Goal: Task Accomplishment & Management: Complete application form

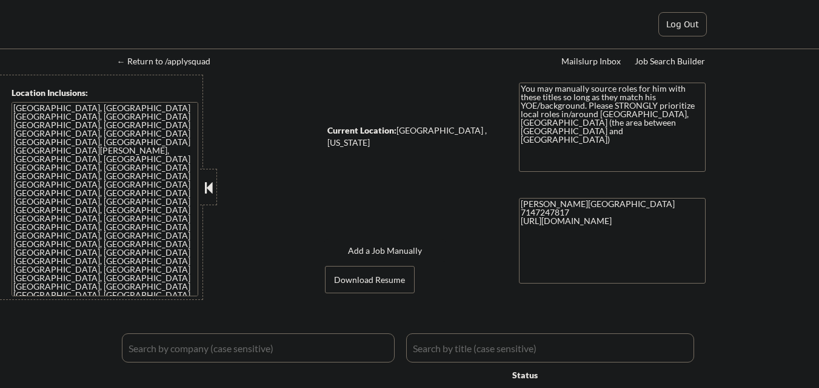
select select ""pending""
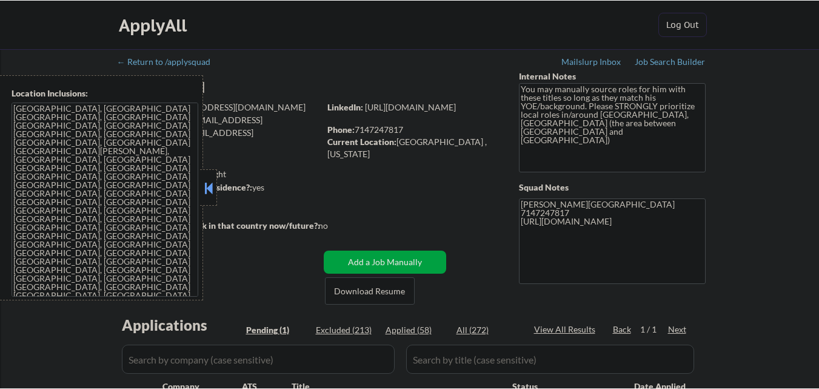
scroll to position [243, 0]
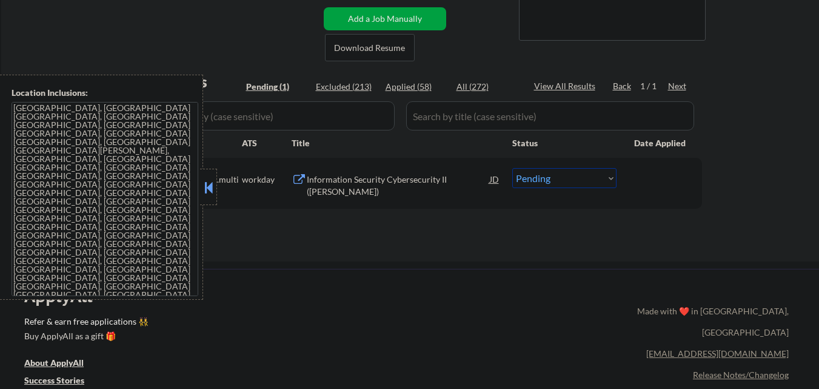
click at [210, 187] on button at bounding box center [208, 187] width 13 height 18
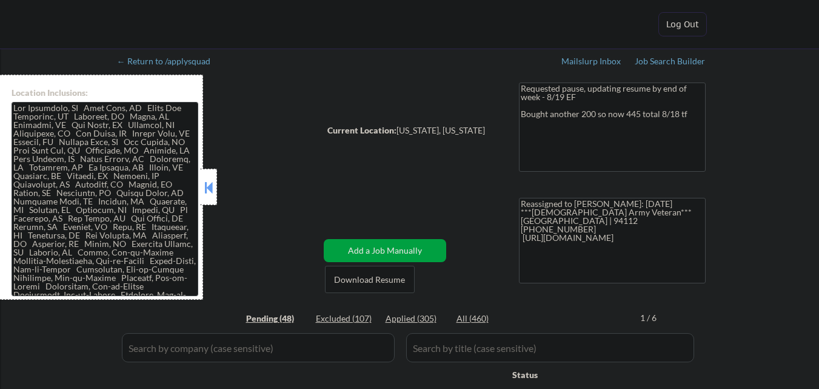
select select ""pending""
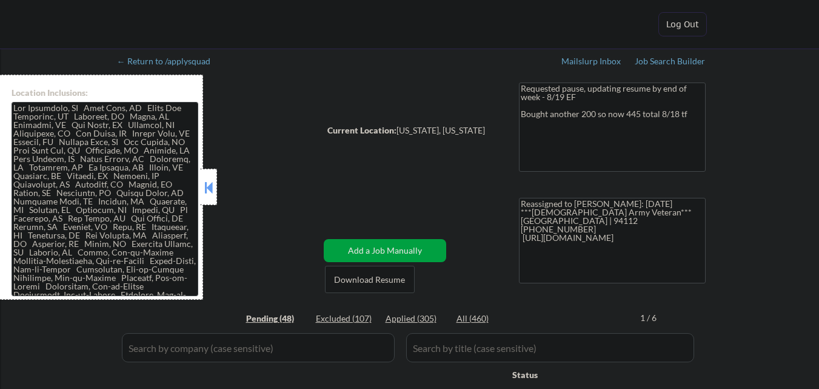
select select ""pending""
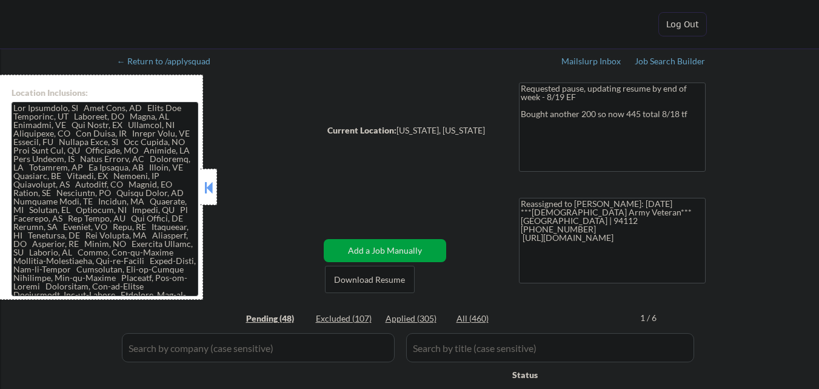
select select ""pending""
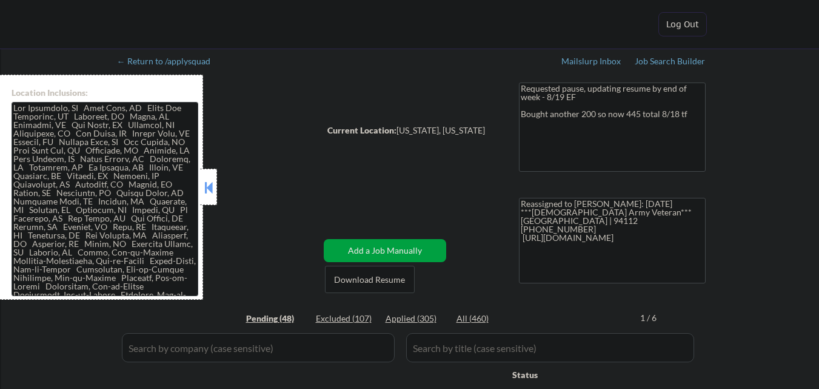
select select ""pending""
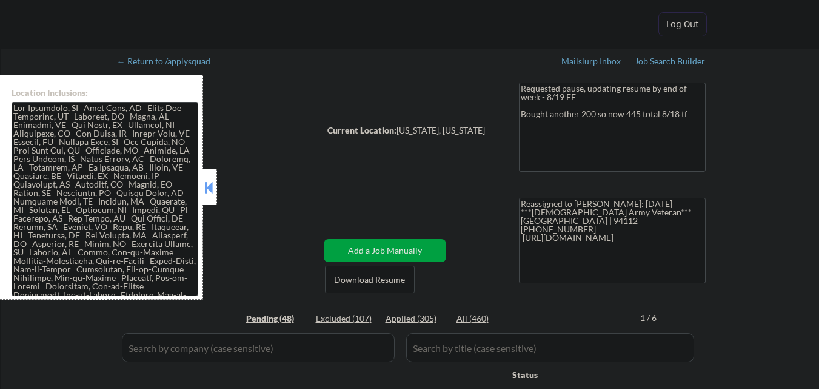
select select ""pending""
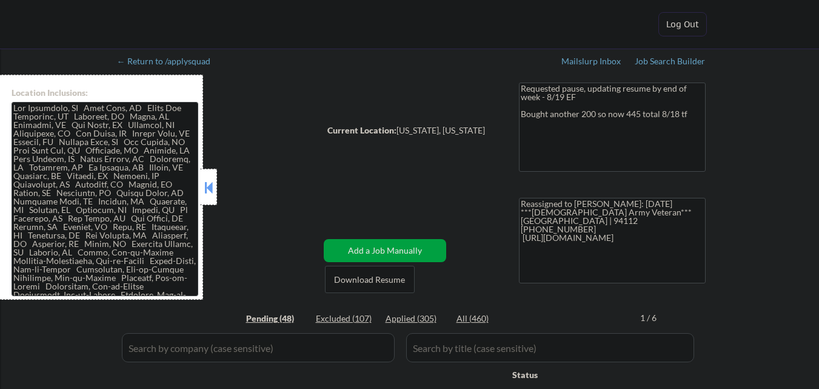
select select ""pending""
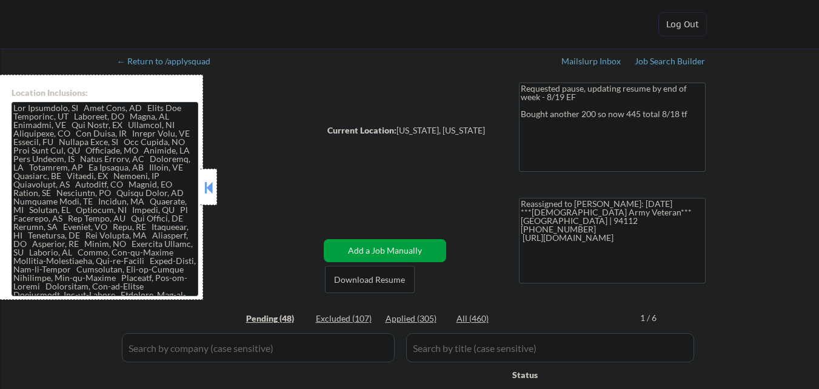
select select ""pending""
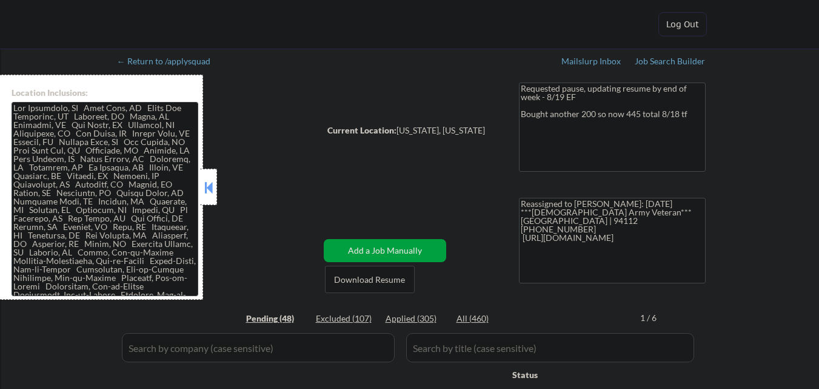
select select ""pending""
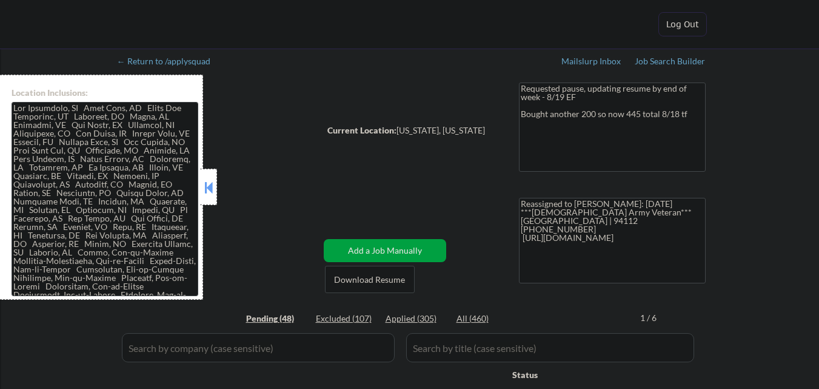
select select ""pending""
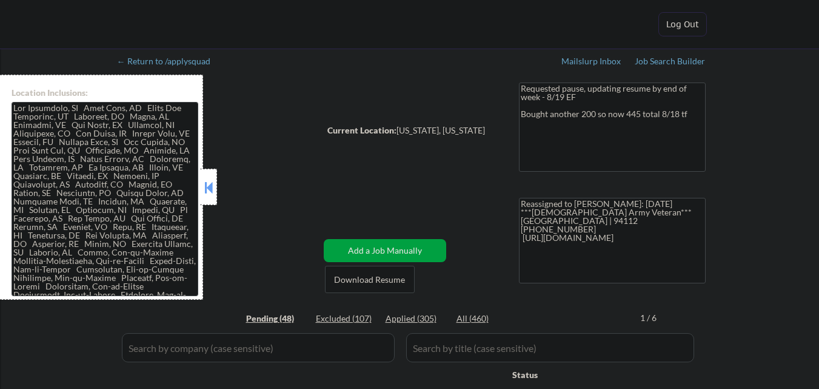
select select ""pending""
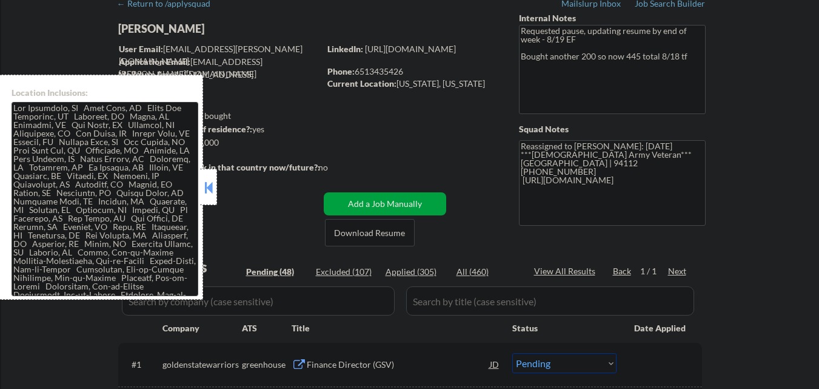
scroll to position [61, 0]
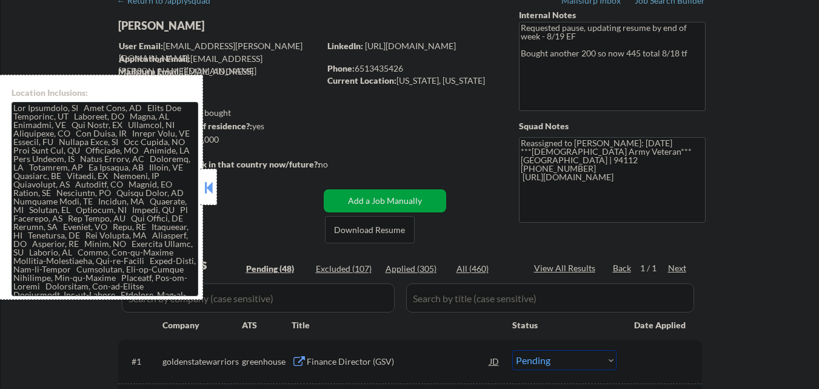
click at [215, 191] on button at bounding box center [208, 187] width 13 height 18
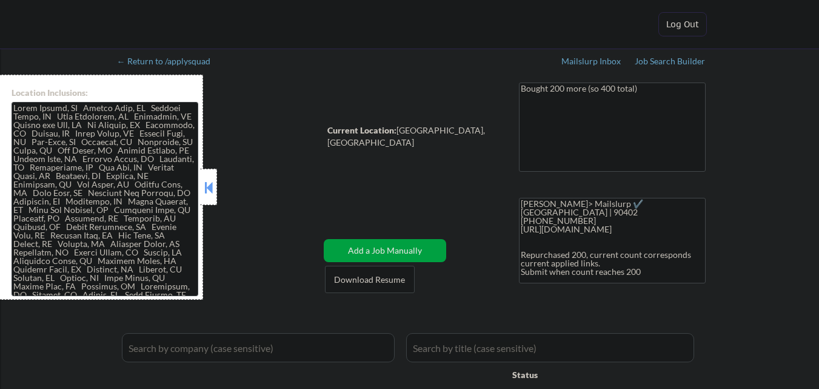
select select ""pending""
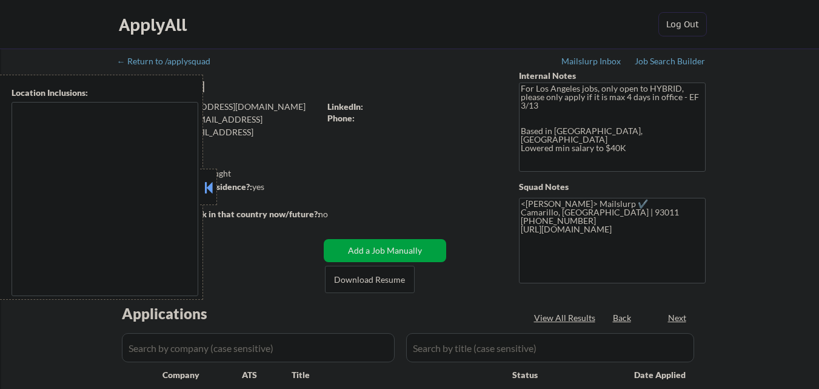
select select ""pending""
type textarea "[GEOGRAPHIC_DATA], [GEOGRAPHIC_DATA] [GEOGRAPHIC_DATA], [GEOGRAPHIC_DATA] [GEOG…"
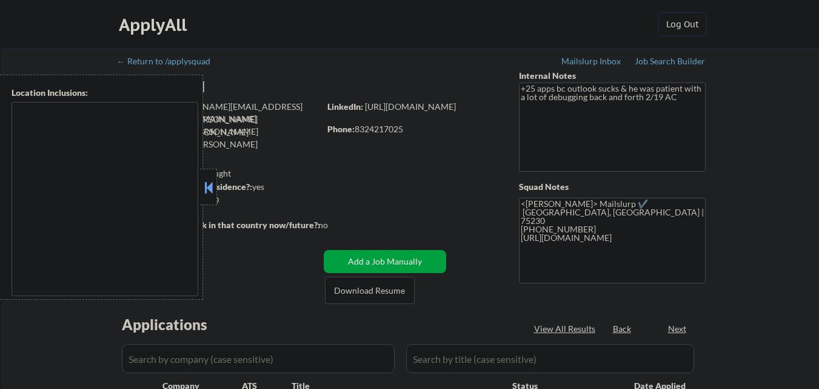
select select ""pending""
type textarea "[GEOGRAPHIC_DATA], [GEOGRAPHIC_DATA] [GEOGRAPHIC_DATA], [GEOGRAPHIC_DATA] [GEOG…"
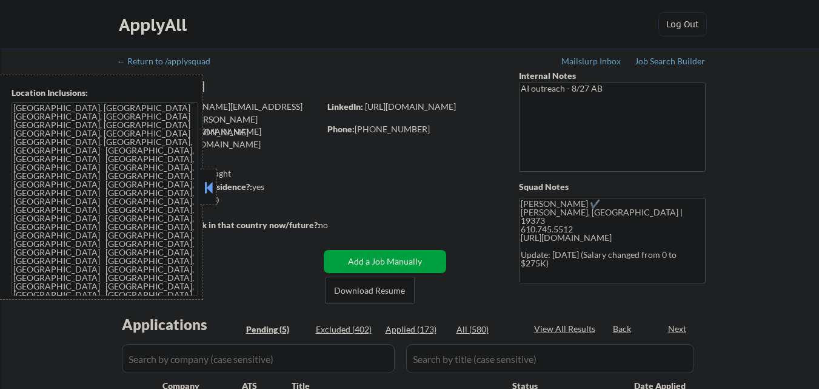
select select ""pending""
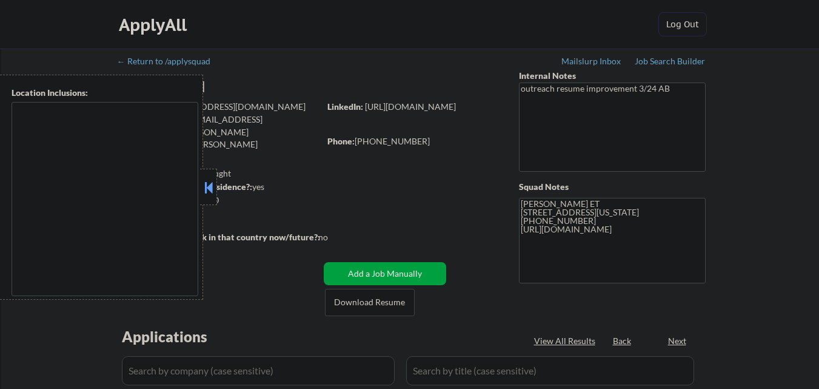
select select ""pending""
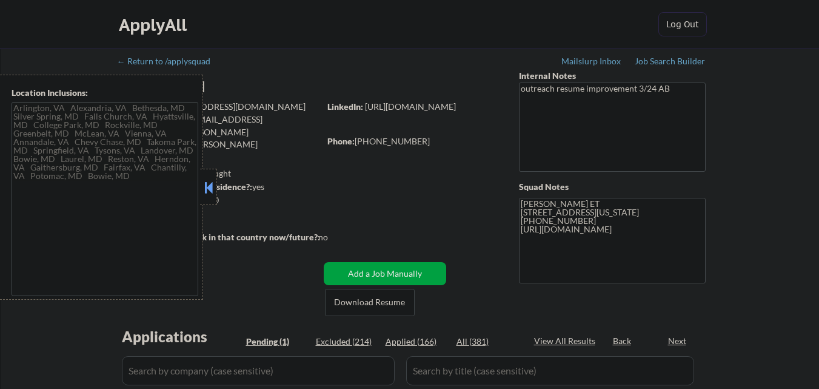
type textarea "[GEOGRAPHIC_DATA], [GEOGRAPHIC_DATA] [GEOGRAPHIC_DATA], [GEOGRAPHIC_DATA] [GEOG…"
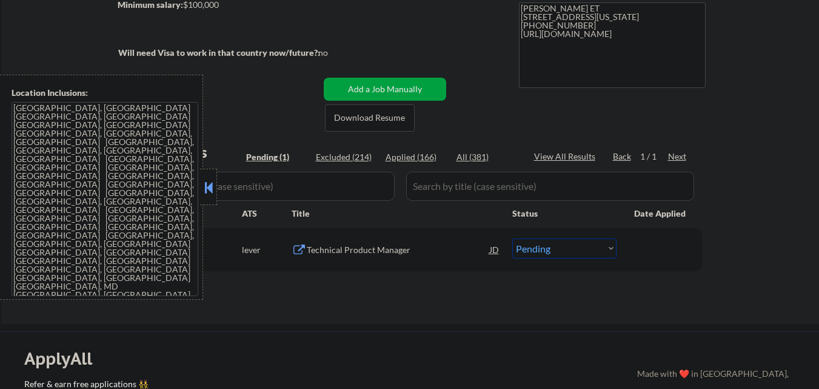
scroll to position [182, 0]
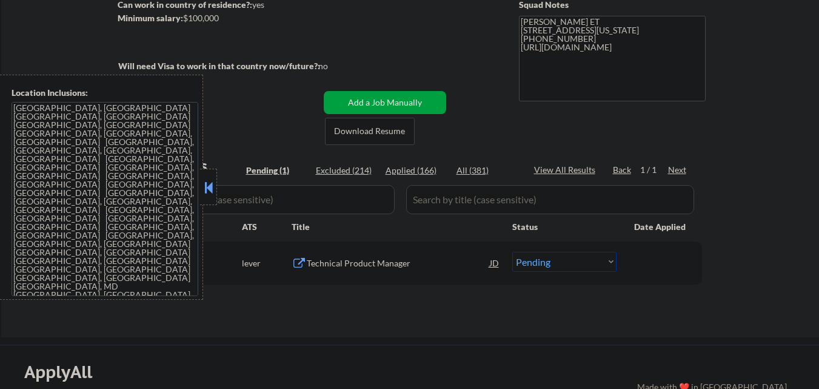
click at [208, 181] on button at bounding box center [208, 187] width 13 height 18
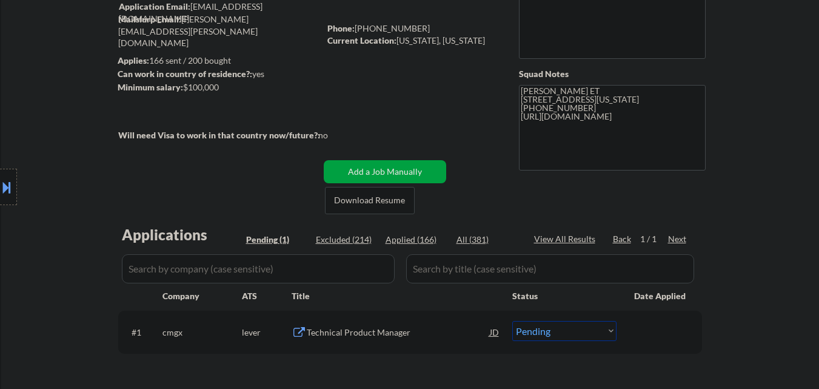
scroll to position [121, 0]
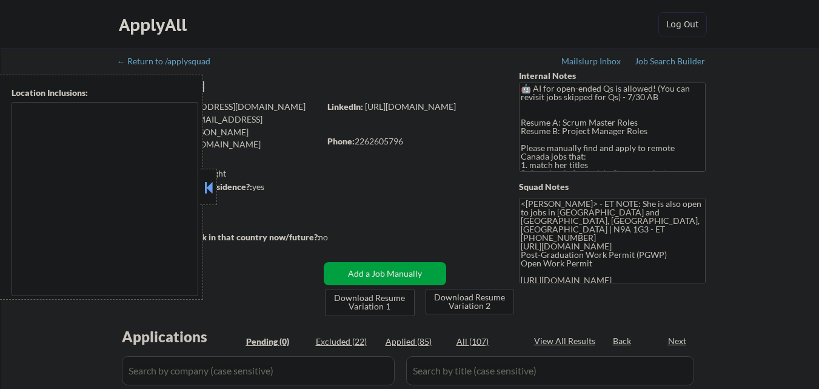
type textarea "[GEOGRAPHIC_DATA], ON [GEOGRAPHIC_DATA], ON [GEOGRAPHIC_DATA], ON [GEOGRAPHIC_D…"
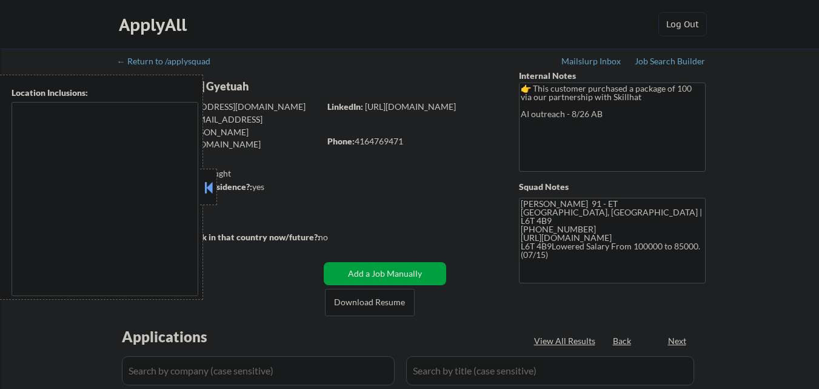
select select ""pending""
type textarea "[GEOGRAPHIC_DATA], ON [GEOGRAPHIC_DATA], ON [GEOGRAPHIC_DATA], ON [GEOGRAPHIC_D…"
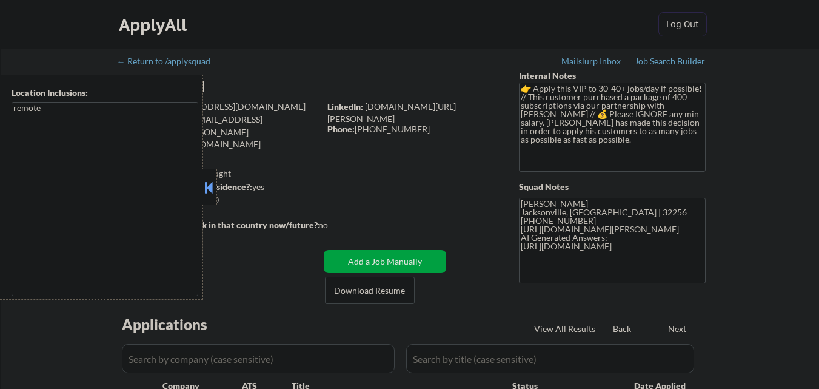
select select ""pending""
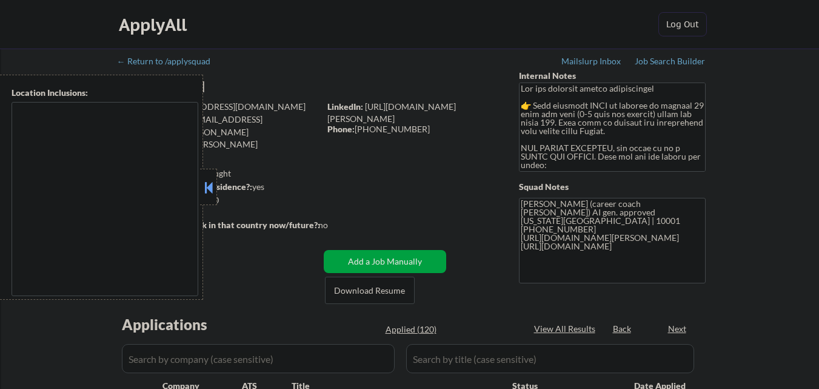
type textarea "[GEOGRAPHIC_DATA], [GEOGRAPHIC_DATA] [GEOGRAPHIC_DATA], [GEOGRAPHIC_DATA] [GEOG…"
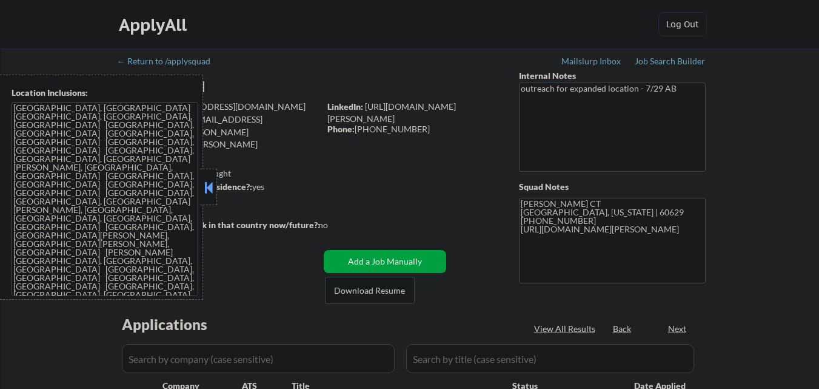
select select ""pending""
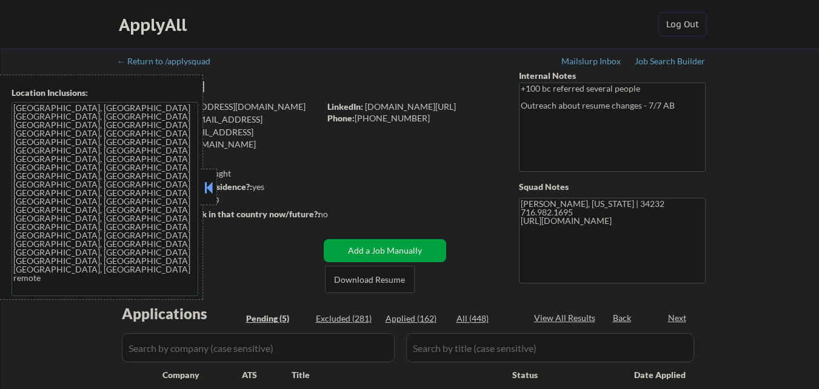
select select ""pending""
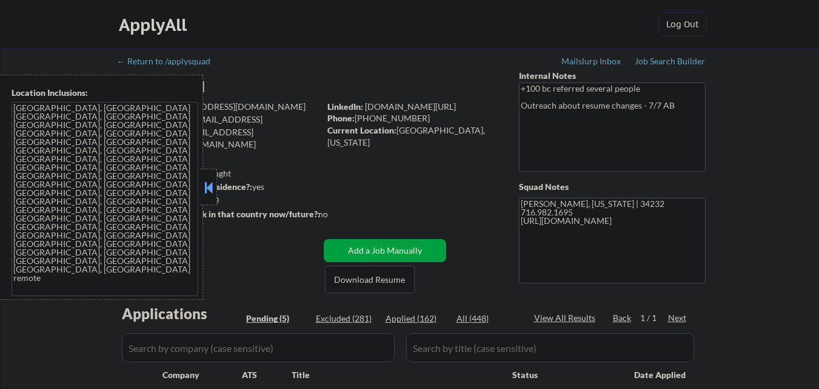
click at [204, 191] on button at bounding box center [208, 187] width 13 height 18
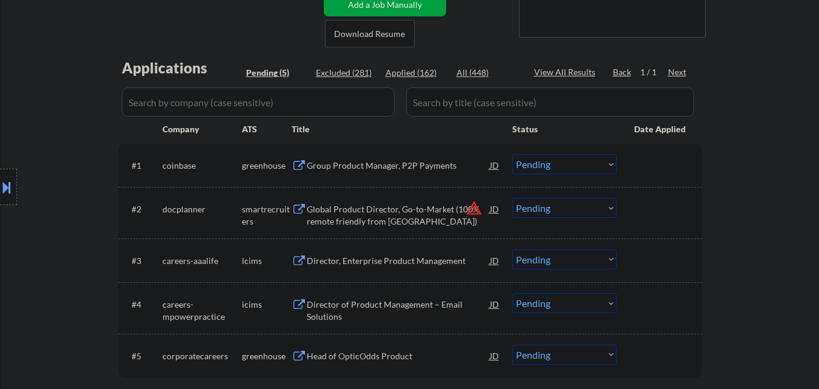
scroll to position [243, 0]
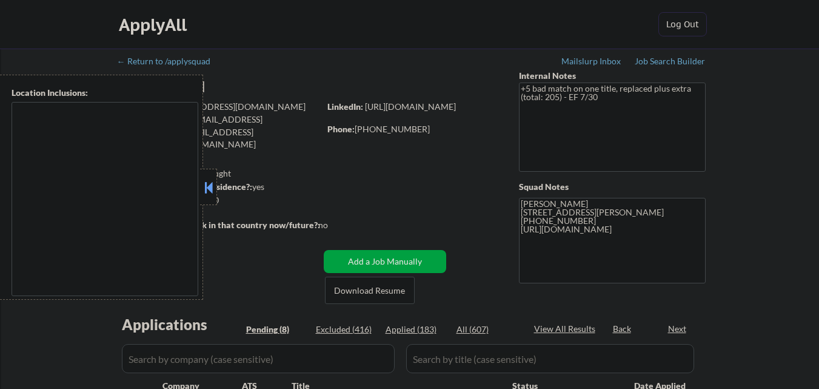
select select ""pending""
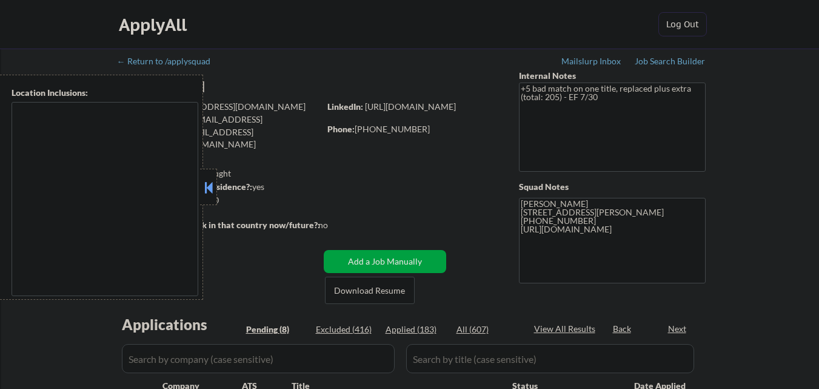
select select ""pending""
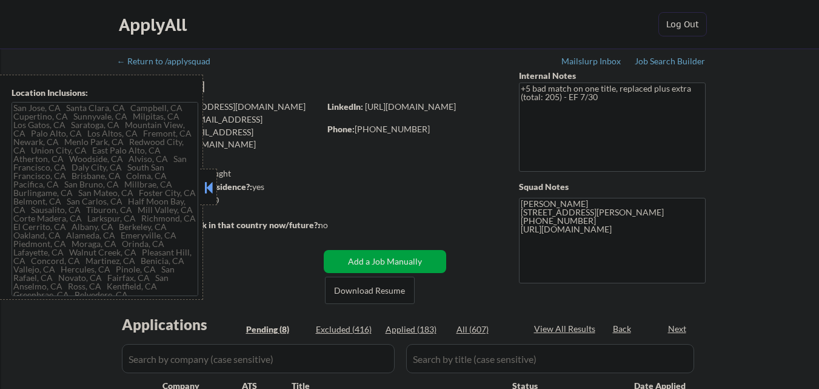
type textarea "[GEOGRAPHIC_DATA][PERSON_NAME], [GEOGRAPHIC_DATA] [GEOGRAPHIC_DATA], [GEOGRAPHI…"
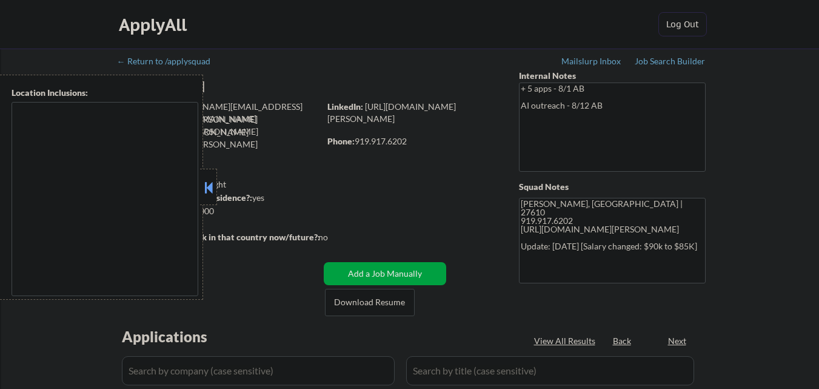
select select ""pending""
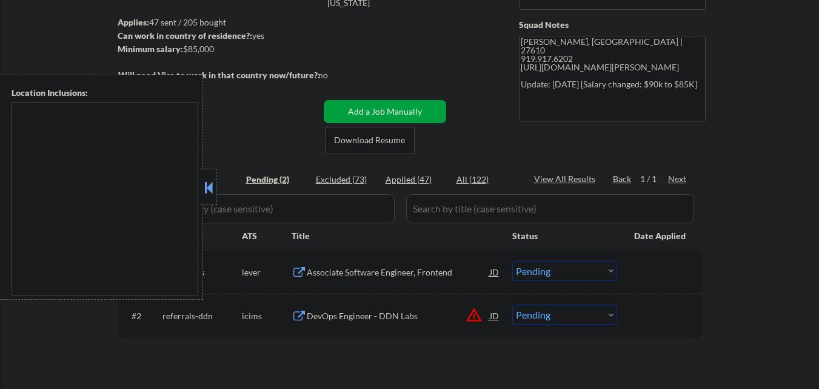
scroll to position [243, 0]
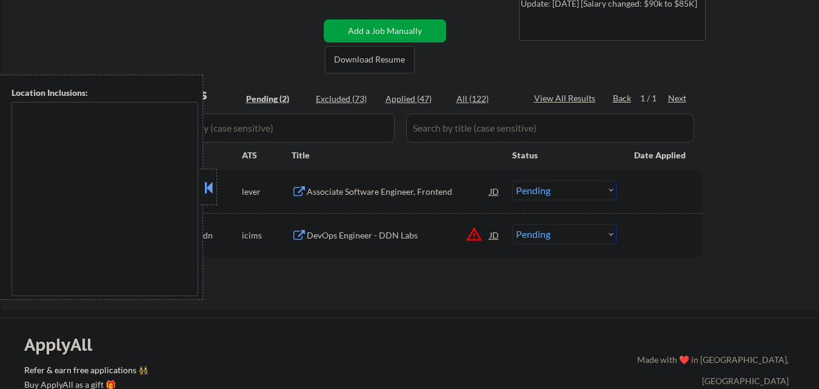
drag, startPoint x: 418, startPoint y: 334, endPoint x: 285, endPoint y: 243, distance: 161.8
click at [211, 186] on button at bounding box center [208, 187] width 13 height 18
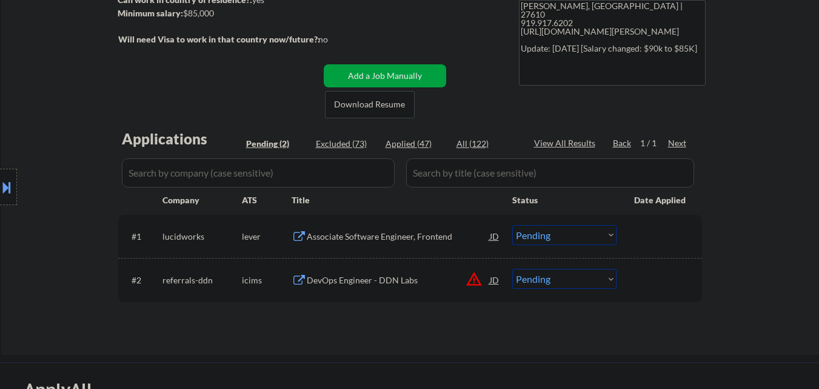
scroll to position [121, 0]
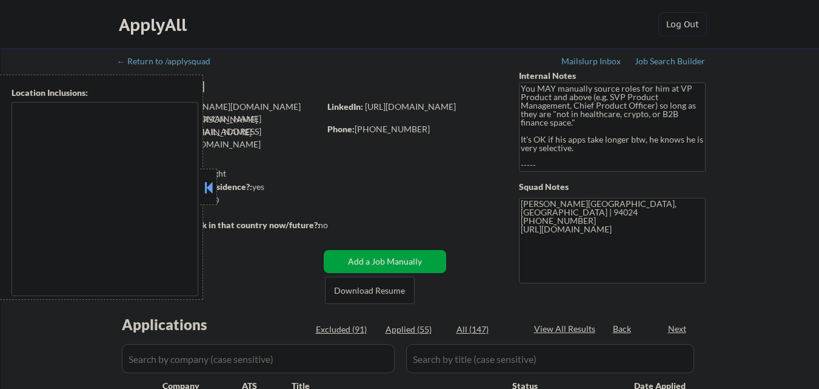
select select ""pending""
type textarea "Daly City, CA South San Francisco, CA Brisbane, CA Colma, CA Pacifica, CA San B…"
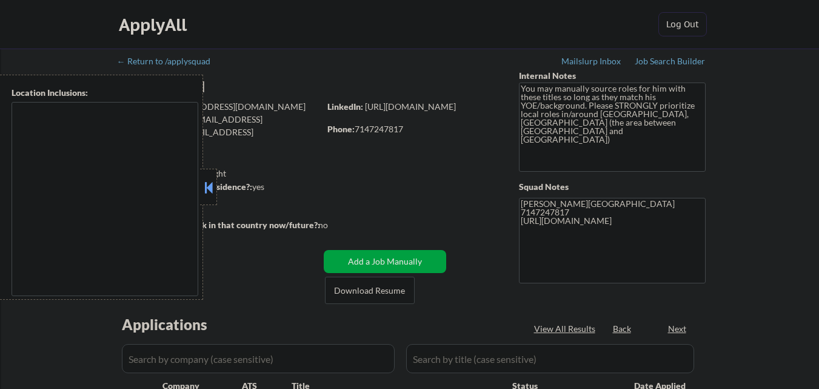
select select ""pending""
type textarea "[GEOGRAPHIC_DATA], [GEOGRAPHIC_DATA] [GEOGRAPHIC_DATA], [GEOGRAPHIC_DATA] [GEOG…"
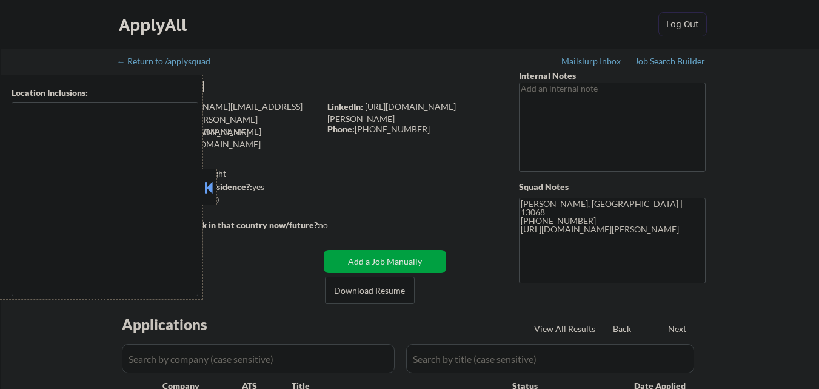
select select ""pending""
type textarea "Ithaca, NY Lansing, NY Cayuga Heights, NY Forest Home, NY East Ithaca, NY South…"
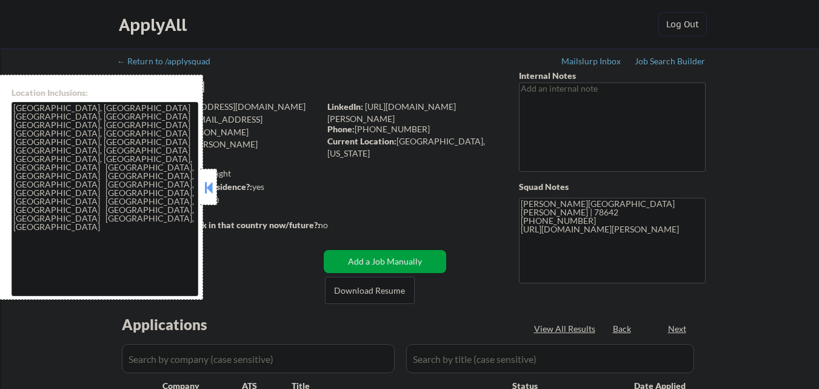
select select ""pending""
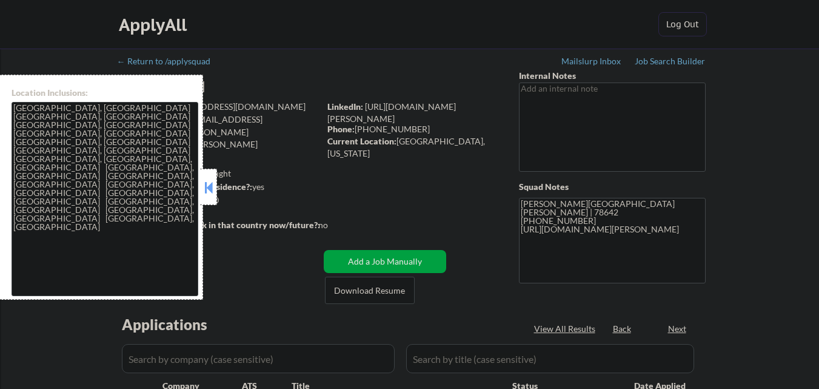
select select ""pending""
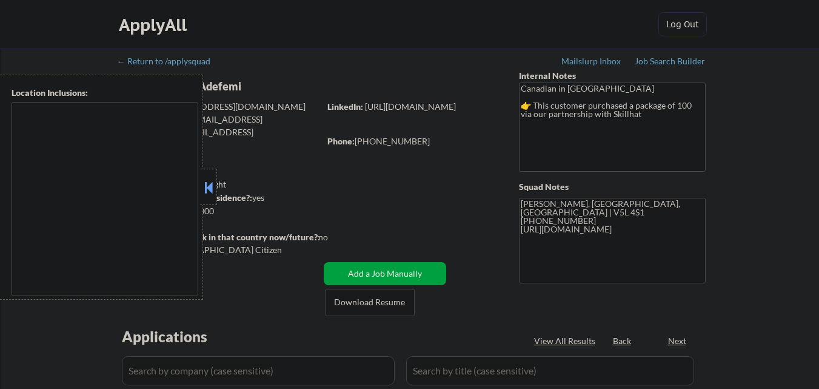
select select ""pending""
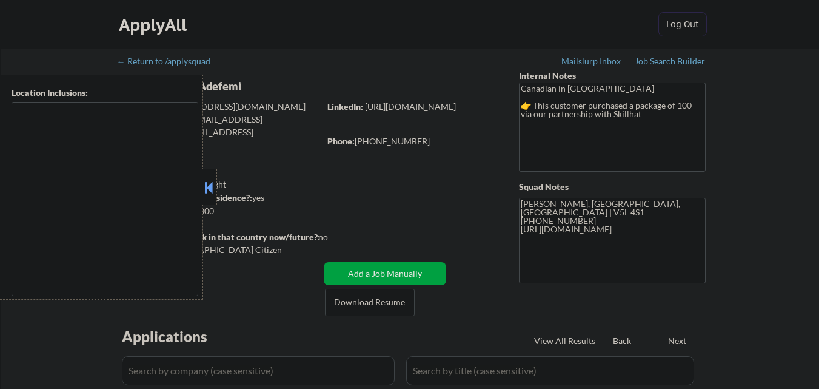
select select ""pending""
type textarea "country:[GEOGRAPHIC_DATA]"
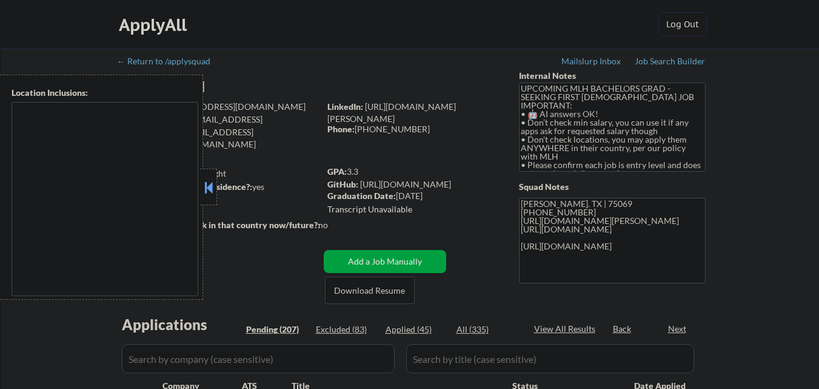
type textarea "country:[GEOGRAPHIC_DATA]"
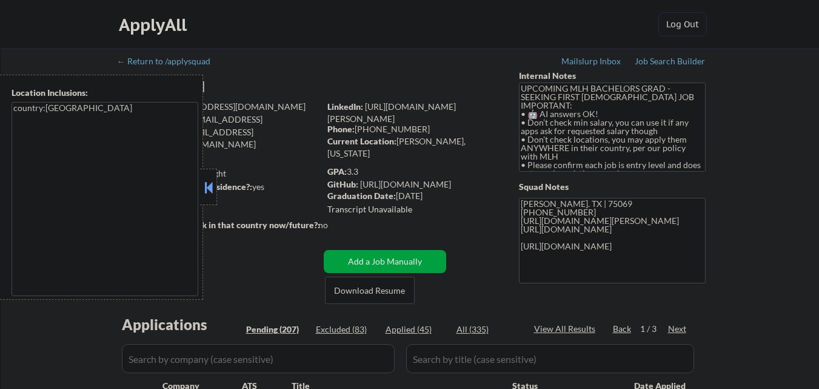
select select ""pending""
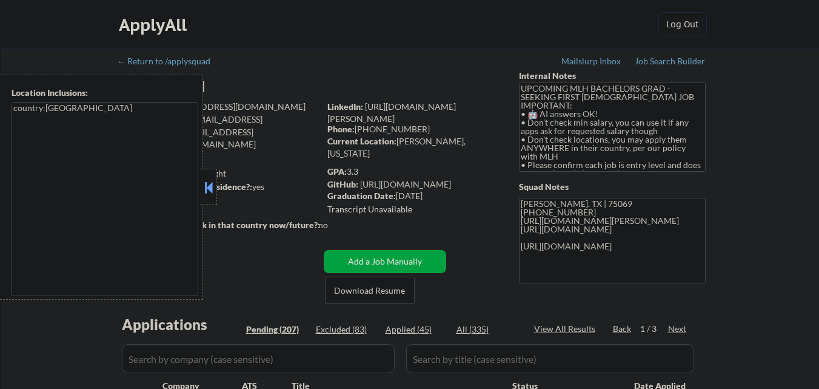
select select ""pending""
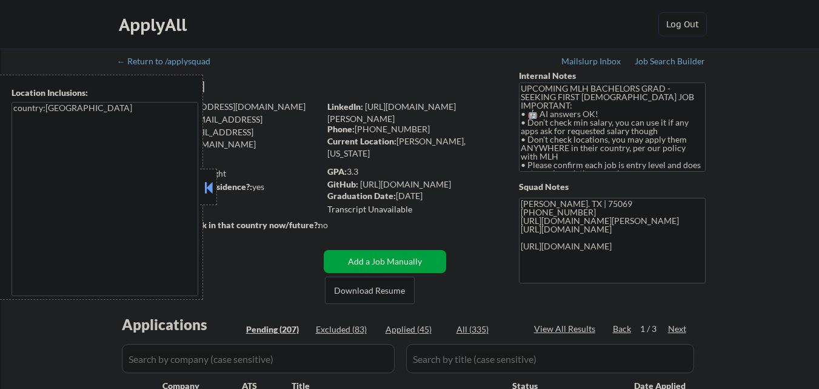
select select ""pending""
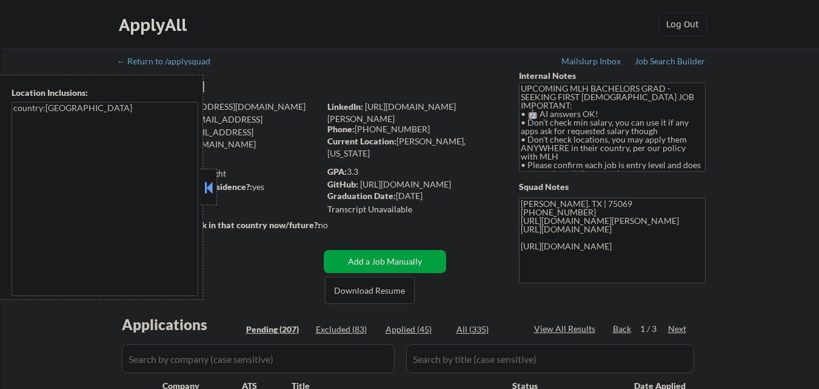
select select ""pending""
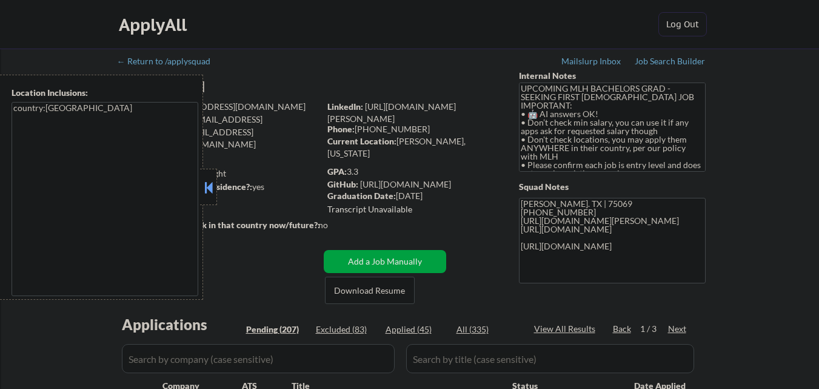
select select ""pending""
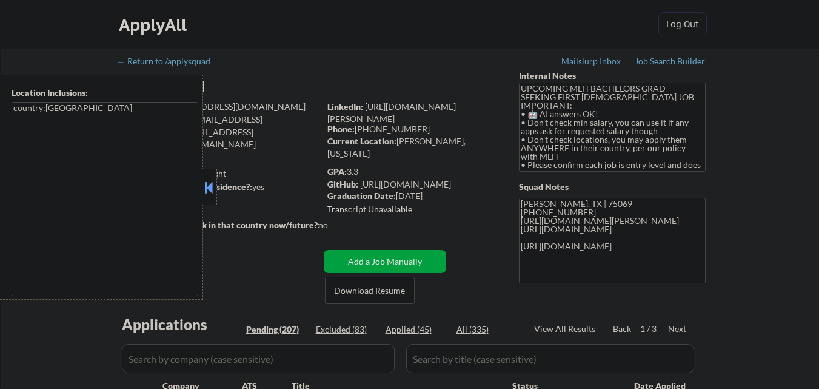
select select ""pending""
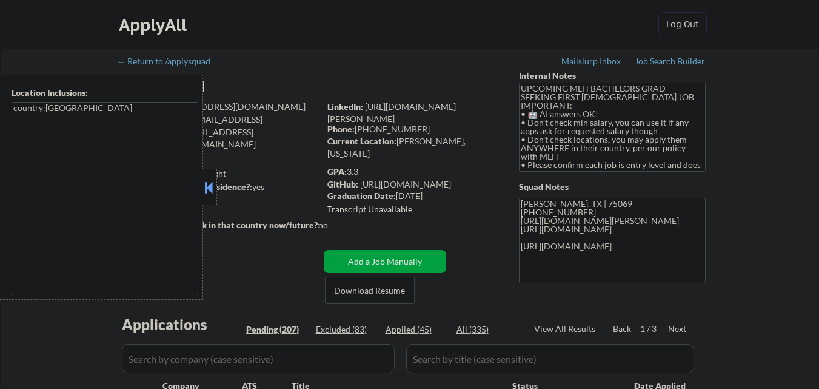
select select ""pending""
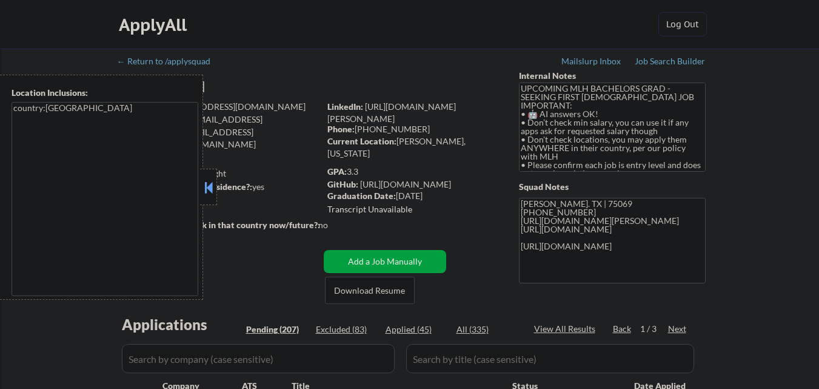
select select ""pending""
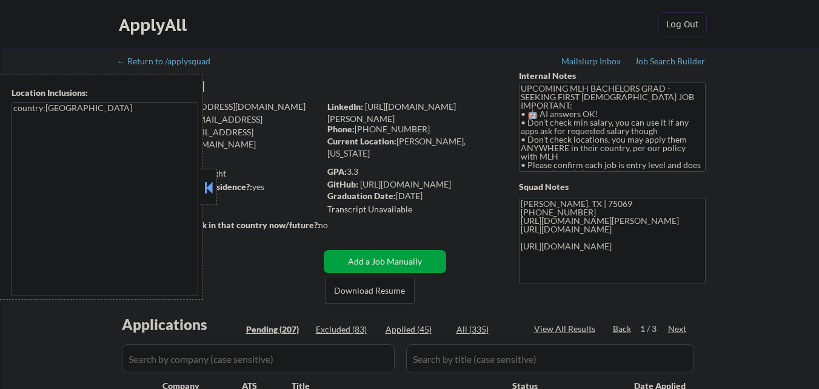
select select ""pending""
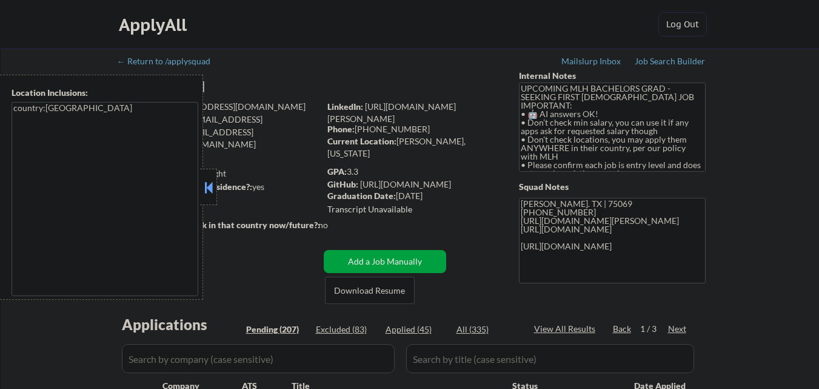
select select ""pending""
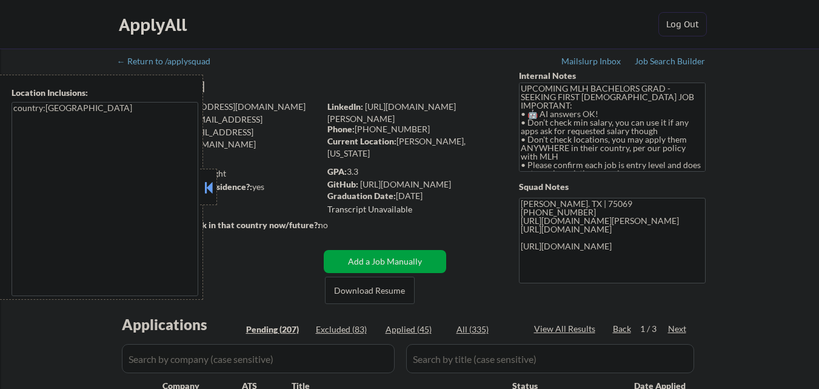
select select ""pending""
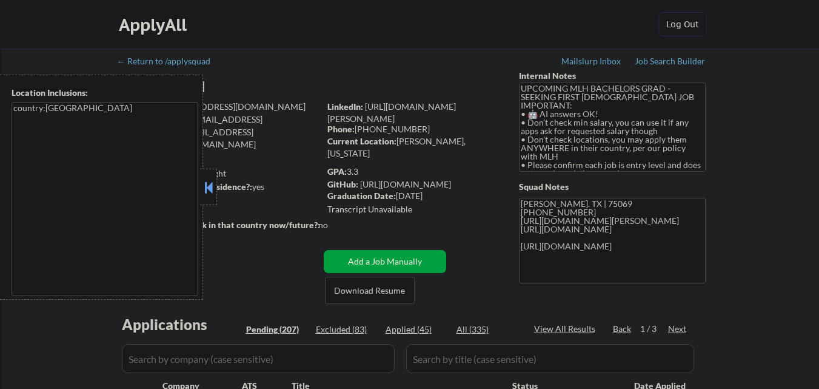
select select ""pending""
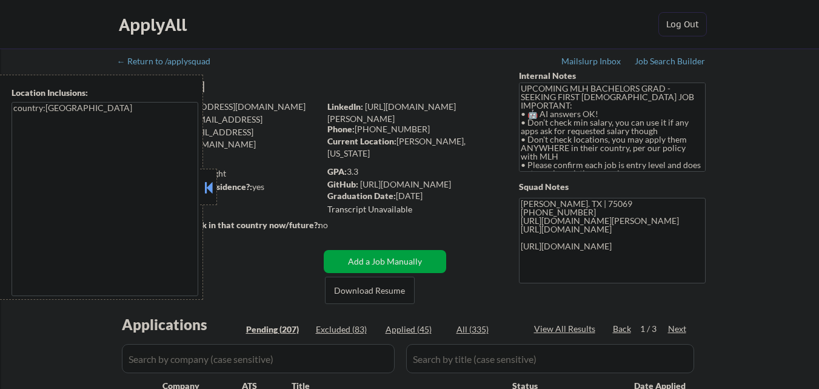
select select ""pending""
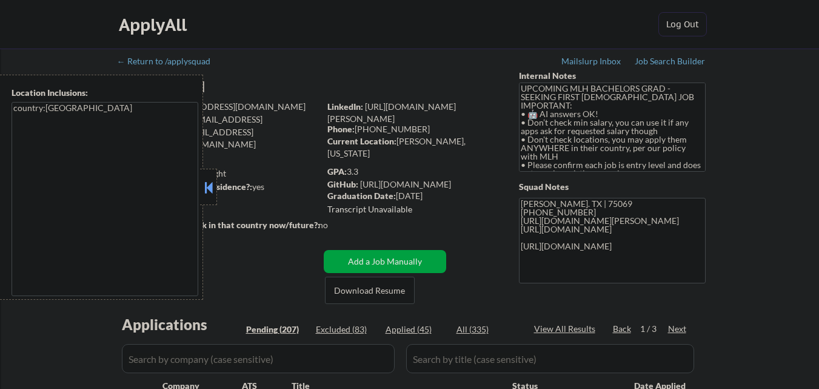
select select ""pending""
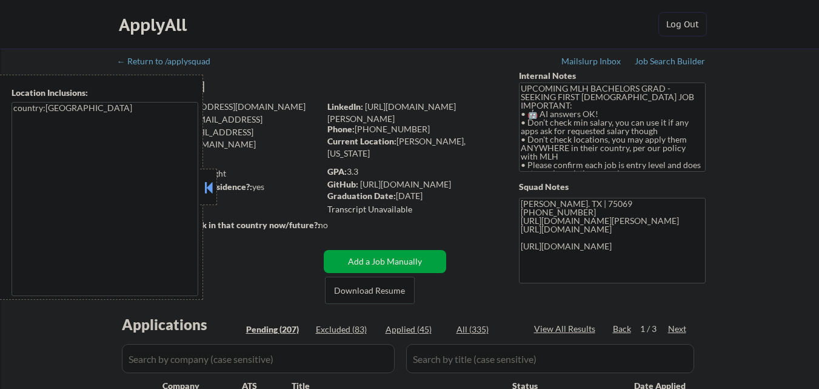
select select ""pending""
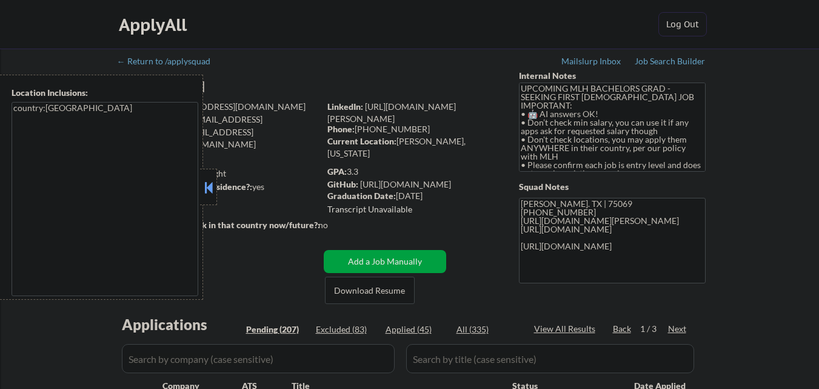
select select ""pending""
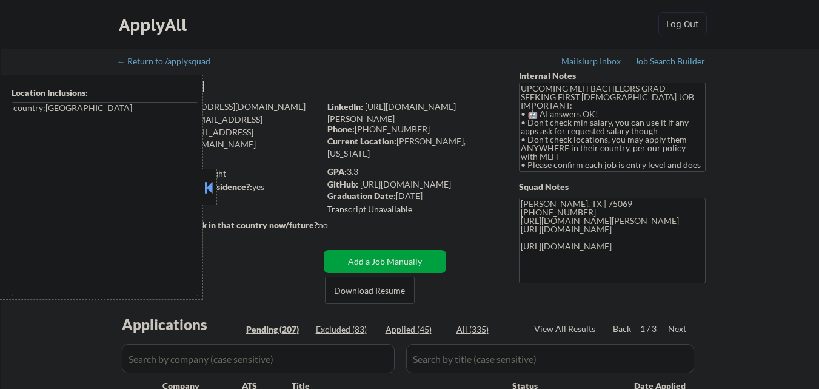
select select ""pending""
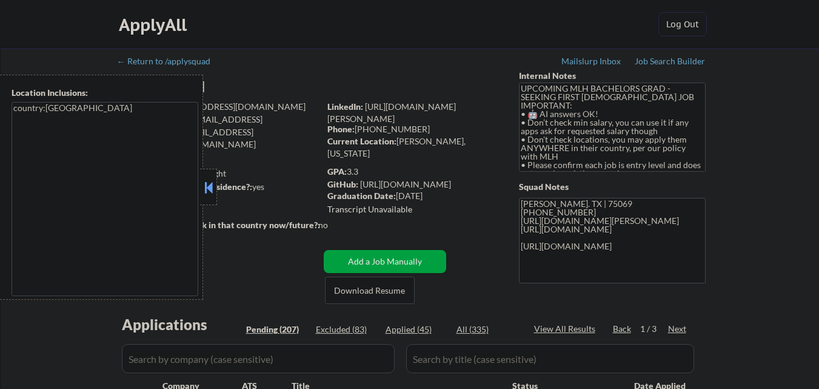
select select ""pending""
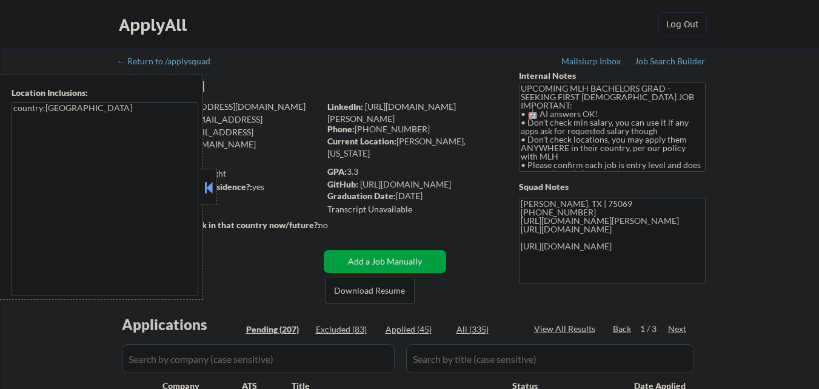
select select ""pending""
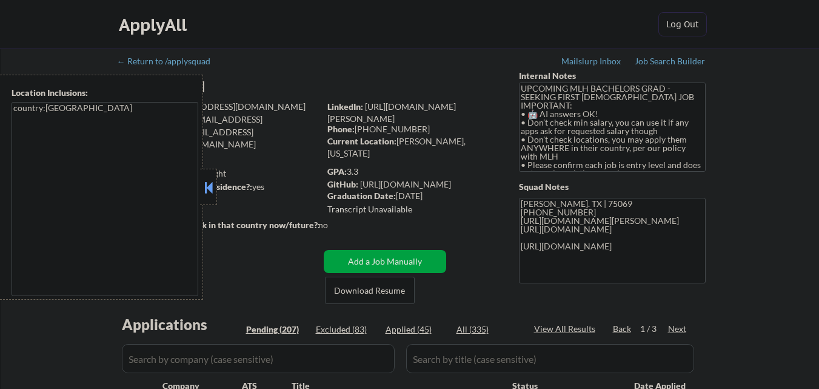
select select ""pending""
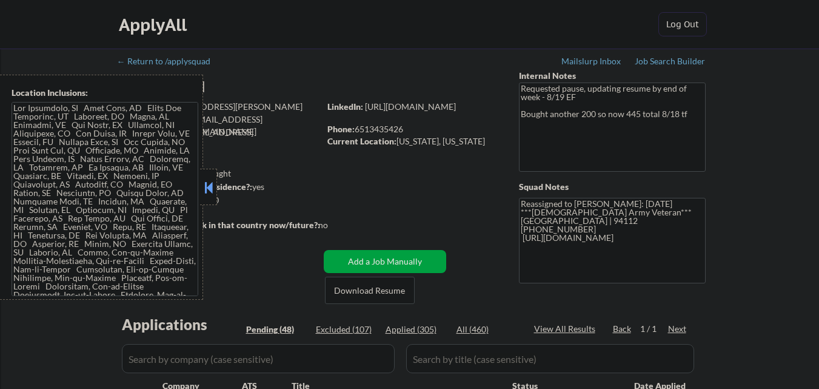
click at [210, 187] on button at bounding box center [208, 187] width 13 height 18
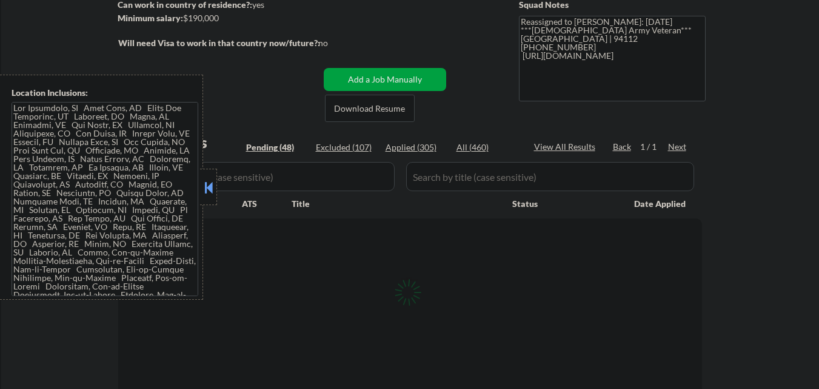
select select ""pending""
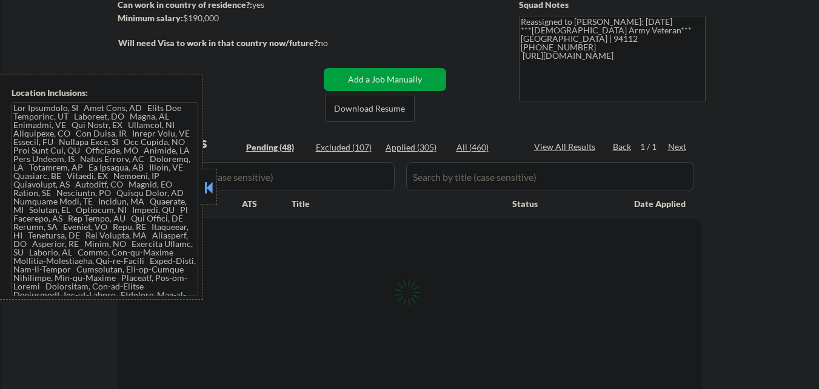
select select ""pending""
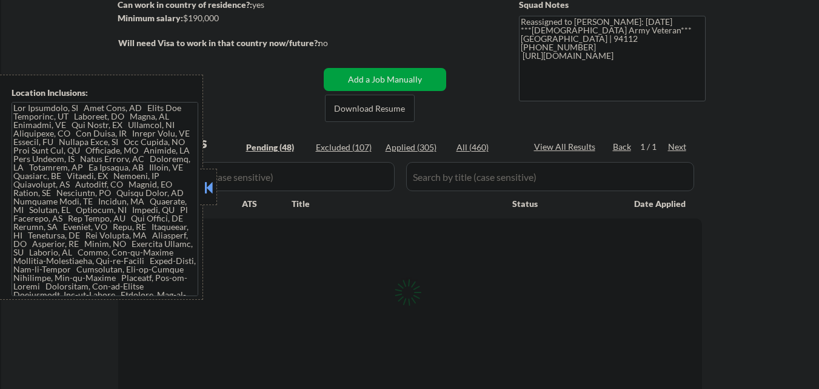
select select ""pending""
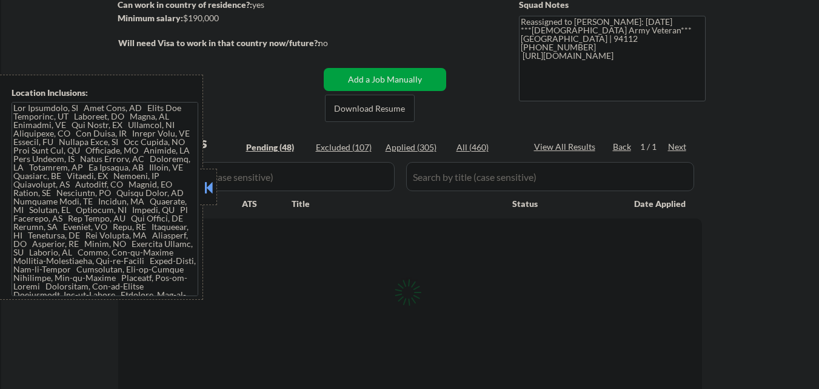
select select ""pending""
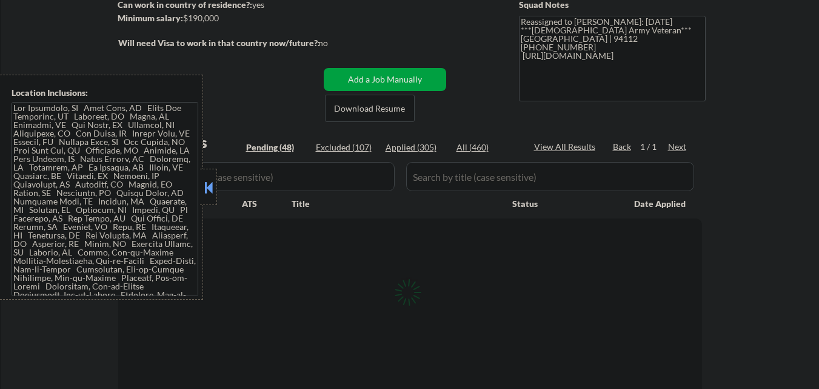
select select ""pending""
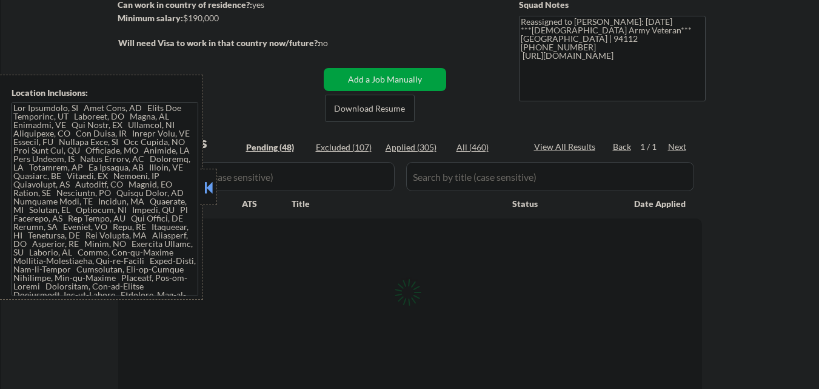
select select ""pending""
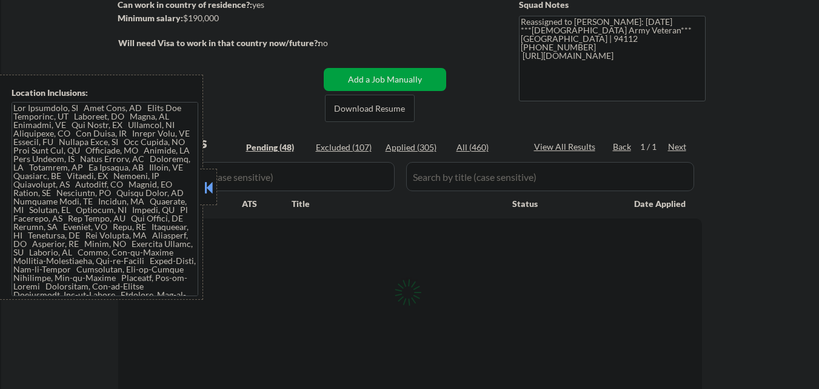
select select ""pending""
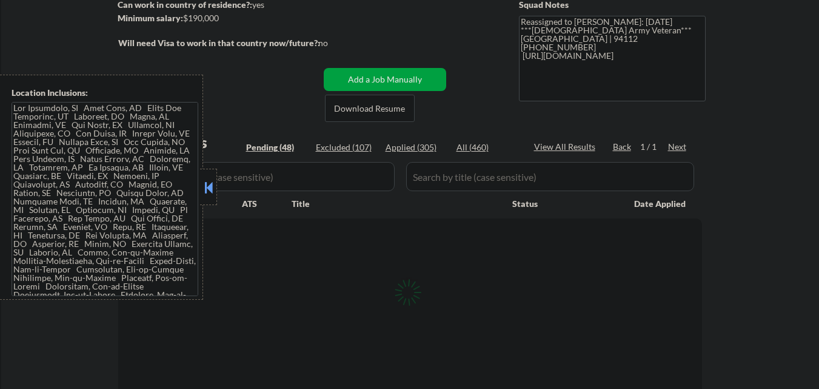
select select ""pending""
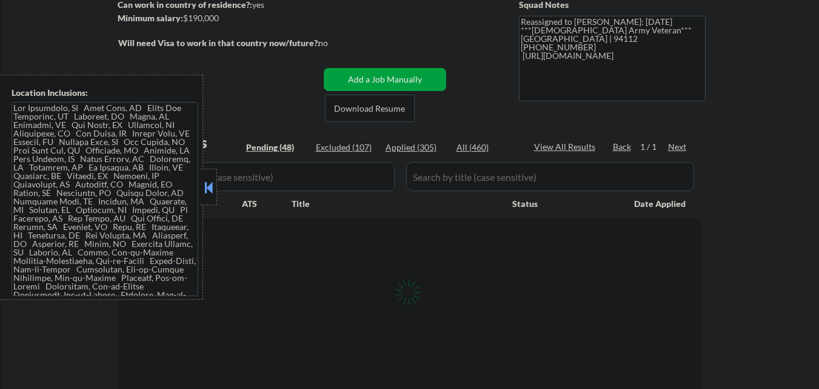
select select ""pending""
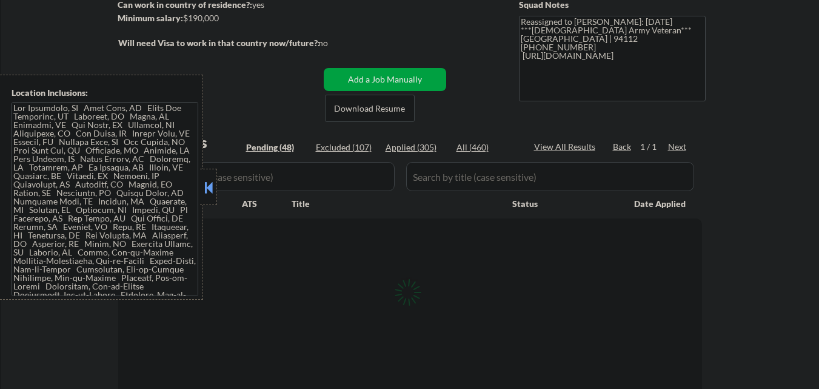
select select ""pending""
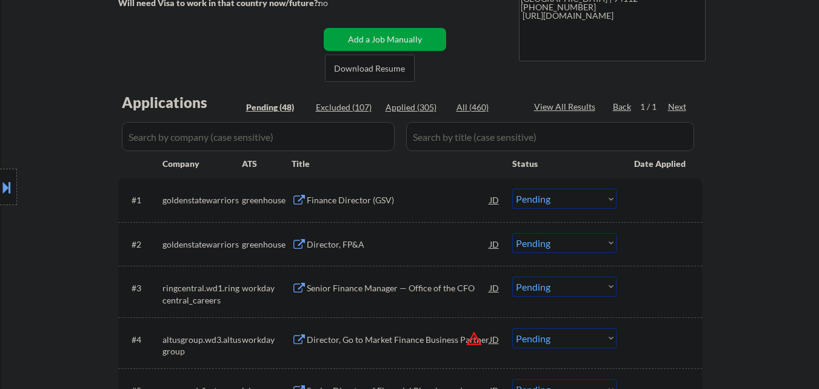
scroll to position [243, 0]
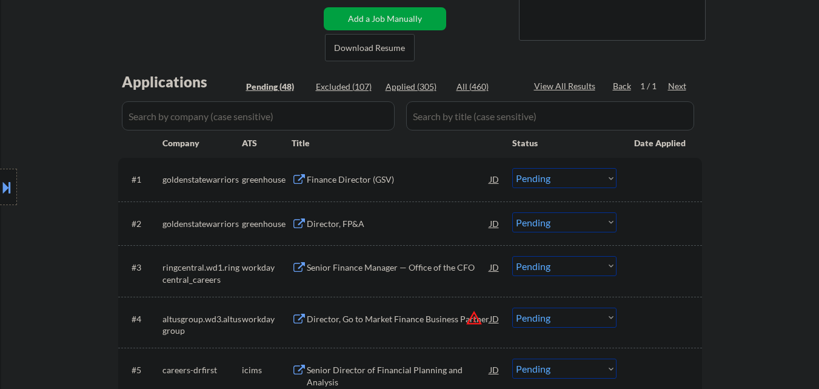
click at [368, 183] on div "Finance Director (GSV)" at bounding box center [398, 179] width 183 height 12
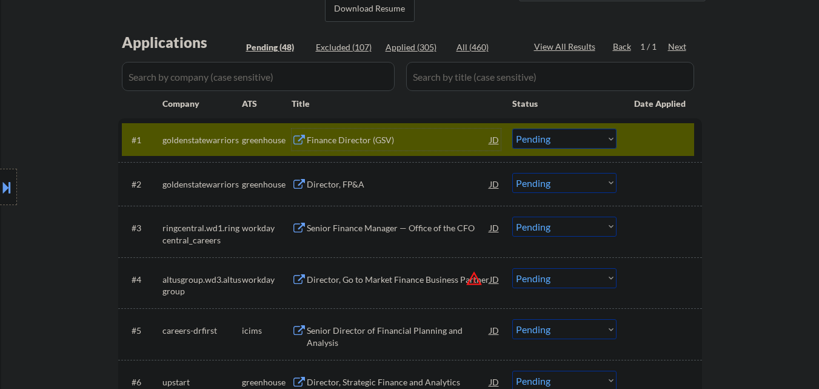
scroll to position [303, 0]
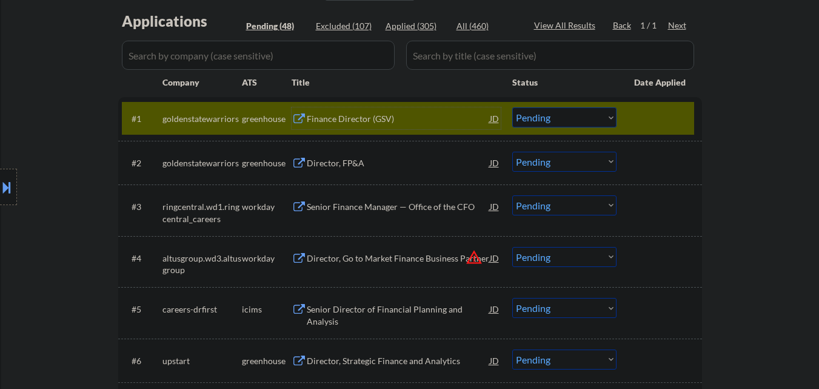
click at [593, 115] on select "Choose an option... Pending Applied Excluded (Questions) Excluded (Expired) Exc…" at bounding box center [564, 117] width 104 height 20
click at [512, 107] on select "Choose an option... Pending Applied Excluded (Questions) Excluded (Expired) Exc…" at bounding box center [564, 117] width 104 height 20
click at [659, 119] on div at bounding box center [660, 118] width 53 height 22
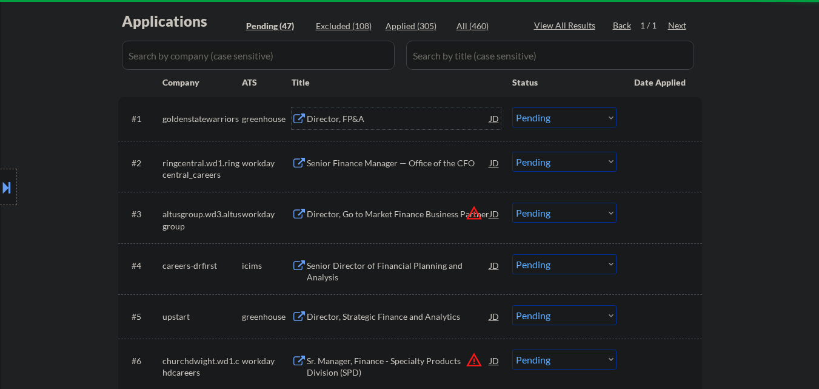
click at [388, 119] on div "Director, FP&A" at bounding box center [398, 119] width 183 height 12
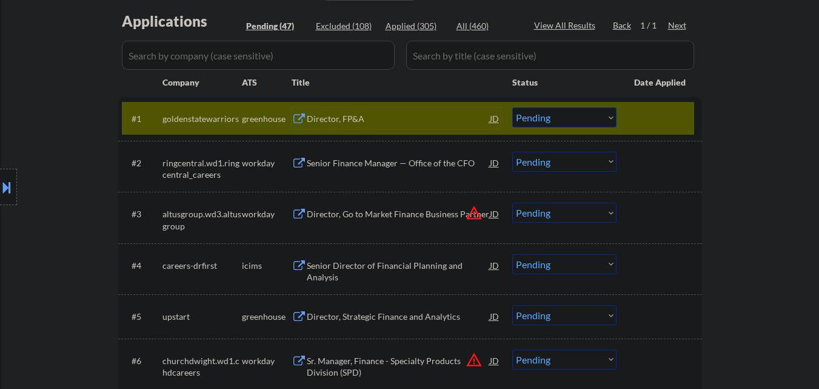
click at [549, 119] on select "Choose an option... Pending Applied Excluded (Questions) Excluded (Expired) Exc…" at bounding box center [564, 117] width 104 height 20
click at [512, 107] on select "Choose an option... Pending Applied Excluded (Questions) Excluded (Expired) Exc…" at bounding box center [564, 117] width 104 height 20
select select ""pending""
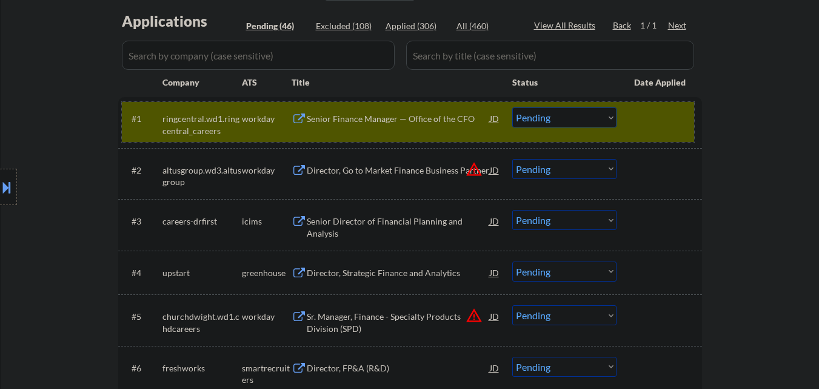
click at [659, 119] on div at bounding box center [660, 118] width 53 height 22
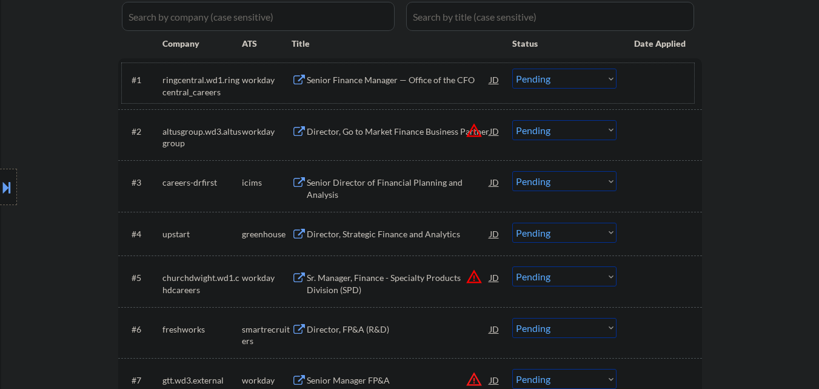
scroll to position [364, 0]
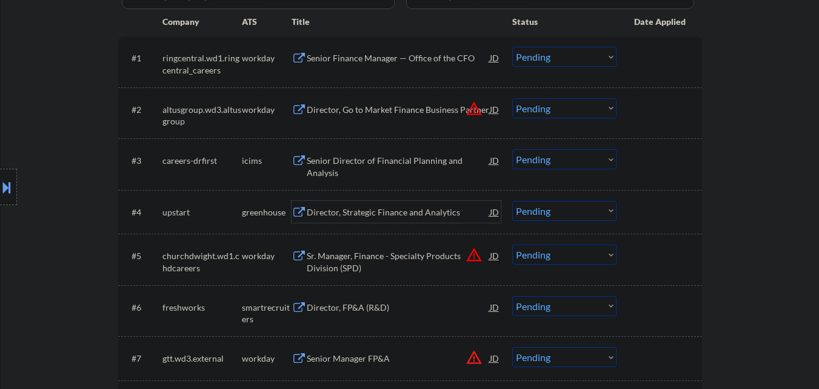
click at [388, 209] on div "Director, Strategic Finance and Analytics" at bounding box center [398, 212] width 183 height 12
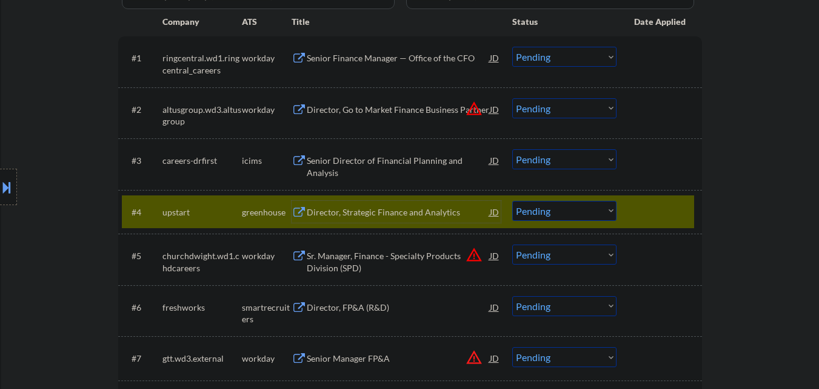
drag, startPoint x: 579, startPoint y: 208, endPoint x: 575, endPoint y: 216, distance: 8.7
click at [578, 210] on select "Choose an option... Pending Applied Excluded (Questions) Excluded (Expired) Exc…" at bounding box center [564, 211] width 104 height 20
click at [512, 201] on select "Choose an option... Pending Applied Excluded (Questions) Excluded (Expired) Exc…" at bounding box center [564, 211] width 104 height 20
click at [653, 206] on div at bounding box center [660, 212] width 53 height 22
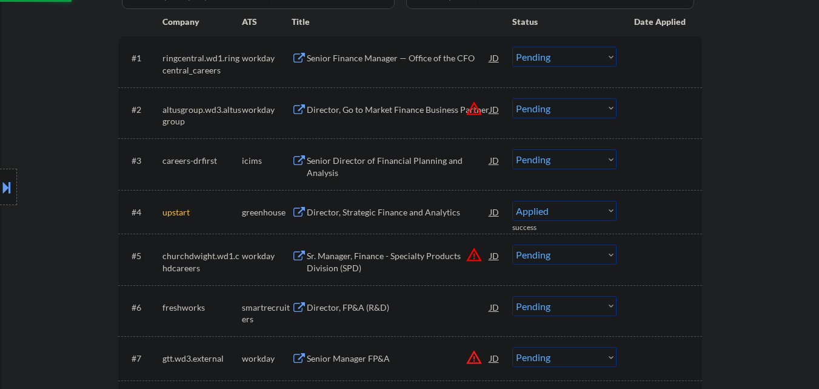
click at [479, 108] on button "warning_amber" at bounding box center [474, 108] width 17 height 17
select select ""pending""
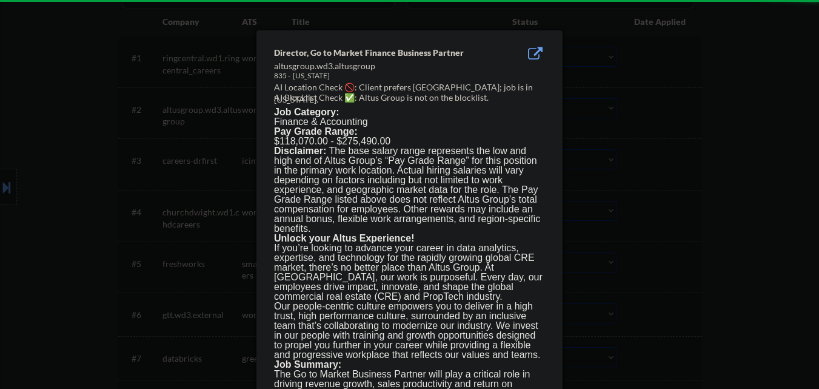
click at [668, 120] on div at bounding box center [409, 194] width 819 height 389
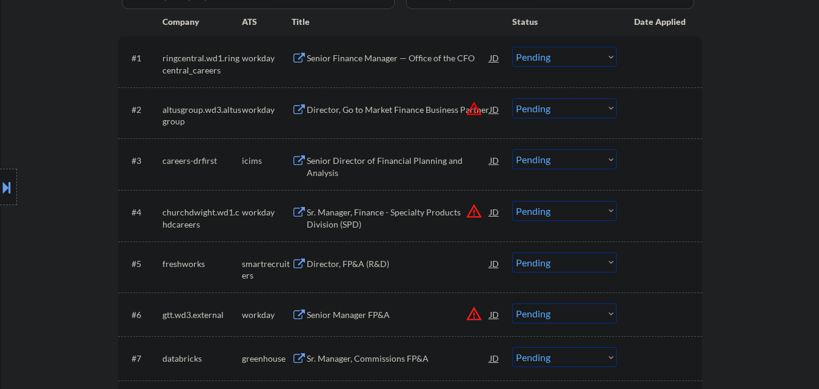
click at [0, 185] on button at bounding box center [6, 187] width 13 height 20
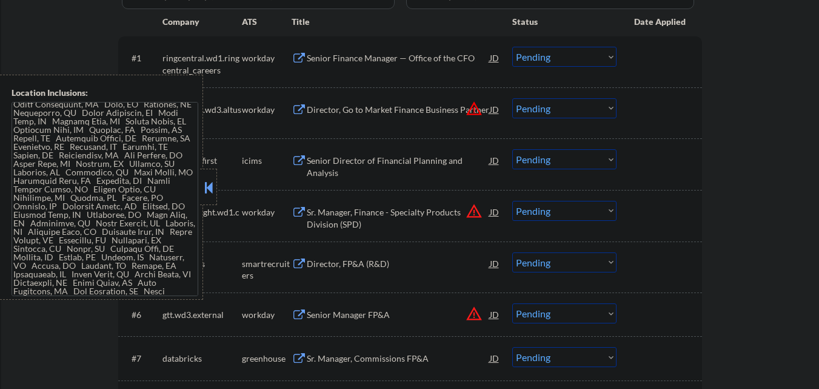
scroll to position [1385, 0]
click at [205, 183] on button at bounding box center [208, 187] width 13 height 18
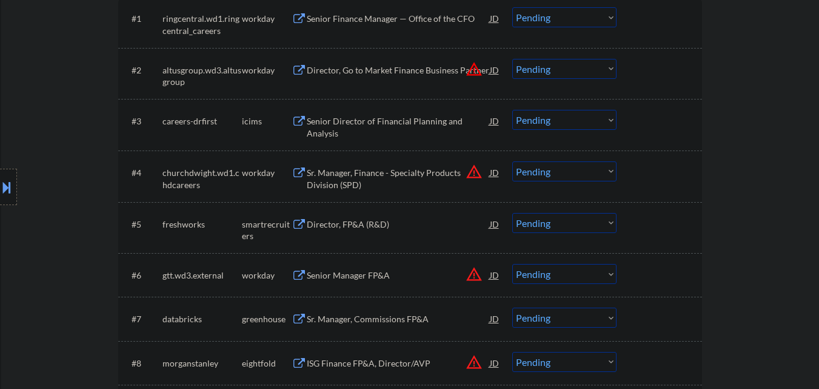
scroll to position [425, 0]
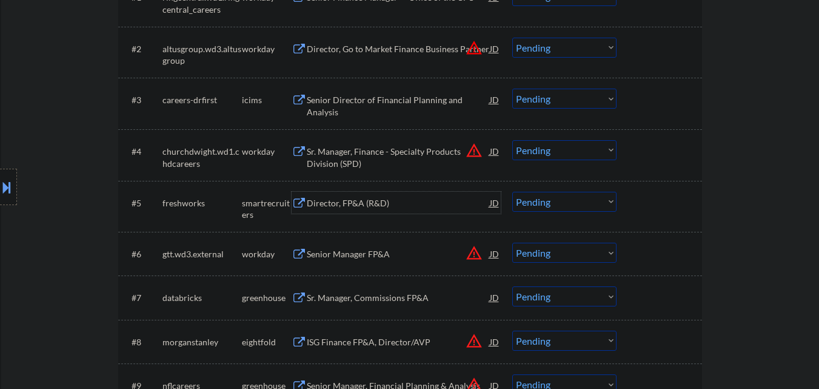
click at [402, 203] on div "Director, FP&A (R&D)" at bounding box center [398, 203] width 183 height 12
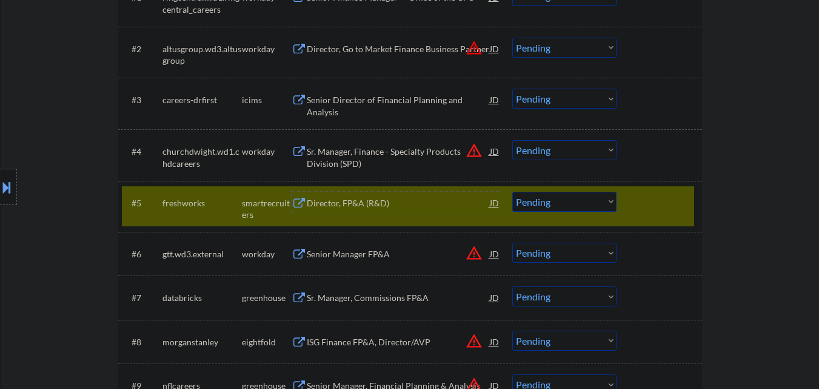
drag, startPoint x: 568, startPoint y: 201, endPoint x: 564, endPoint y: 209, distance: 8.4
click at [568, 201] on select "Choose an option... Pending Applied Excluded (Questions) Excluded (Expired) Exc…" at bounding box center [564, 202] width 104 height 20
click at [512, 192] on select "Choose an option... Pending Applied Excluded (Questions) Excluded (Expired) Exc…" at bounding box center [564, 202] width 104 height 20
click at [656, 203] on div at bounding box center [660, 203] width 53 height 22
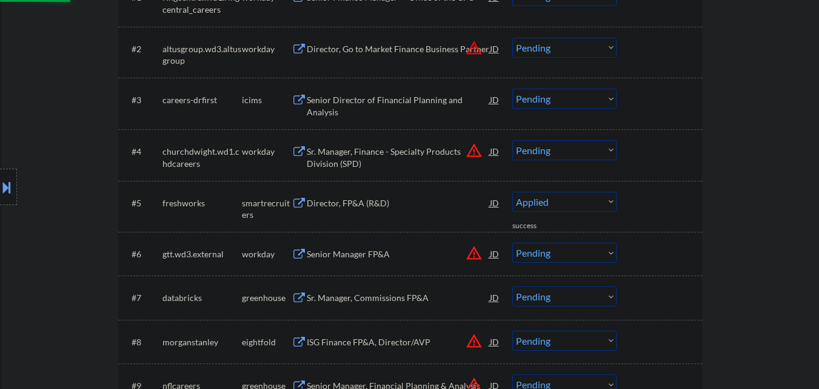
select select ""pending""
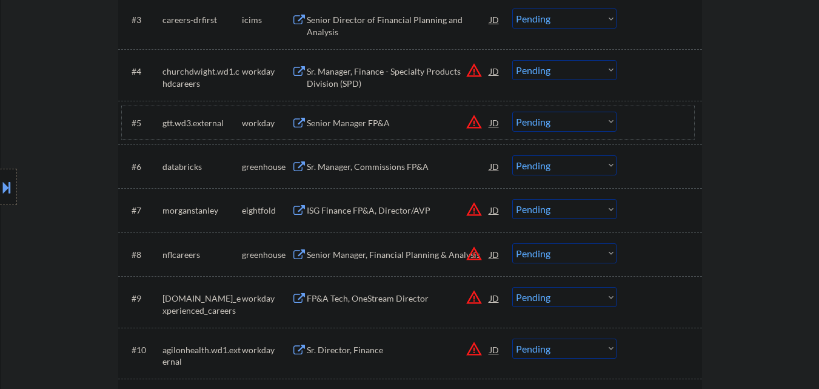
scroll to position [485, 0]
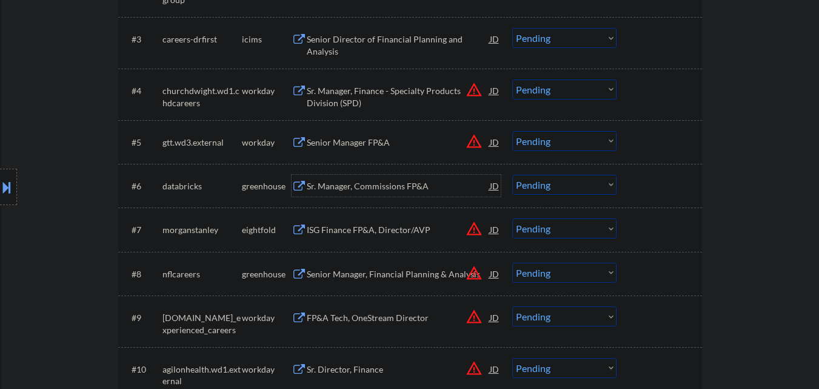
click at [369, 184] on div "Sr. Manager, Commissions FP&A" at bounding box center [398, 186] width 183 height 12
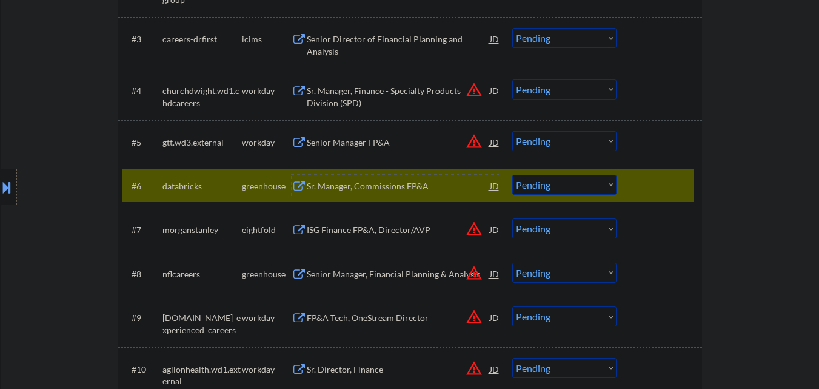
click at [588, 183] on select "Choose an option... Pending Applied Excluded (Questions) Excluded (Expired) Exc…" at bounding box center [564, 185] width 104 height 20
click at [512, 175] on select "Choose an option... Pending Applied Excluded (Questions) Excluded (Expired) Exc…" at bounding box center [564, 185] width 104 height 20
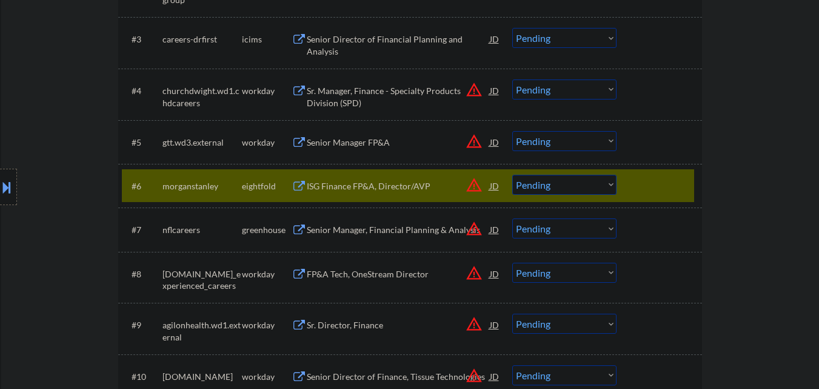
click at [378, 195] on div "ISG Finance FP&A, Director/AVP" at bounding box center [398, 186] width 183 height 22
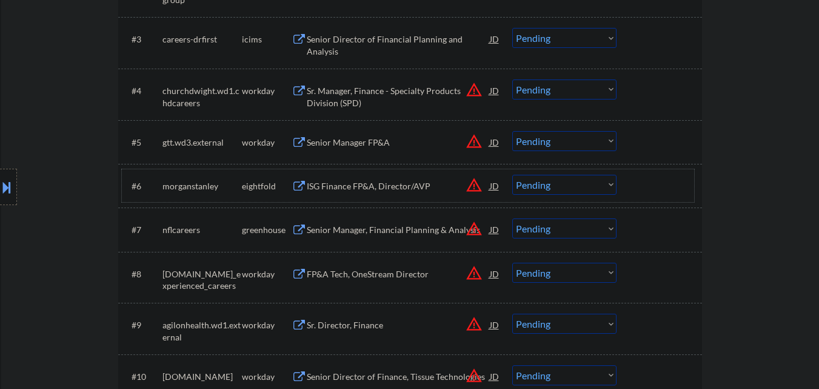
click at [684, 184] on div at bounding box center [660, 186] width 53 height 22
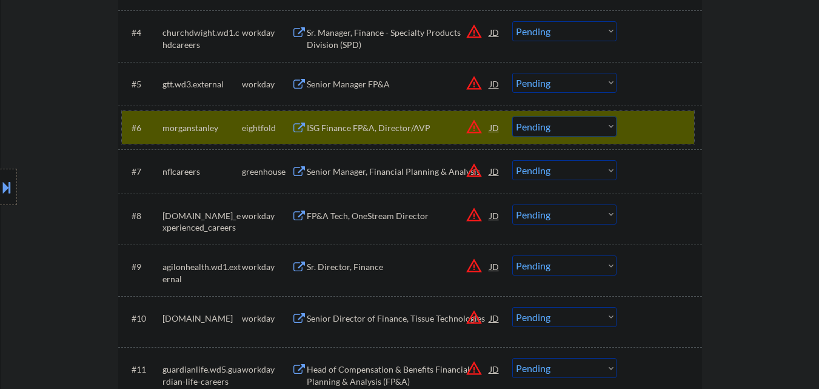
scroll to position [546, 0]
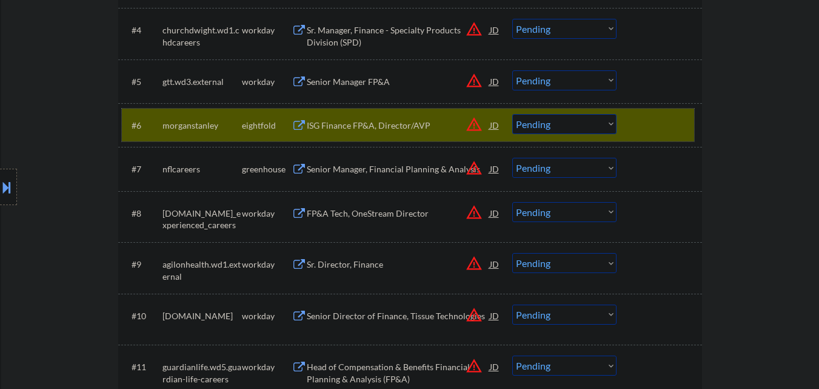
click at [609, 119] on select "Choose an option... Pending Applied Excluded (Questions) Excluded (Expired) Exc…" at bounding box center [564, 124] width 104 height 20
click at [512, 114] on select "Choose an option... Pending Applied Excluded (Questions) Excluded (Expired) Exc…" at bounding box center [564, 124] width 104 height 20
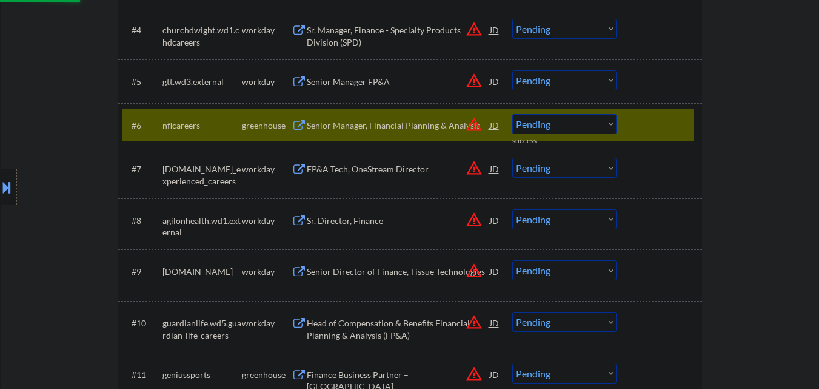
click at [351, 121] on div "Senior Manager, Financial Planning & Analysis" at bounding box center [398, 125] width 183 height 12
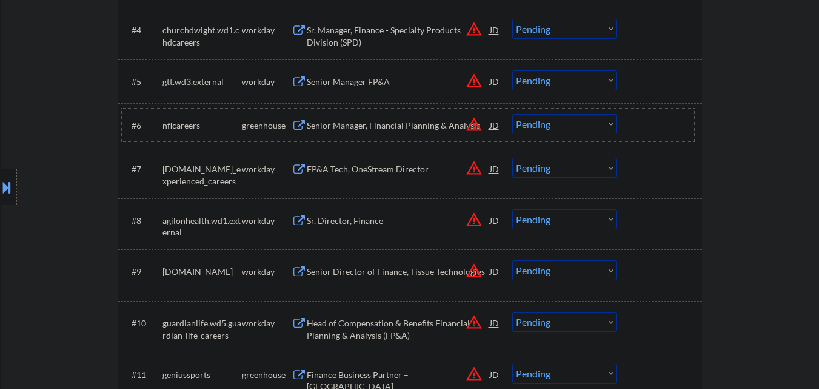
click at [668, 121] on div at bounding box center [660, 125] width 53 height 22
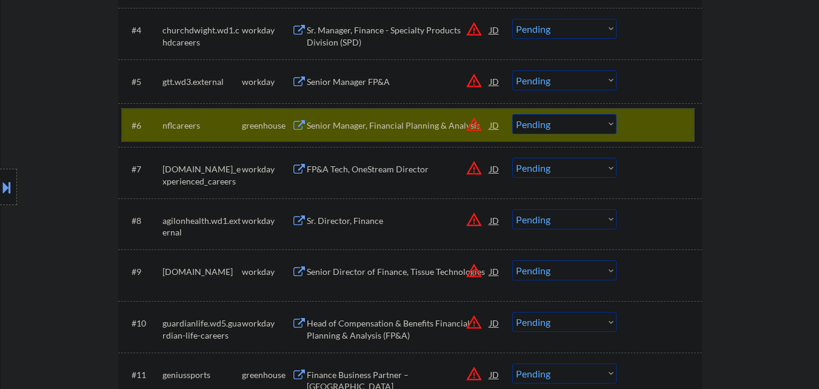
click at [599, 123] on select "Choose an option... Pending Applied Excluded (Questions) Excluded (Expired) Exc…" at bounding box center [564, 124] width 104 height 20
click at [512, 114] on select "Choose an option... Pending Applied Excluded (Questions) Excluded (Expired) Exc…" at bounding box center [564, 124] width 104 height 20
click at [646, 126] on div at bounding box center [660, 125] width 53 height 22
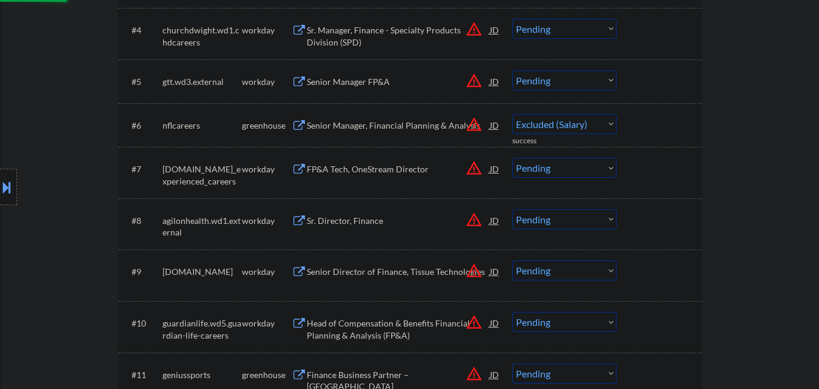
select select ""pending""
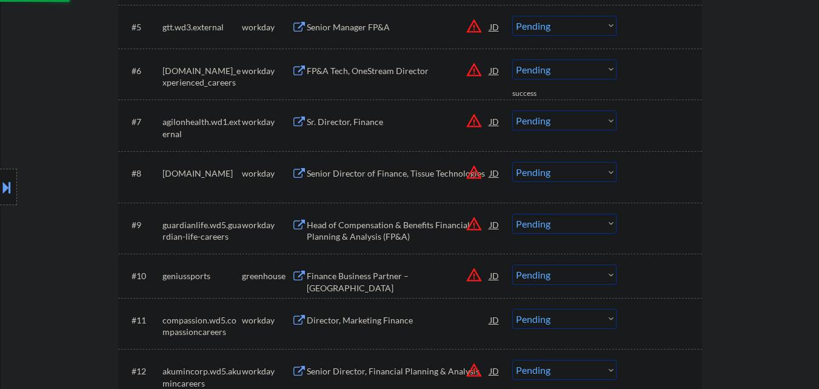
scroll to position [606, 0]
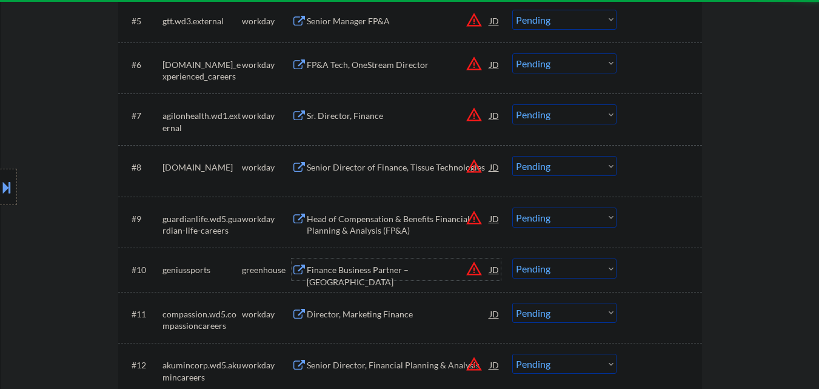
click at [348, 266] on div "Finance Business Partner – Central" at bounding box center [398, 276] width 183 height 24
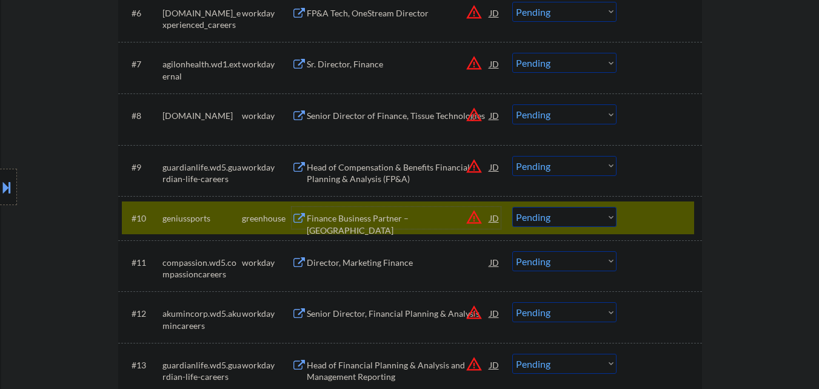
scroll to position [728, 0]
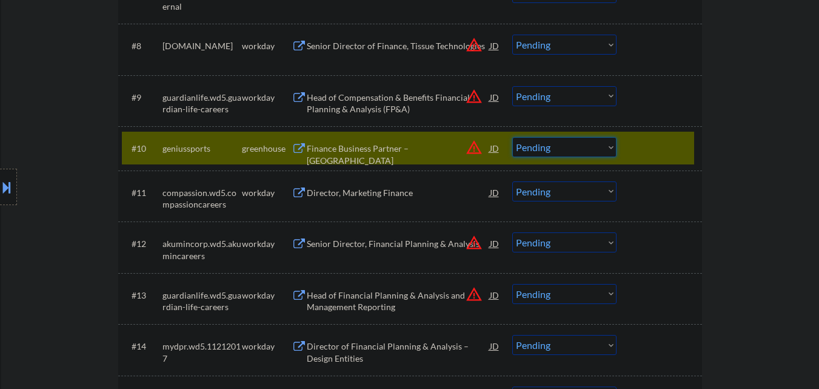
drag, startPoint x: 597, startPoint y: 144, endPoint x: 601, endPoint y: 150, distance: 7.9
click at [598, 146] on select "Choose an option... Pending Applied Excluded (Questions) Excluded (Expired) Exc…" at bounding box center [564, 147] width 104 height 20
click at [512, 137] on select "Choose an option... Pending Applied Excluded (Questions) Excluded (Expired) Exc…" at bounding box center [564, 147] width 104 height 20
click at [651, 156] on div at bounding box center [660, 148] width 53 height 22
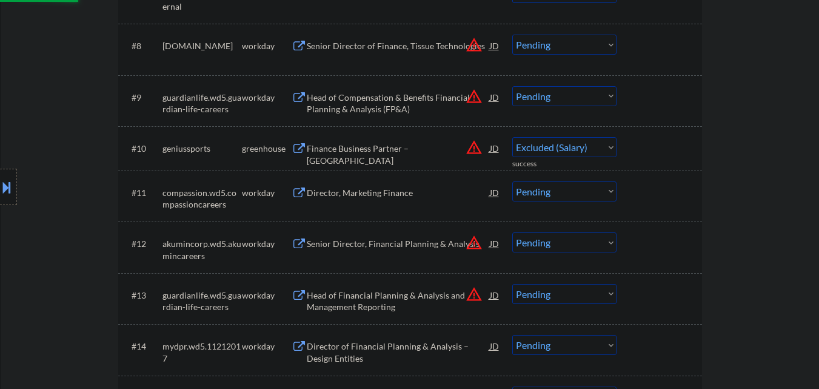
select select ""pending""
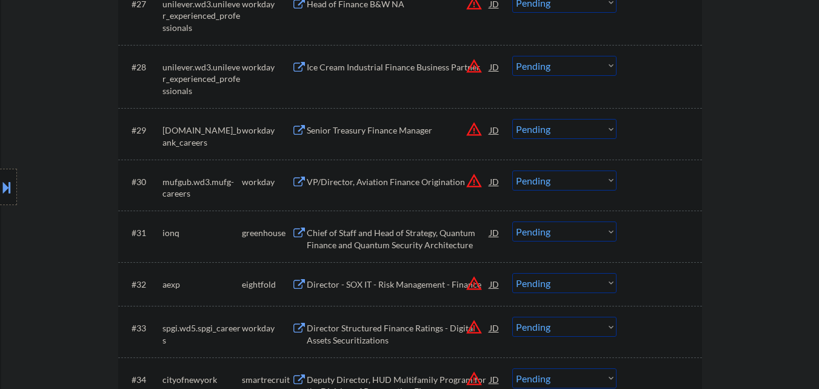
scroll to position [1759, 0]
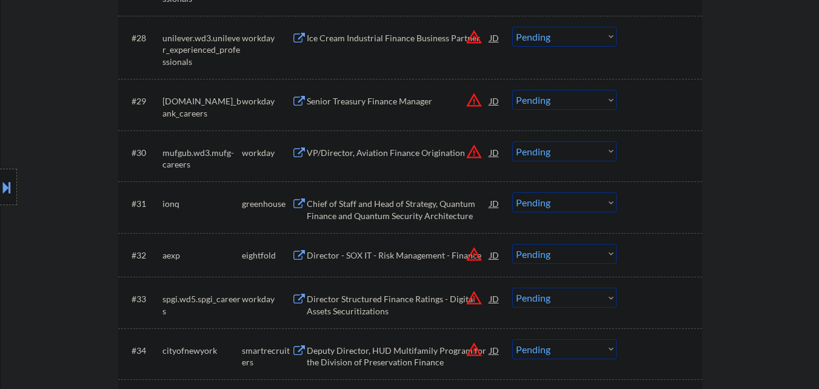
click at [394, 197] on div "Chief of Staff and Head of Strategy, Quantum Finance and Quantum Security Archi…" at bounding box center [398, 206] width 183 height 29
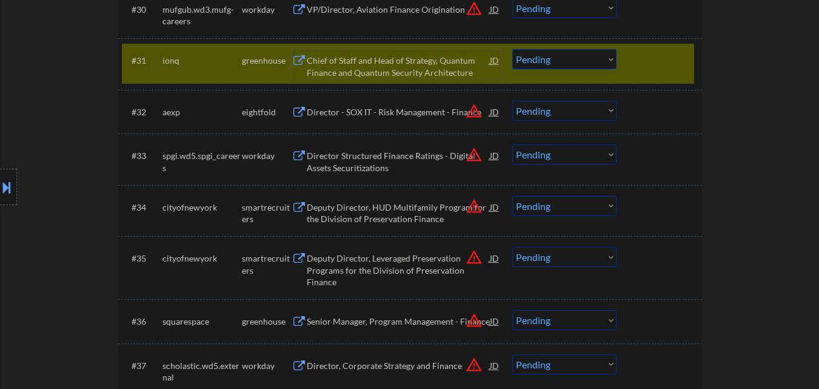
scroll to position [1880, 0]
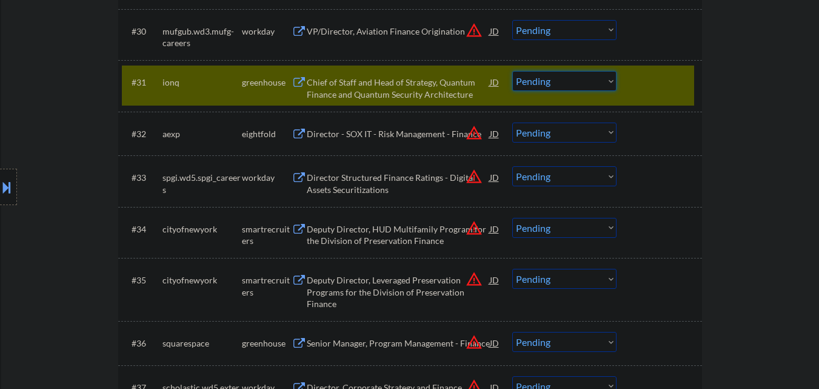
click at [580, 81] on select "Choose an option... Pending Applied Excluded (Questions) Excluded (Expired) Exc…" at bounding box center [564, 81] width 104 height 20
click at [512, 71] on select "Choose an option... Pending Applied Excluded (Questions) Excluded (Expired) Exc…" at bounding box center [564, 81] width 104 height 20
click at [659, 78] on div at bounding box center [660, 82] width 53 height 22
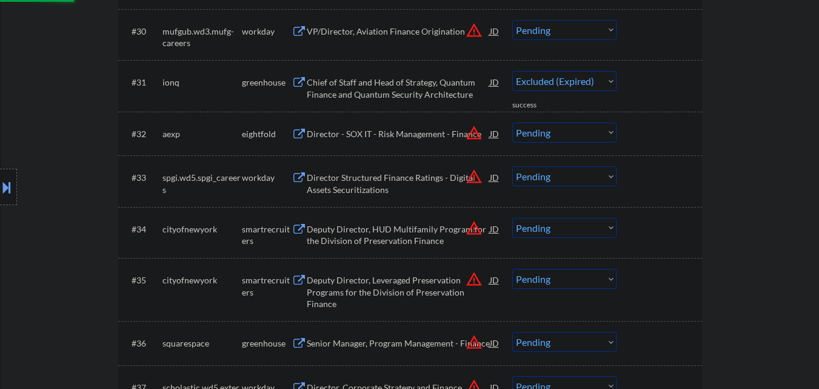
select select ""pending""
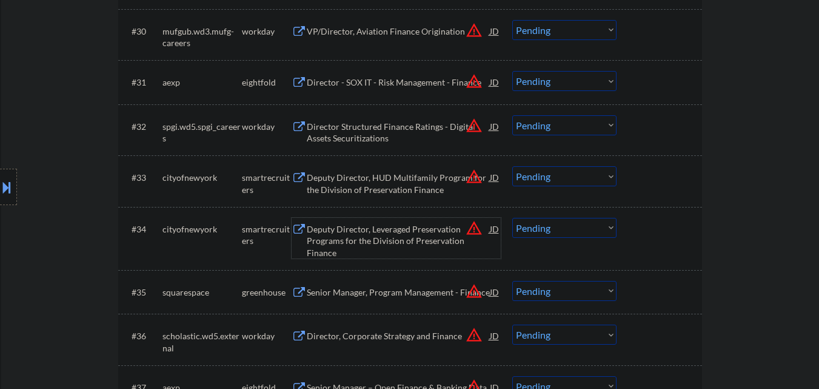
click at [383, 223] on div "Deputy Director, Leveraged Preservation Programs for the Division of Preservati…" at bounding box center [398, 241] width 183 height 36
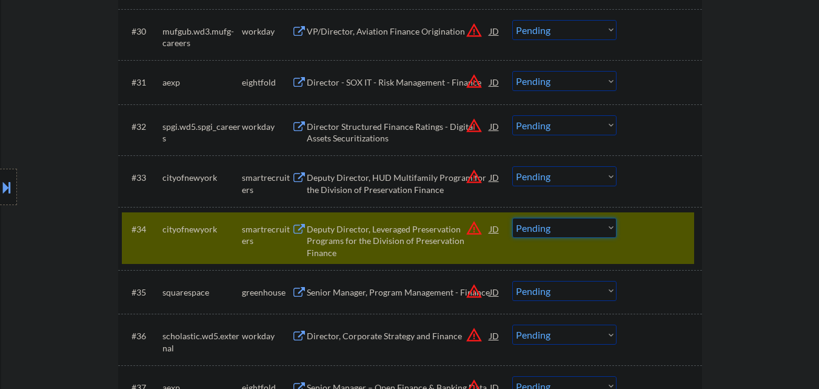
drag, startPoint x: 576, startPoint y: 223, endPoint x: 580, endPoint y: 237, distance: 14.4
click at [576, 227] on select "Choose an option... Pending Applied Excluded (Questions) Excluded (Expired) Exc…" at bounding box center [564, 228] width 104 height 20
click at [512, 218] on select "Choose an option... Pending Applied Excluded (Questions) Excluded (Expired) Exc…" at bounding box center [564, 228] width 104 height 20
click at [684, 241] on div "#34 cityofnewyork smartrecruiters Deputy Director, Leveraged Preservation Progr…" at bounding box center [408, 238] width 573 height 52
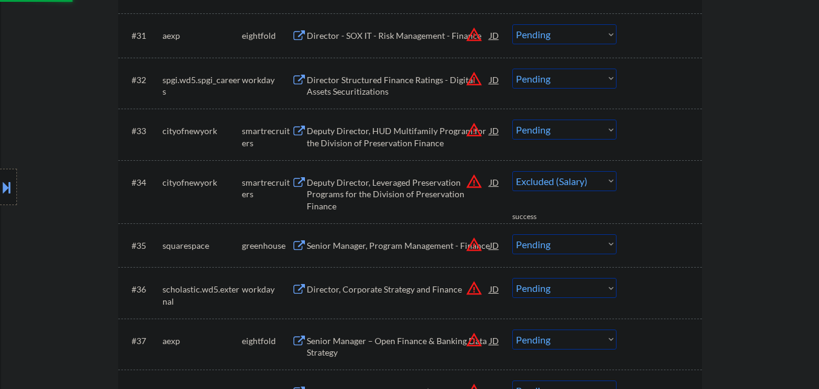
scroll to position [1941, 0]
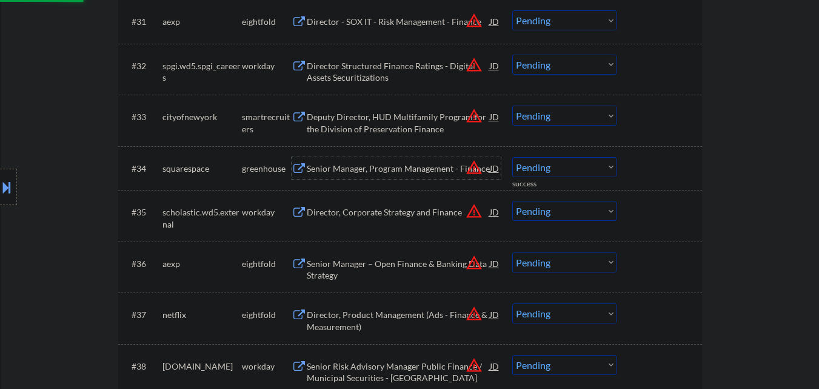
click at [394, 172] on div "Senior Manager, Program Management - Finance" at bounding box center [398, 169] width 183 height 12
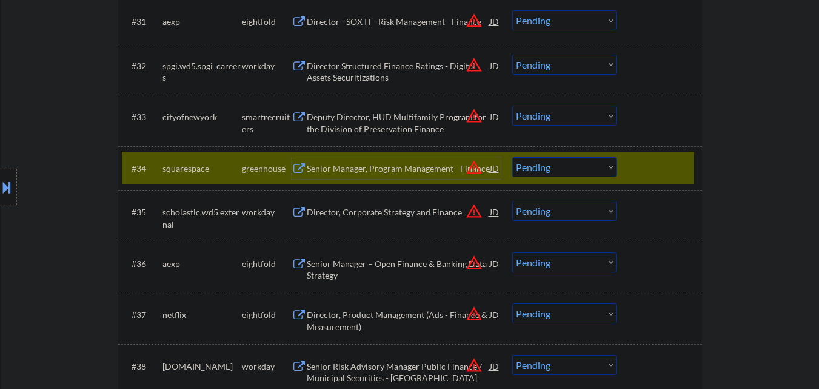
drag, startPoint x: 564, startPoint y: 163, endPoint x: 565, endPoint y: 172, distance: 9.1
click at [564, 164] on select "Choose an option... Pending Applied Excluded (Questions) Excluded (Expired) Exc…" at bounding box center [564, 167] width 104 height 20
click at [512, 157] on select "Choose an option... Pending Applied Excluded (Questions) Excluded (Expired) Exc…" at bounding box center [564, 167] width 104 height 20
click at [645, 164] on div at bounding box center [660, 168] width 53 height 22
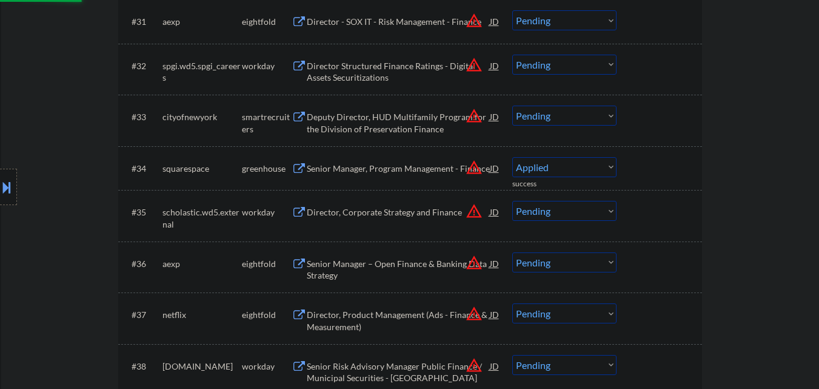
select select ""pending""
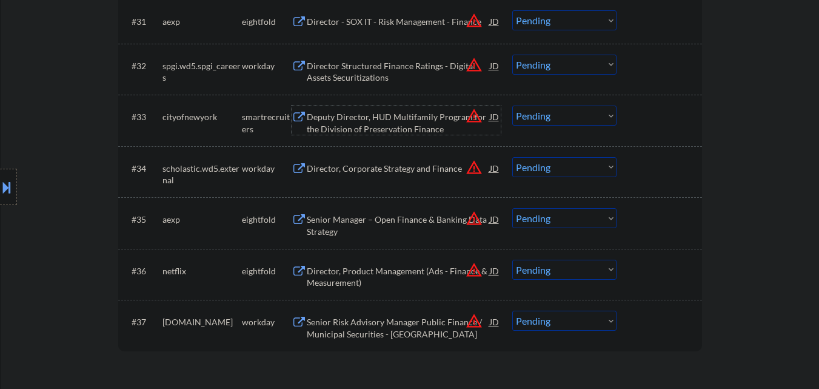
click at [398, 130] on div "Deputy Director, HUD Multifamily Program for the Division of Preservation Finan…" at bounding box center [398, 123] width 183 height 24
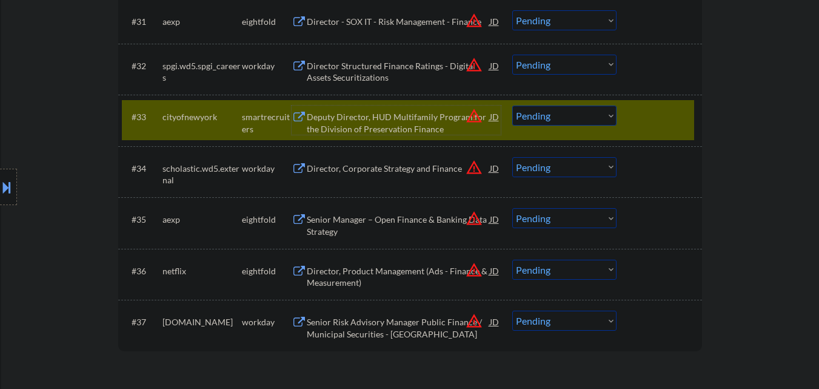
click at [609, 115] on select "Choose an option... Pending Applied Excluded (Questions) Excluded (Expired) Exc…" at bounding box center [564, 116] width 104 height 20
click at [512, 106] on select "Choose an option... Pending Applied Excluded (Questions) Excluded (Expired) Exc…" at bounding box center [564, 116] width 104 height 20
select select ""pending""
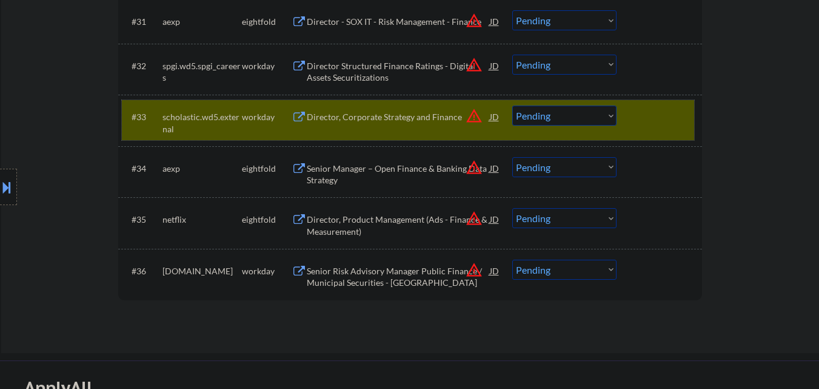
drag, startPoint x: 668, startPoint y: 107, endPoint x: 547, endPoint y: 161, distance: 132.0
click at [667, 108] on div at bounding box center [660, 117] width 53 height 22
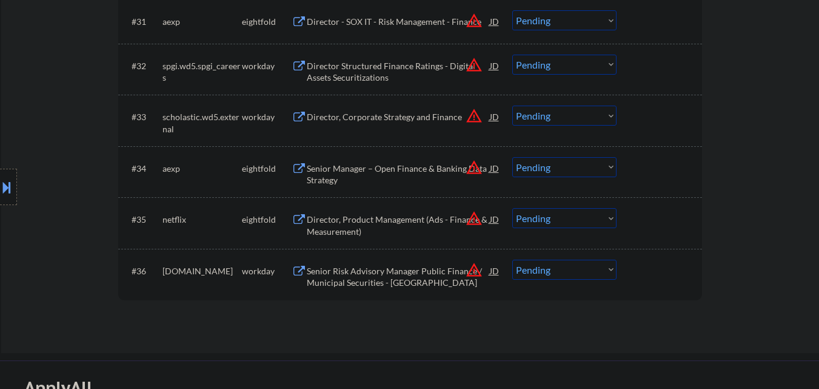
click at [362, 281] on div "Senior Risk Advisory Manager Public Finance / Municipal Securities - FINRA" at bounding box center [398, 277] width 183 height 24
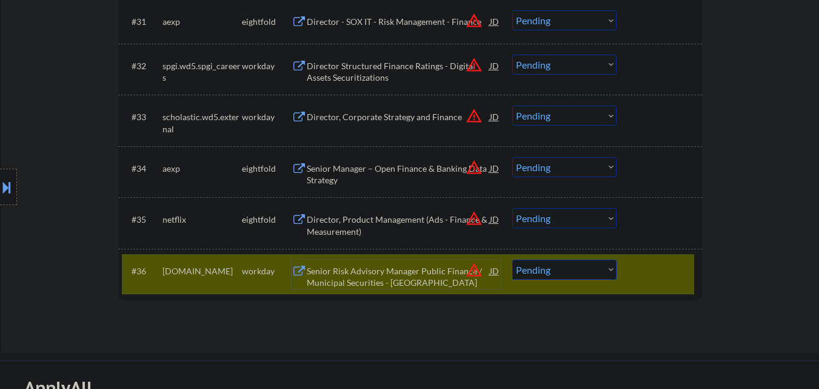
drag, startPoint x: 560, startPoint y: 269, endPoint x: 567, endPoint y: 261, distance: 9.9
click at [566, 269] on select "Choose an option... Pending Applied Excluded (Questions) Excluded (Expired) Exc…" at bounding box center [564, 270] width 104 height 20
select select ""excluded__bad_match_""
click at [512, 260] on select "Choose an option... Pending Applied Excluded (Questions) Excluded (Expired) Exc…" at bounding box center [564, 270] width 104 height 20
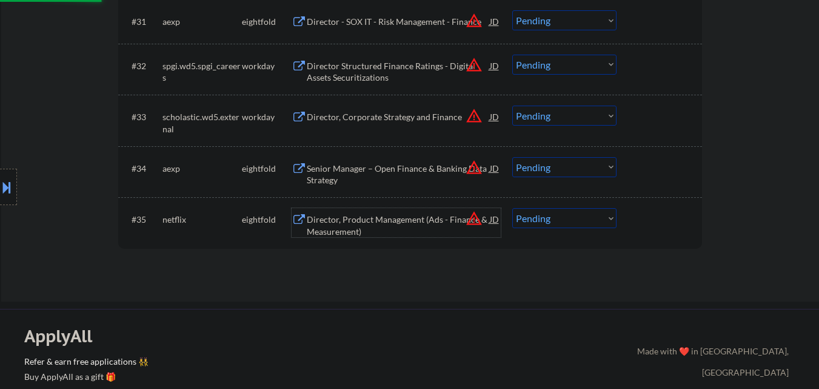
click at [406, 221] on div "Director, Product Management (Ads - Finance & Measurement)" at bounding box center [398, 225] width 183 height 24
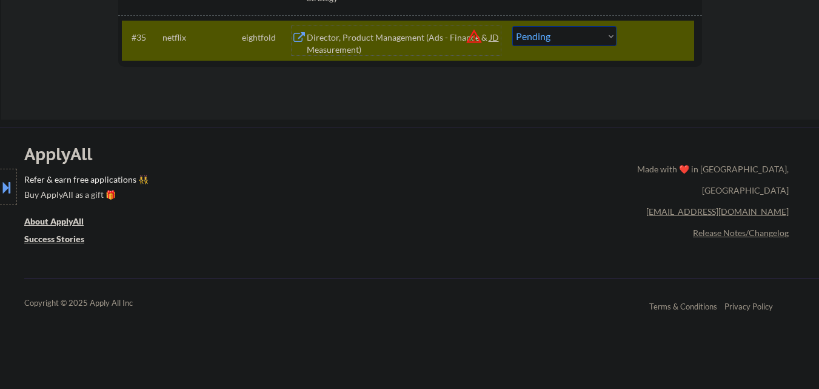
scroll to position [1880, 0]
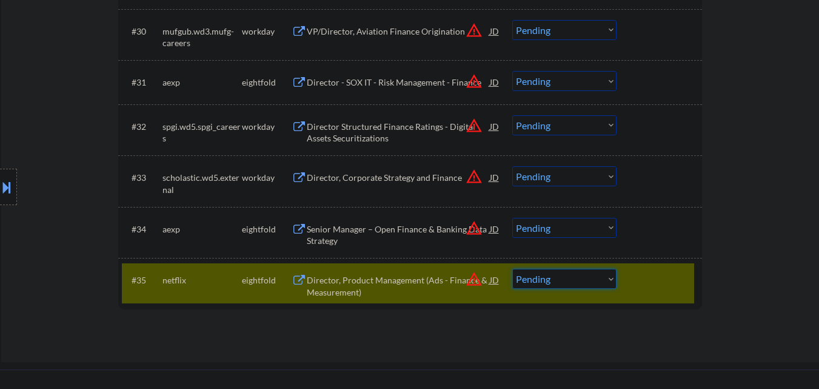
click at [568, 284] on select "Choose an option... Pending Applied Excluded (Questions) Excluded (Expired) Exc…" at bounding box center [564, 279] width 104 height 20
select select ""excluded__bad_match_""
click at [512, 269] on select "Choose an option... Pending Applied Excluded (Questions) Excluded (Expired) Exc…" at bounding box center [564, 279] width 104 height 20
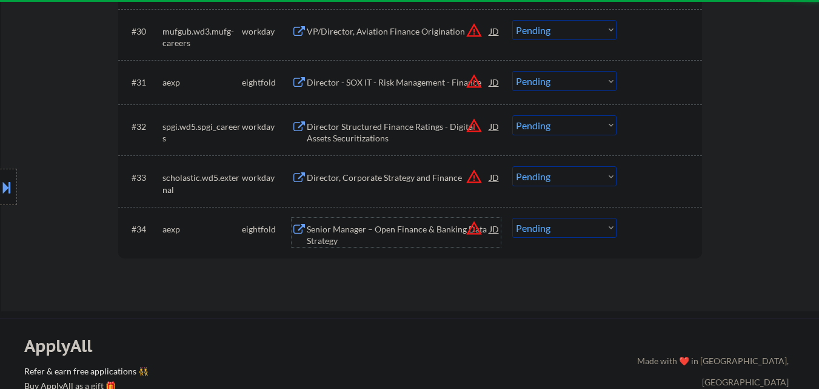
click at [394, 235] on div "Senior Manager – Open Finance & Banking Data Strategy" at bounding box center [398, 235] width 183 height 24
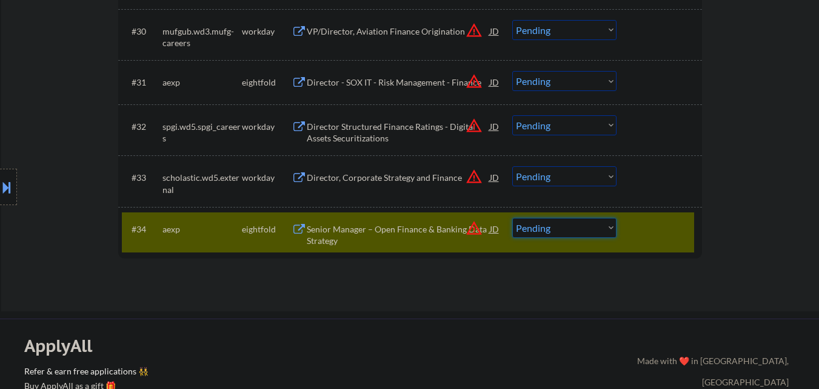
drag, startPoint x: 583, startPoint y: 225, endPoint x: 583, endPoint y: 237, distance: 12.1
click at [583, 226] on select "Choose an option... Pending Applied Excluded (Questions) Excluded (Expired) Exc…" at bounding box center [564, 228] width 104 height 20
select select ""excluded__salary_""
click at [512, 218] on select "Choose an option... Pending Applied Excluded (Questions) Excluded (Expired) Exc…" at bounding box center [564, 228] width 104 height 20
click at [654, 230] on div at bounding box center [660, 229] width 53 height 22
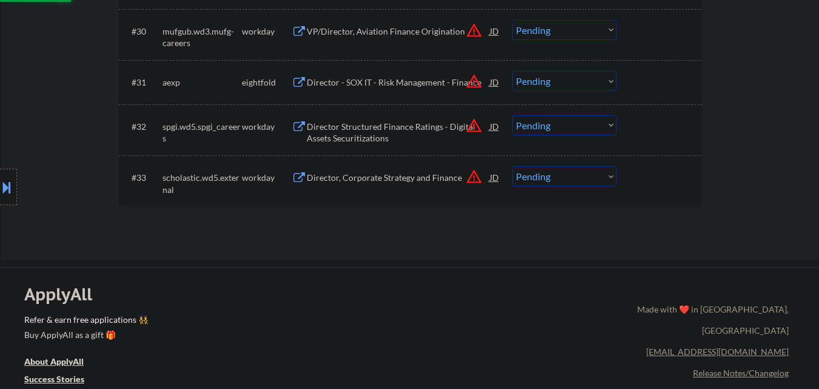
click at [407, 180] on div "Director, Corporate Strategy and Finance" at bounding box center [398, 178] width 183 height 12
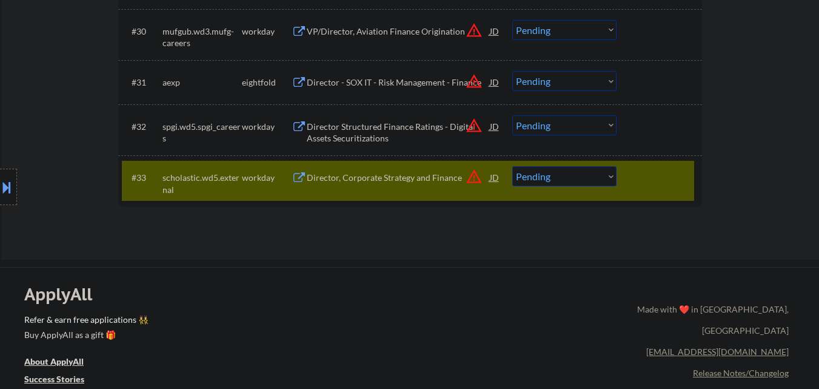
type textarea "Reassigned to Frank: 08/20/2025 ***US Army Veteran*** San Francisco, CA | 94112…"
click at [550, 183] on select "Choose an option... Pending Applied Excluded (Questions) Excluded (Expired) Exc…" at bounding box center [564, 176] width 104 height 20
select select ""applied""
click at [512, 166] on select "Choose an option... Pending Applied Excluded (Questions) Excluded (Expired) Exc…" at bounding box center [564, 176] width 104 height 20
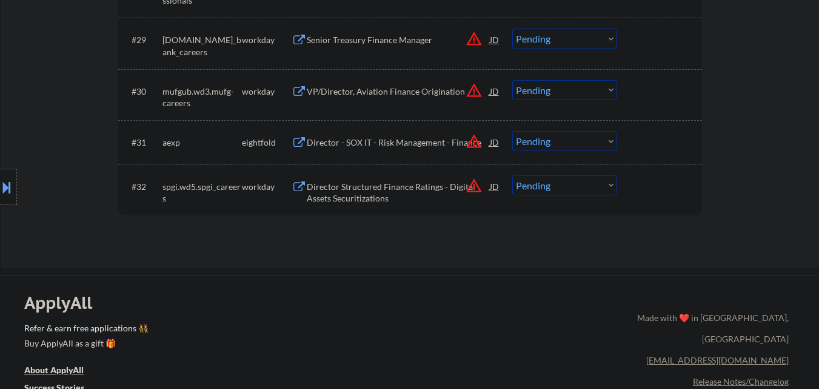
scroll to position [1819, 0]
click at [377, 197] on div "Director Structured Finance Ratings - Digital Assets Securitizations" at bounding box center [398, 193] width 183 height 24
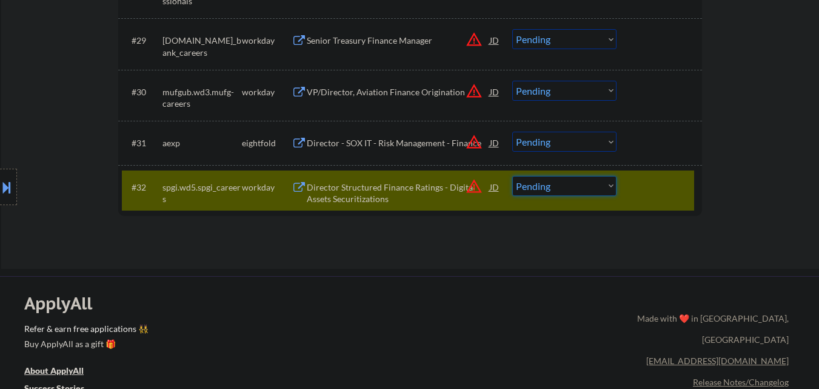
drag, startPoint x: 589, startPoint y: 186, endPoint x: 591, endPoint y: 194, distance: 8.2
click at [589, 186] on select "Choose an option... Pending Applied Excluded (Questions) Excluded (Expired) Exc…" at bounding box center [564, 186] width 104 height 20
select select ""excluded__bad_match_""
click at [512, 176] on select "Choose an option... Pending Applied Excluded (Questions) Excluded (Expired) Exc…" at bounding box center [564, 186] width 104 height 20
drag, startPoint x: 647, startPoint y: 200, endPoint x: 574, endPoint y: 200, distance: 72.2
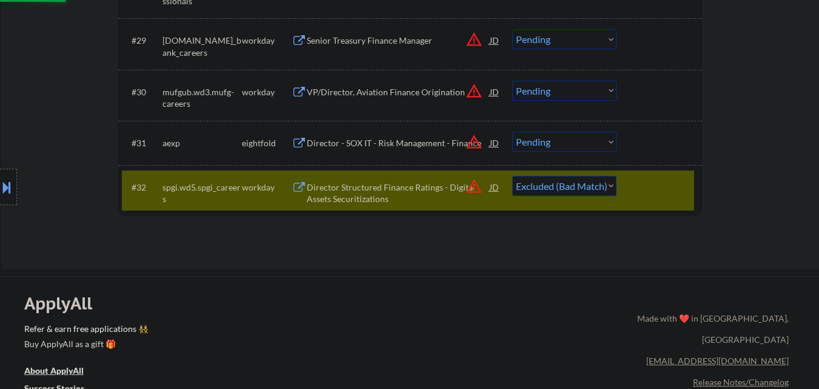
click at [646, 200] on div "#32 spgi.wd5.spgi_careers workday Director Structured Finance Ratings - Digital…" at bounding box center [408, 190] width 573 height 40
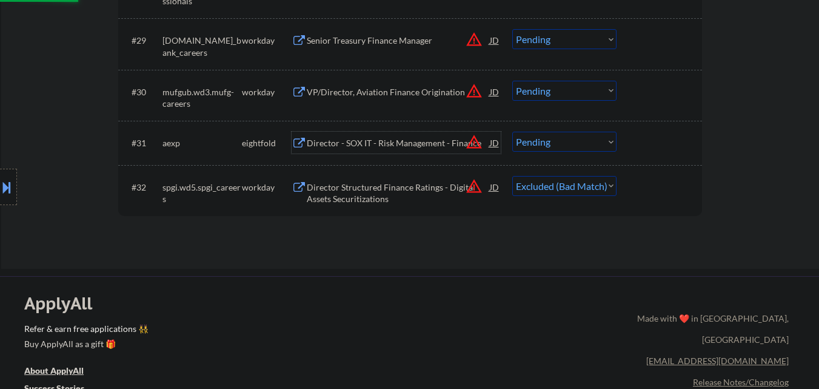
click at [400, 144] on div "Director - SOX IT - Risk Management - Finance" at bounding box center [398, 143] width 183 height 12
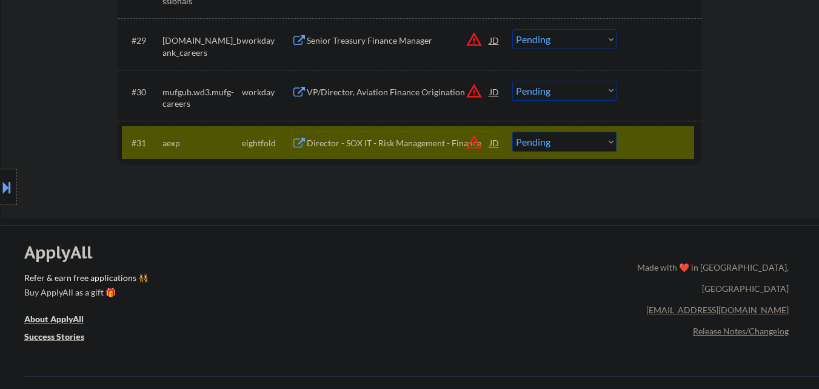
click at [592, 133] on select "Choose an option... Pending Applied Excluded (Questions) Excluded (Expired) Exc…" at bounding box center [564, 142] width 104 height 20
select select ""excluded__other_""
click at [512, 132] on select "Choose an option... Pending Applied Excluded (Questions) Excluded (Expired) Exc…" at bounding box center [564, 142] width 104 height 20
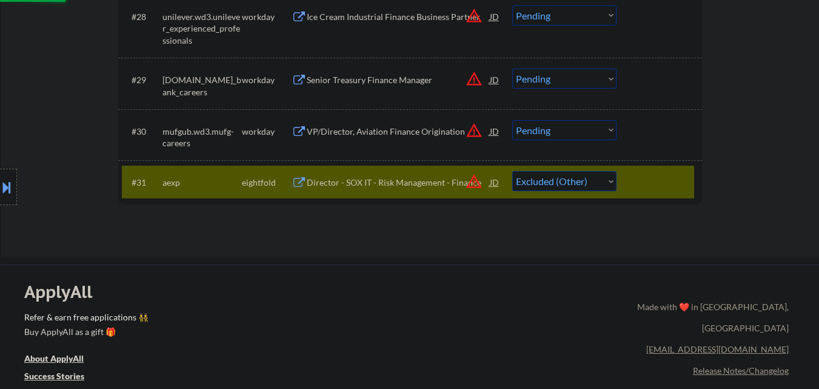
scroll to position [1759, 0]
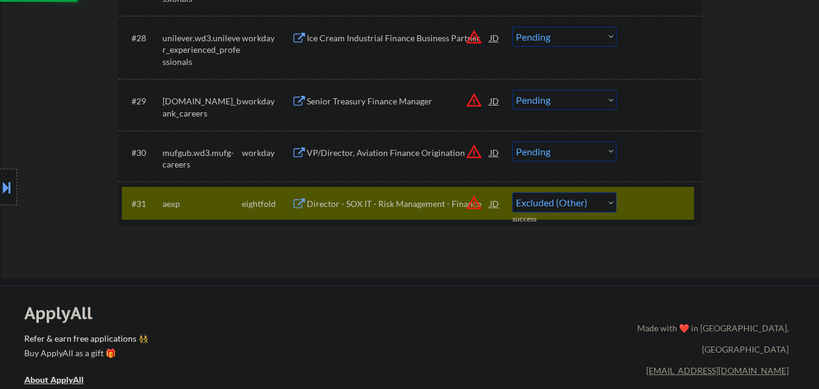
click at [409, 150] on div "VP/Director, Aviation Finance Origination" at bounding box center [398, 153] width 183 height 12
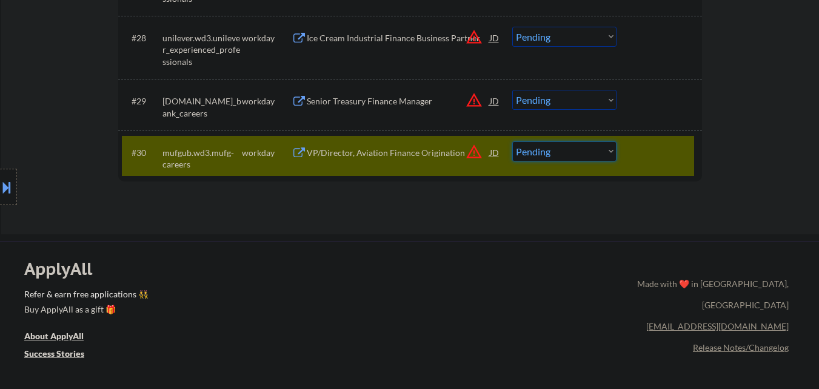
drag, startPoint x: 539, startPoint y: 149, endPoint x: 549, endPoint y: 161, distance: 15.9
click at [542, 150] on select "Choose an option... Pending Applied Excluded (Questions) Excluded (Expired) Exc…" at bounding box center [564, 151] width 104 height 20
select select ""excluded__expired_""
click at [512, 141] on select "Choose an option... Pending Applied Excluded (Questions) Excluded (Expired) Exc…" at bounding box center [564, 151] width 104 height 20
click at [653, 156] on div at bounding box center [660, 152] width 53 height 22
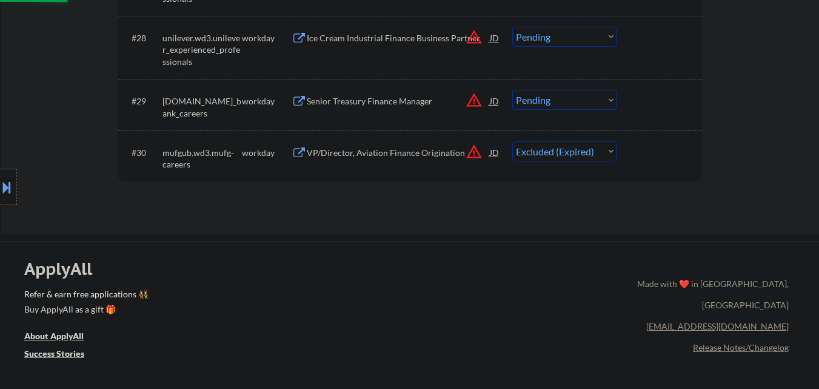
click at [405, 104] on div "Senior Treasury Finance Manager" at bounding box center [398, 101] width 183 height 12
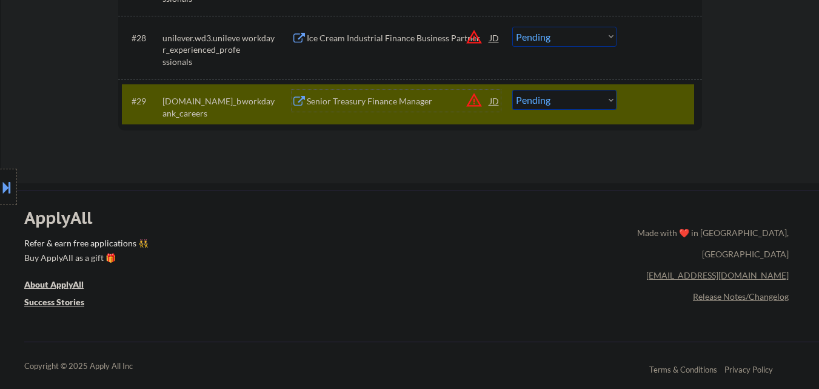
click at [598, 105] on select "Choose an option... Pending Applied Excluded (Questions) Excluded (Expired) Exc…" at bounding box center [564, 100] width 104 height 20
select select ""excluded__salary_""
click at [512, 90] on select "Choose an option... Pending Applied Excluded (Questions) Excluded (Expired) Exc…" at bounding box center [564, 100] width 104 height 20
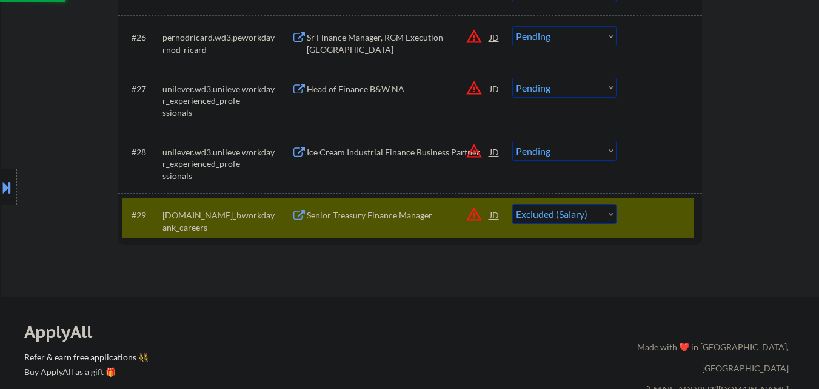
scroll to position [1638, 0]
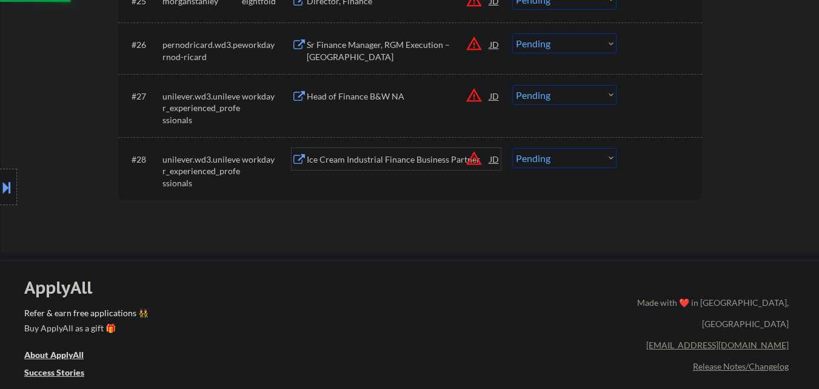
click at [417, 158] on div "Ice Cream Industrial Finance Business Partner" at bounding box center [398, 159] width 183 height 12
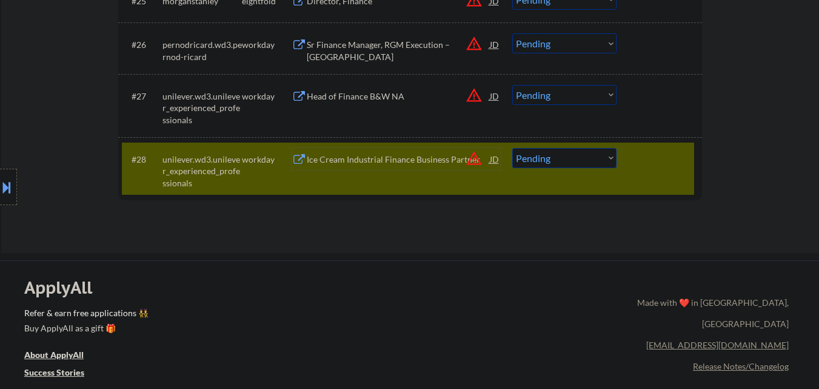
click at [565, 156] on select "Choose an option... Pending Applied Excluded (Questions) Excluded (Expired) Exc…" at bounding box center [564, 158] width 104 height 20
select select ""excluded__salary_""
click at [512, 148] on select "Choose an option... Pending Applied Excluded (Questions) Excluded (Expired) Exc…" at bounding box center [564, 158] width 104 height 20
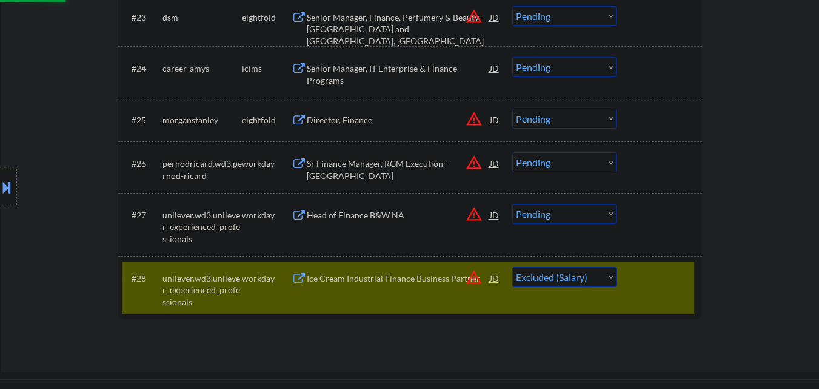
scroll to position [1516, 0]
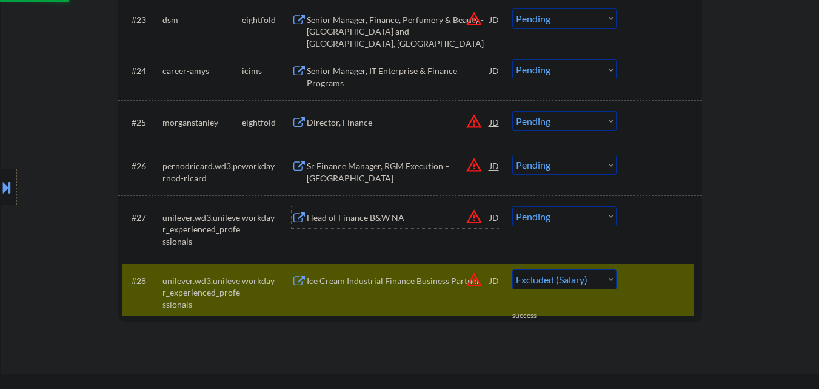
click at [398, 221] on div "Head of Finance B&W NA" at bounding box center [398, 218] width 183 height 12
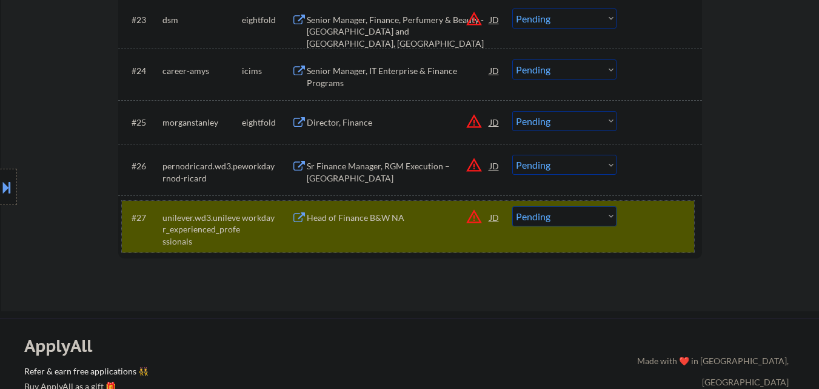
click at [559, 227] on div "#27 unilever.wd3.unilever_experienced_professionals workday Head of Finance B&W…" at bounding box center [408, 227] width 573 height 52
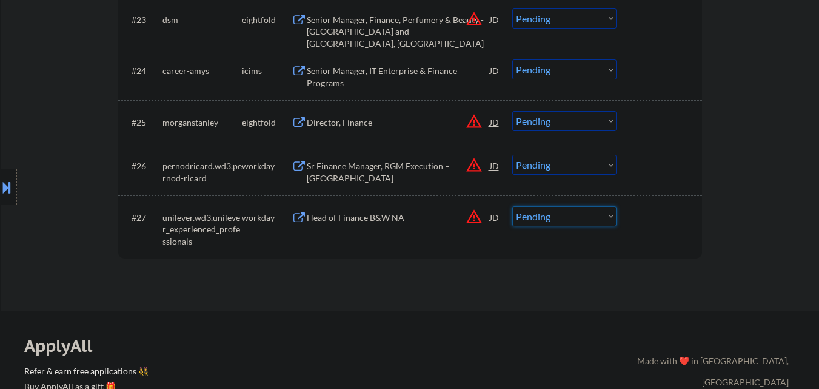
drag, startPoint x: 579, startPoint y: 220, endPoint x: 580, endPoint y: 226, distance: 6.2
click at [579, 220] on select "Choose an option... Pending Applied Excluded (Questions) Excluded (Expired) Exc…" at bounding box center [564, 216] width 104 height 20
select select ""excluded__expired_""
click at [512, 206] on select "Choose an option... Pending Applied Excluded (Questions) Excluded (Expired) Exc…" at bounding box center [564, 216] width 104 height 20
click at [371, 168] on div "Sr Finance Manager, RGM Execution – Central Region" at bounding box center [398, 172] width 183 height 24
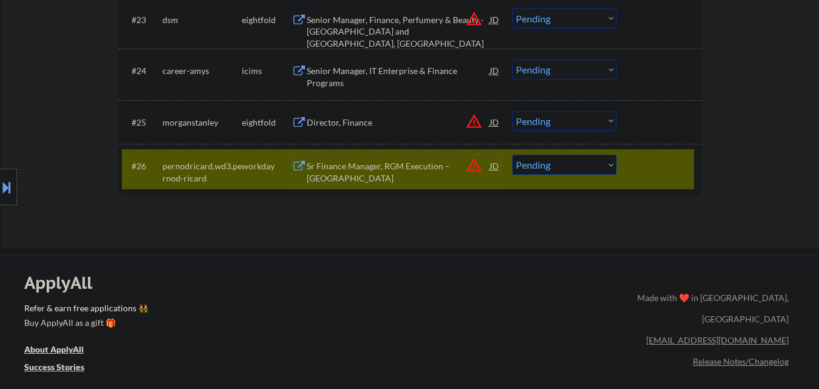
click at [553, 172] on select "Choose an option... Pending Applied Excluded (Questions) Excluded (Expired) Exc…" at bounding box center [564, 165] width 104 height 20
select select ""excluded__expired_""
click at [512, 155] on select "Choose an option... Pending Applied Excluded (Questions) Excluded (Expired) Exc…" at bounding box center [564, 165] width 104 height 20
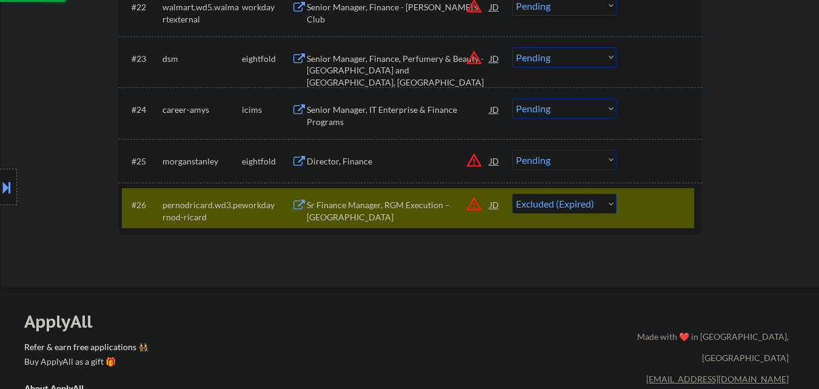
scroll to position [1456, 0]
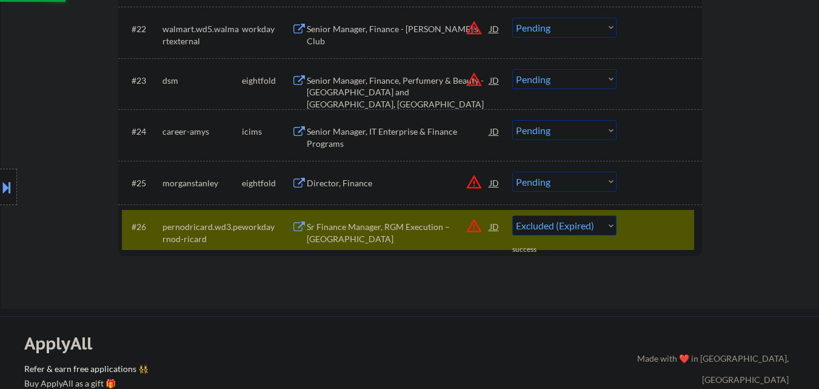
click at [382, 181] on div "Director, Finance" at bounding box center [398, 183] width 183 height 12
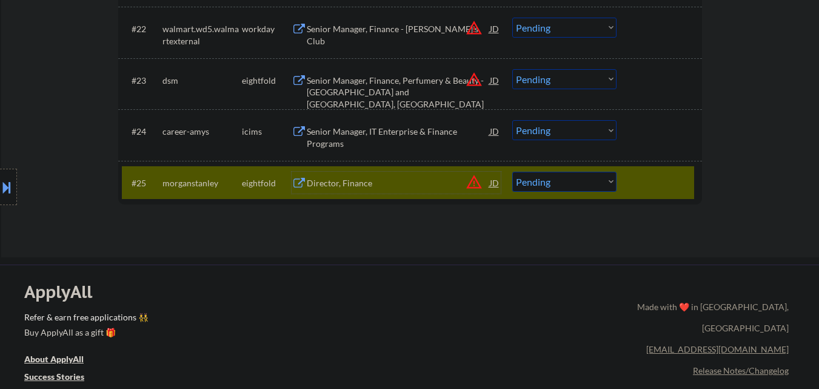
drag, startPoint x: 590, startPoint y: 171, endPoint x: 583, endPoint y: 175, distance: 7.9
click at [587, 173] on div "#25 morganstanley eightfold Director, Finance JD warning_amber Choose an option…" at bounding box center [408, 182] width 573 height 33
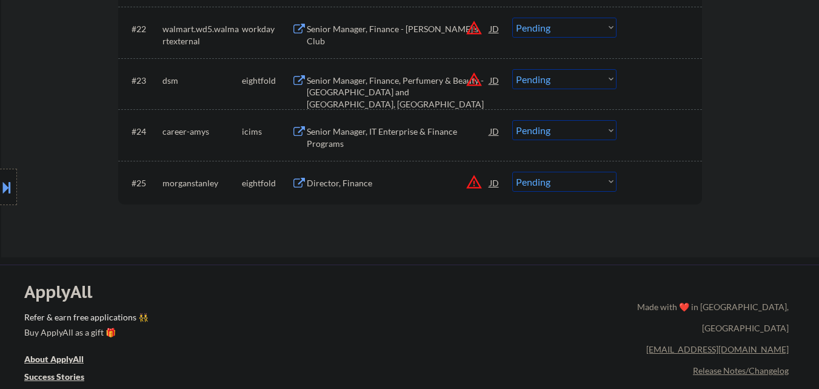
drag, startPoint x: 587, startPoint y: 183, endPoint x: 591, endPoint y: 206, distance: 23.3
select select ""excluded__salary_""
click at [512, 172] on select "Choose an option... Pending Applied Excluded (Questions) Excluded (Expired) Exc…" at bounding box center [564, 182] width 104 height 20
click at [358, 142] on div "Senior Manager, IT Enterprise & Finance Programs" at bounding box center [398, 138] width 183 height 24
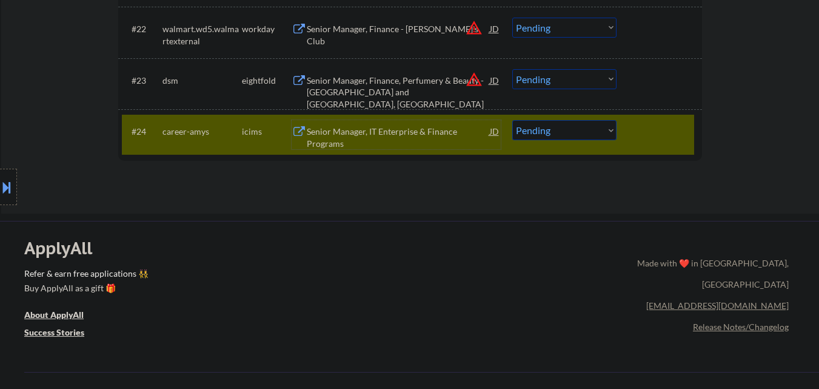
click at [586, 132] on select "Choose an option... Pending Applied Excluded (Questions) Excluded (Expired) Exc…" at bounding box center [564, 130] width 104 height 20
select select ""excluded__bad_match_""
click at [512, 120] on select "Choose an option... Pending Applied Excluded (Questions) Excluded (Expired) Exc…" at bounding box center [564, 130] width 104 height 20
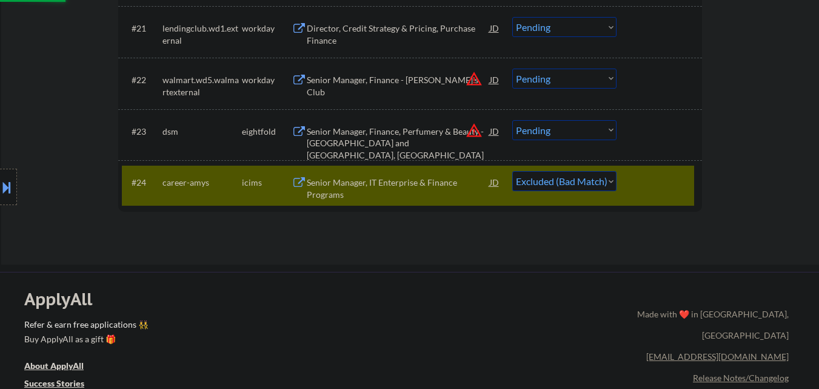
scroll to position [1334, 0]
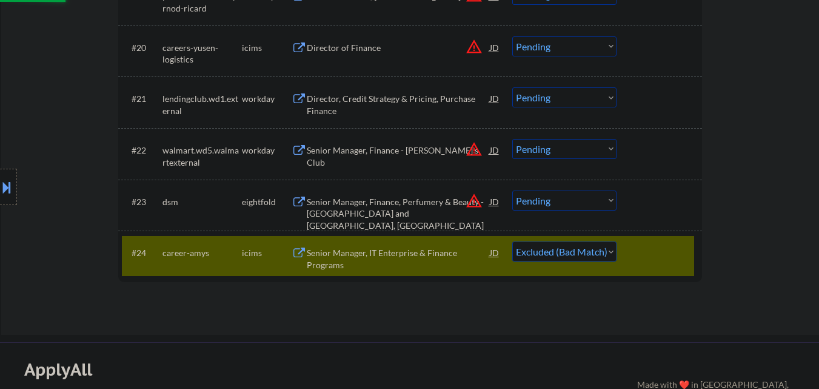
click at [429, 202] on div "Senior Manager, Finance, Perfumery & Beauty - Princeton and Piscataway, NJ" at bounding box center [398, 214] width 183 height 36
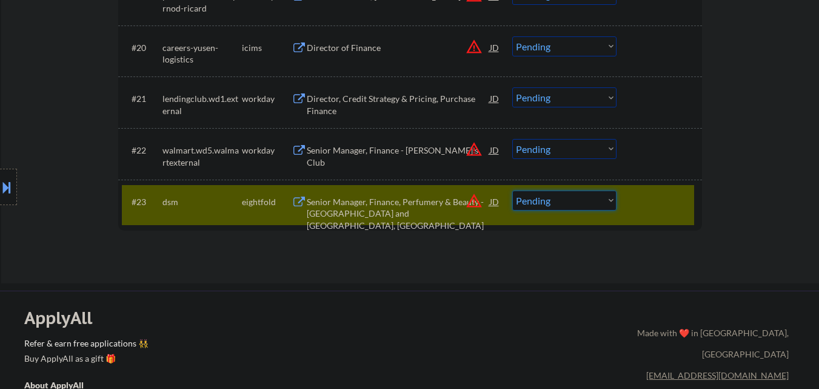
drag, startPoint x: 570, startPoint y: 200, endPoint x: 575, endPoint y: 205, distance: 7.3
click at [571, 201] on select "Choose an option... Pending Applied Excluded (Questions) Excluded (Expired) Exc…" at bounding box center [564, 200] width 104 height 20
select select ""excluded__salary_""
click at [512, 190] on select "Choose an option... Pending Applied Excluded (Questions) Excluded (Expired) Exc…" at bounding box center [564, 200] width 104 height 20
click at [653, 206] on div at bounding box center [660, 201] width 53 height 22
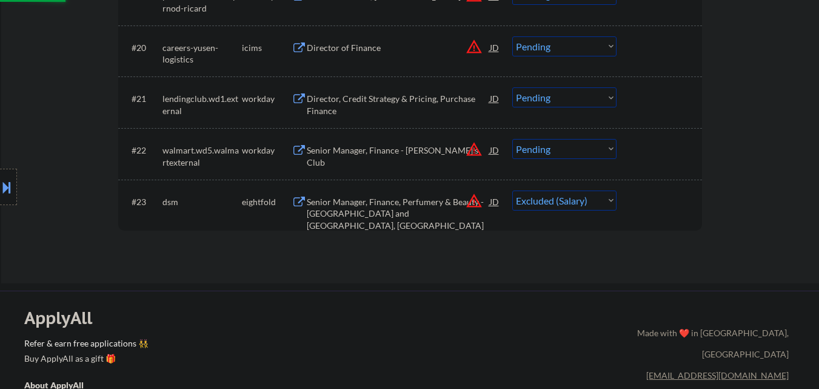
click at [389, 152] on div "Senior Manager, Finance - Sam's Club" at bounding box center [398, 156] width 183 height 24
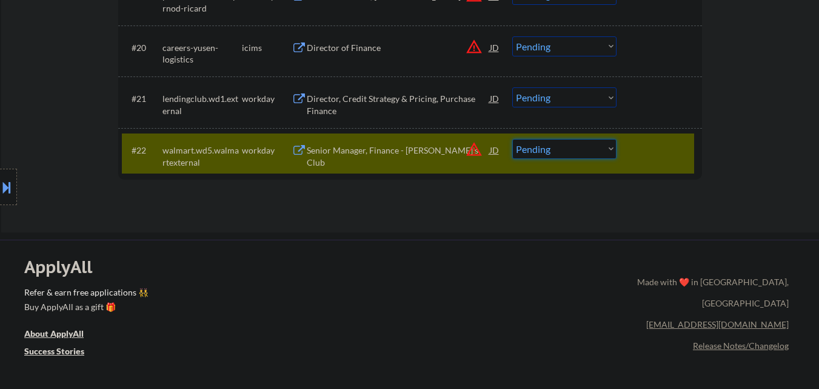
click at [571, 155] on select "Choose an option... Pending Applied Excluded (Questions) Excluded (Expired) Exc…" at bounding box center [564, 149] width 104 height 20
select select ""excluded__location_""
click at [512, 139] on select "Choose an option... Pending Applied Excluded (Questions) Excluded (Expired) Exc…" at bounding box center [564, 149] width 104 height 20
click at [427, 102] on div "Director, Credit Strategy & Pricing, Purchase Finance" at bounding box center [398, 105] width 183 height 24
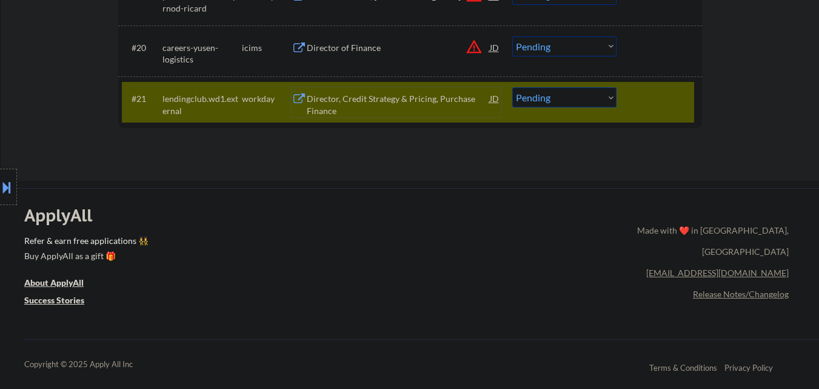
drag, startPoint x: 593, startPoint y: 95, endPoint x: 596, endPoint y: 107, distance: 12.5
click at [594, 96] on select "Choose an option... Pending Applied Excluded (Questions) Excluded (Expired) Exc…" at bounding box center [564, 97] width 104 height 20
select select ""excluded__bad_match_""
click at [512, 87] on select "Choose an option... Pending Applied Excluded (Questions) Excluded (Expired) Exc…" at bounding box center [564, 97] width 104 height 20
drag, startPoint x: 652, startPoint y: 106, endPoint x: 643, endPoint y: 146, distance: 40.9
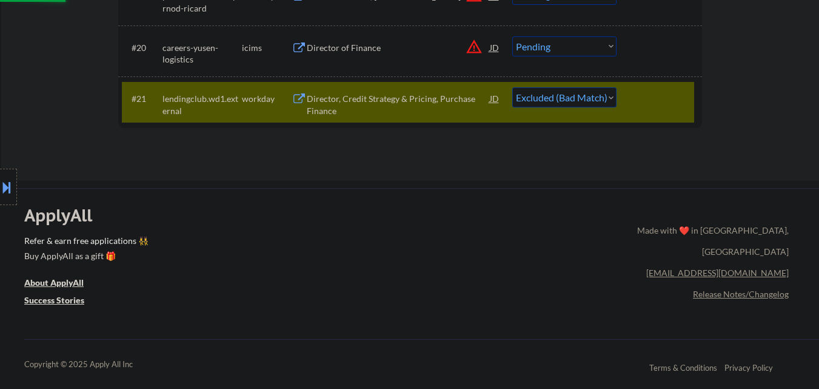
click at [648, 127] on div "#21 lendingclub.wd1.external workday Director, Credit Strategy & Pricing, Purch…" at bounding box center [410, 102] width 584 height 52
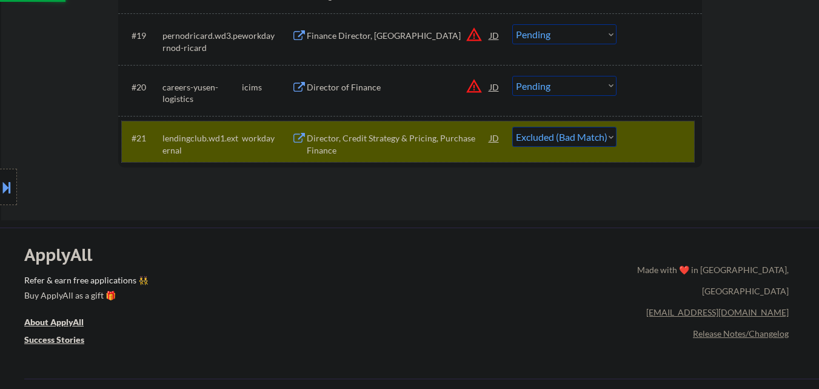
scroll to position [1274, 0]
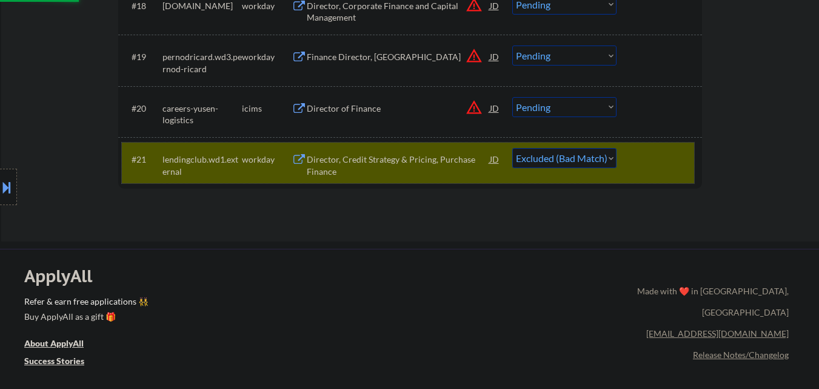
click at [360, 108] on div "Director of Finance" at bounding box center [398, 108] width 183 height 12
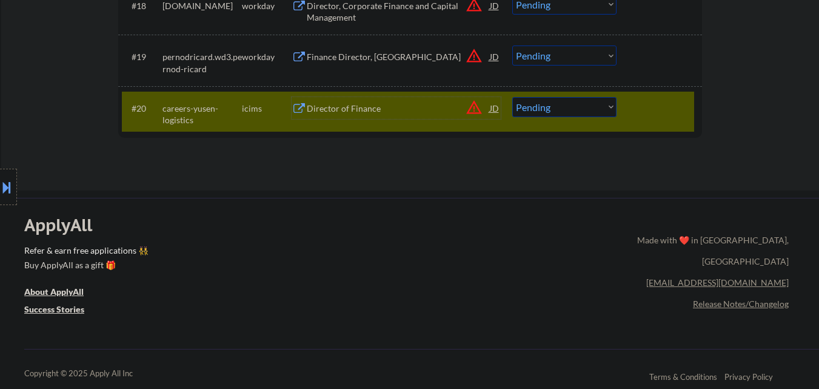
click at [583, 106] on select "Choose an option... Pending Applied Excluded (Questions) Excluded (Expired) Exc…" at bounding box center [564, 107] width 104 height 20
select select ""applied""
click at [512, 97] on select "Choose an option... Pending Applied Excluded (Questions) Excluded (Expired) Exc…" at bounding box center [564, 107] width 104 height 20
click at [679, 110] on div at bounding box center [660, 108] width 53 height 22
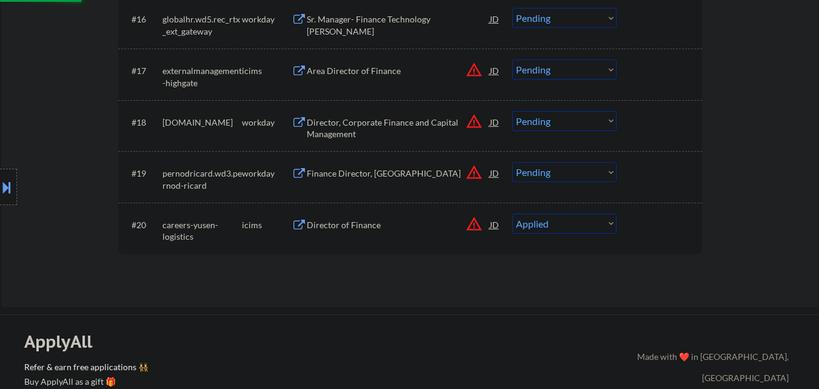
scroll to position [1152, 0]
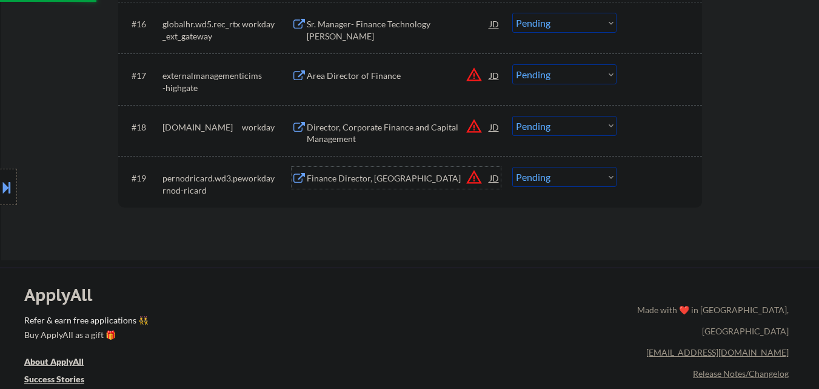
click at [394, 175] on div "Finance Director, RGM Field" at bounding box center [398, 178] width 183 height 12
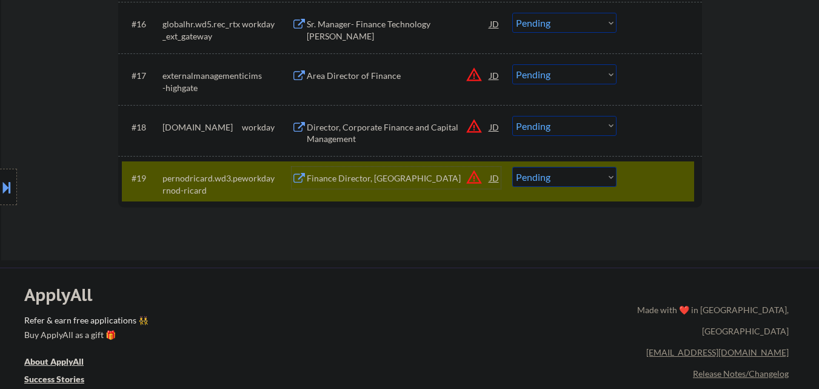
drag, startPoint x: 556, startPoint y: 173, endPoint x: 570, endPoint y: 184, distance: 17.3
click at [559, 173] on select "Choose an option... Pending Applied Excluded (Questions) Excluded (Expired) Exc…" at bounding box center [564, 177] width 104 height 20
select select ""excluded__expired_""
click at [512, 167] on select "Choose an option... Pending Applied Excluded (Questions) Excluded (Expired) Exc…" at bounding box center [564, 177] width 104 height 20
click at [420, 130] on div "Director, Corporate Finance and Capital Management" at bounding box center [398, 133] width 183 height 24
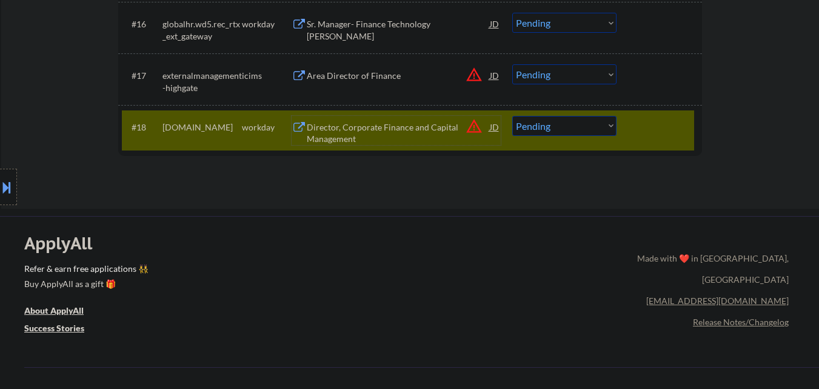
click at [599, 126] on select "Choose an option... Pending Applied Excluded (Questions) Excluded (Expired) Exc…" at bounding box center [564, 126] width 104 height 20
select select ""excluded__expired_""
click at [512, 116] on select "Choose an option... Pending Applied Excluded (Questions) Excluded (Expired) Exc…" at bounding box center [564, 126] width 104 height 20
click at [376, 77] on div "Area Director of Finance" at bounding box center [398, 76] width 183 height 12
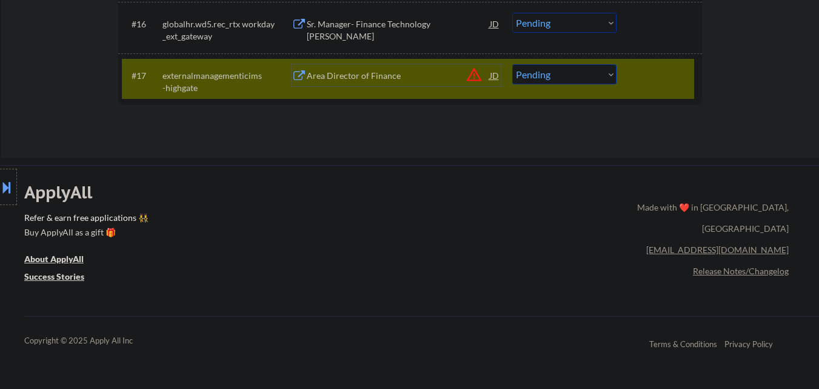
scroll to position [1031, 0]
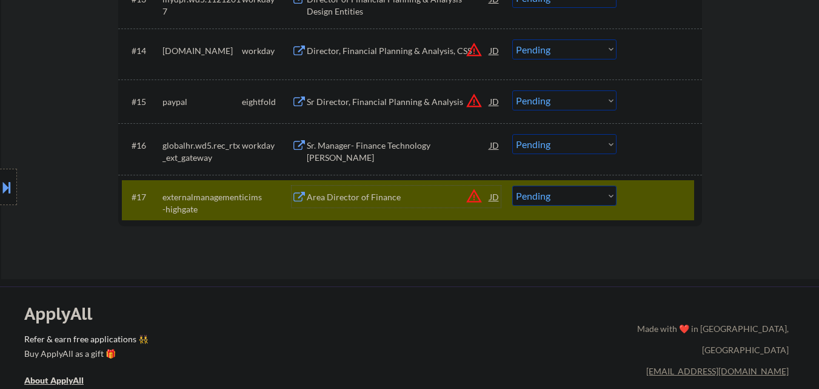
click at [637, 195] on div at bounding box center [660, 197] width 53 height 22
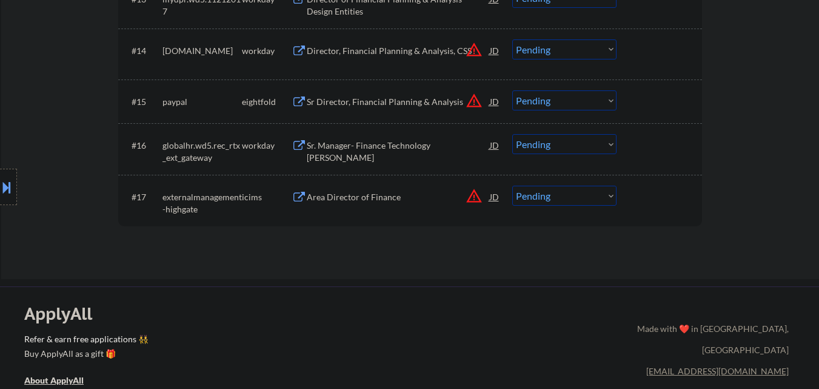
click at [393, 140] on div "Sr. Manager- Finance Technology COE" at bounding box center [398, 145] width 183 height 22
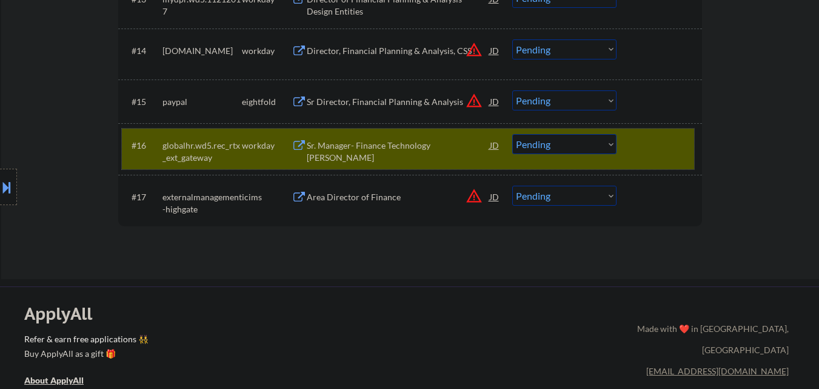
click at [623, 147] on div "#16 globalhr.wd5.rec_rtx_ext_gateway workday Sr. Manager- Finance Technology CO…" at bounding box center [408, 149] width 573 height 40
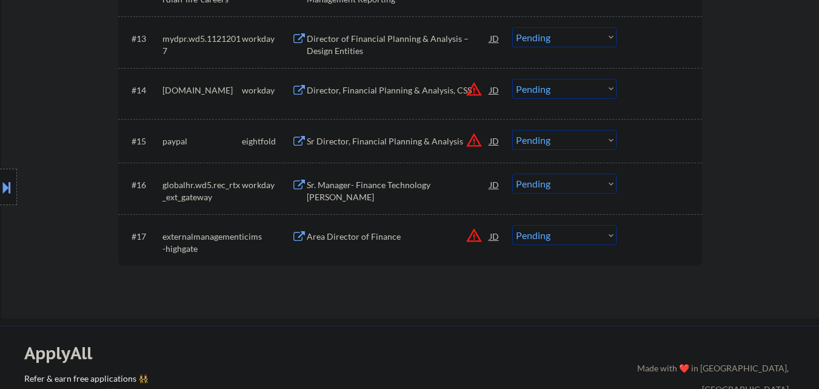
scroll to position [970, 0]
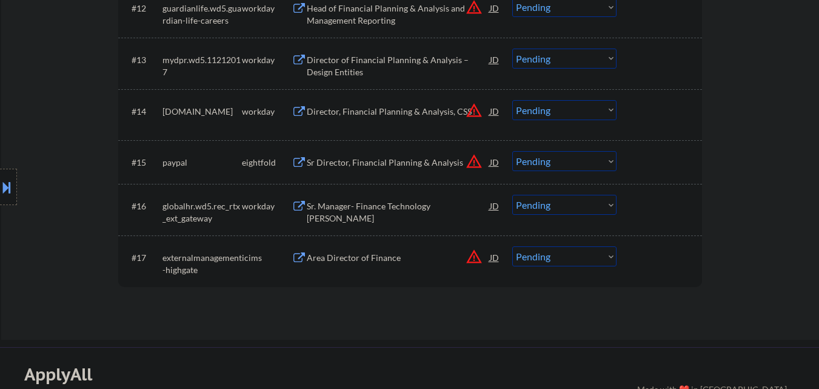
click at [400, 160] on div "Sr Director, Financial Planning & Analysis" at bounding box center [398, 162] width 183 height 12
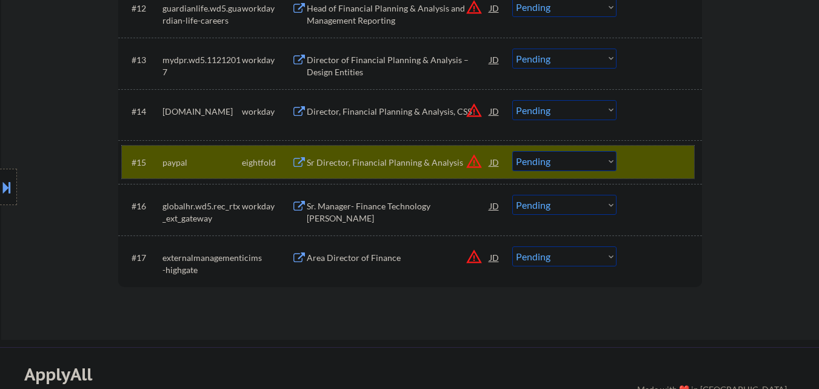
click at [649, 160] on div at bounding box center [660, 162] width 53 height 22
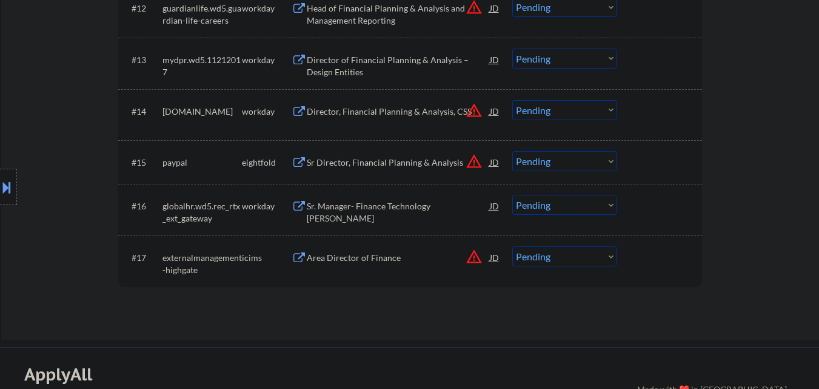
scroll to position [910, 0]
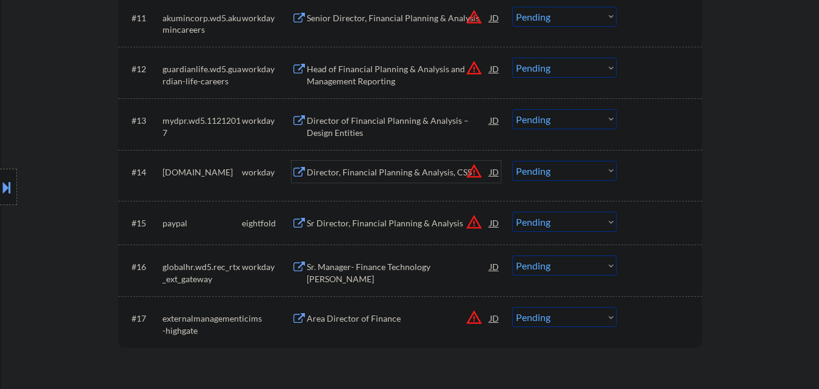
click at [406, 166] on div "Director, Financial Planning & Analysis, CSS" at bounding box center [398, 172] width 183 height 12
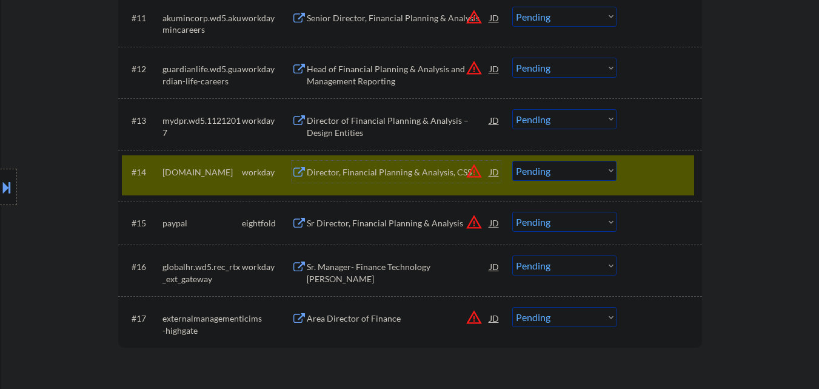
click at [589, 171] on select "Choose an option... Pending Applied Excluded (Questions) Excluded (Expired) Exc…" at bounding box center [564, 171] width 104 height 20
click at [512, 161] on select "Choose an option... Pending Applied Excluded (Questions) Excluded (Expired) Exc…" at bounding box center [564, 171] width 104 height 20
click at [642, 163] on div at bounding box center [660, 172] width 53 height 22
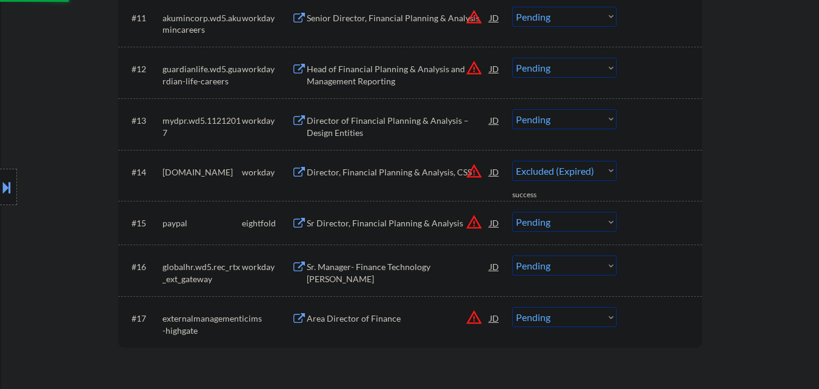
select select ""pending""
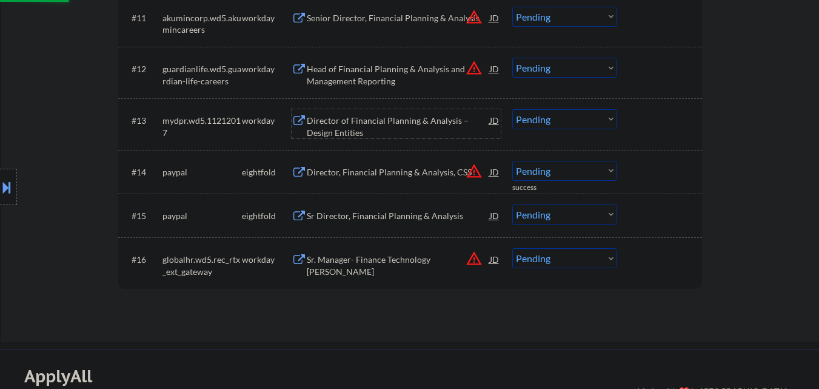
click at [385, 123] on div "Director of Financial Planning & Analysis – Design Entities" at bounding box center [398, 127] width 183 height 24
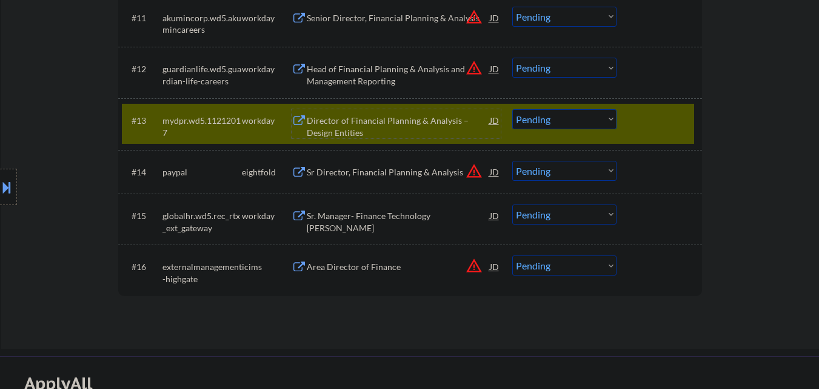
click at [644, 118] on div at bounding box center [660, 120] width 53 height 22
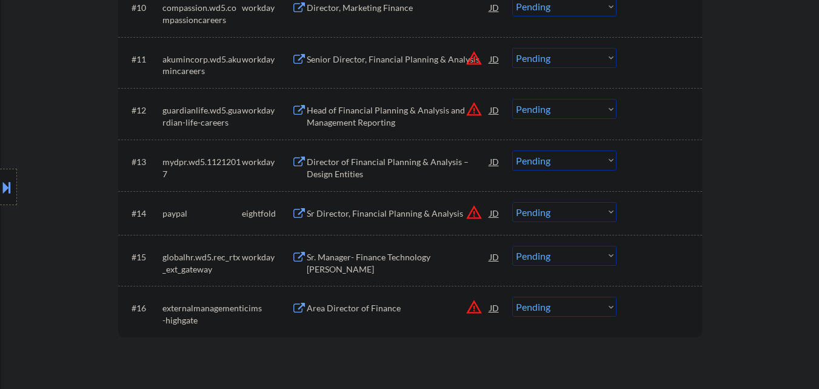
scroll to position [849, 0]
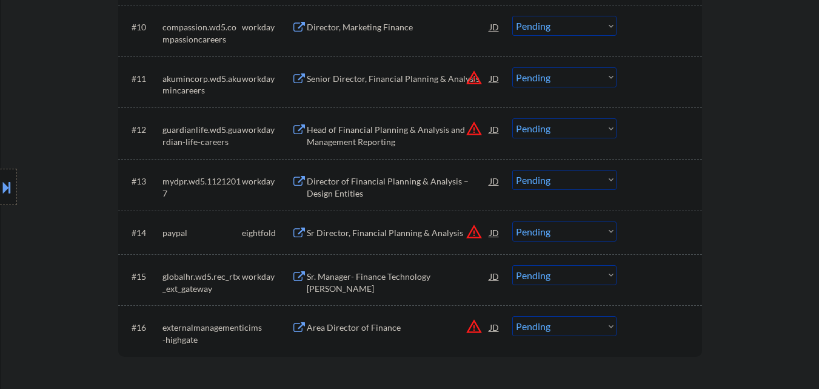
click at [386, 127] on div "Head of Financial Planning & Analysis and Management Reporting" at bounding box center [398, 136] width 183 height 24
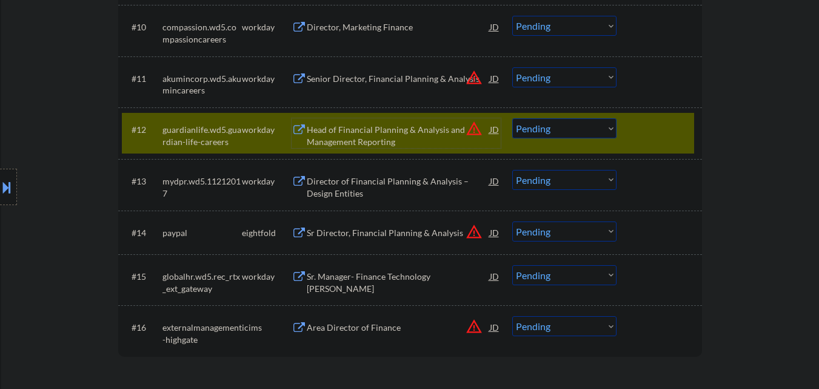
click at [591, 131] on select "Choose an option... Pending Applied Excluded (Questions) Excluded (Expired) Exc…" at bounding box center [564, 128] width 104 height 20
click at [512, 118] on select "Choose an option... Pending Applied Excluded (Questions) Excluded (Expired) Exc…" at bounding box center [564, 128] width 104 height 20
drag, startPoint x: 639, startPoint y: 136, endPoint x: 498, endPoint y: 115, distance: 142.2
click at [637, 136] on div at bounding box center [660, 129] width 53 height 22
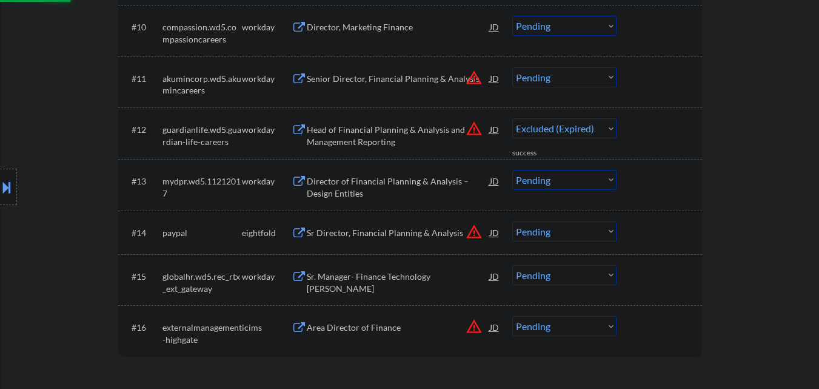
click at [412, 84] on div "Senior Director, Financial Planning & Analysis" at bounding box center [398, 79] width 183 height 12
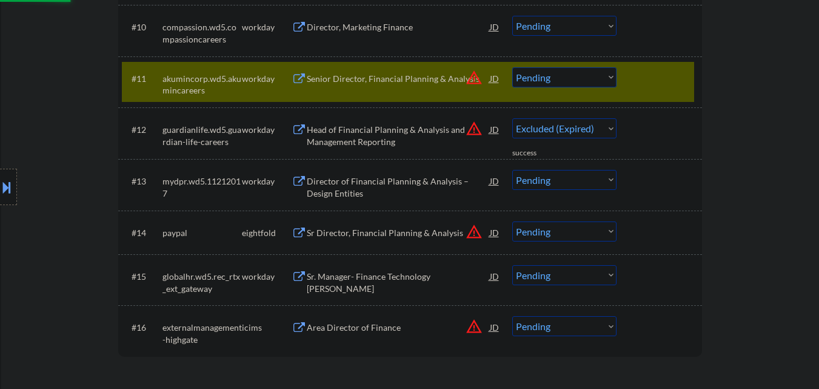
select select ""pending""
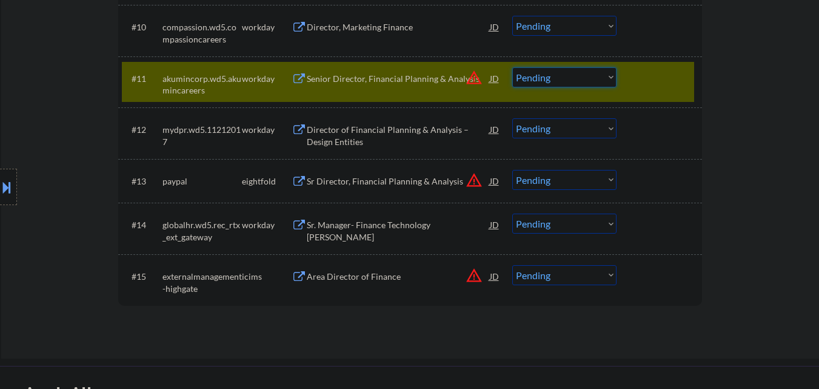
drag, startPoint x: 559, startPoint y: 79, endPoint x: 567, endPoint y: 86, distance: 10.7
click at [560, 79] on select "Choose an option... Pending Applied Excluded (Questions) Excluded (Expired) Exc…" at bounding box center [564, 77] width 104 height 20
click at [512, 67] on select "Choose an option... Pending Applied Excluded (Questions) Excluded (Expired) Exc…" at bounding box center [564, 77] width 104 height 20
drag, startPoint x: 631, startPoint y: 88, endPoint x: 581, endPoint y: 112, distance: 55.1
click at [629, 90] on div "#11 akumincorp.wd5.akumincareers workday Senior Director, Financial Planning & …" at bounding box center [408, 82] width 573 height 40
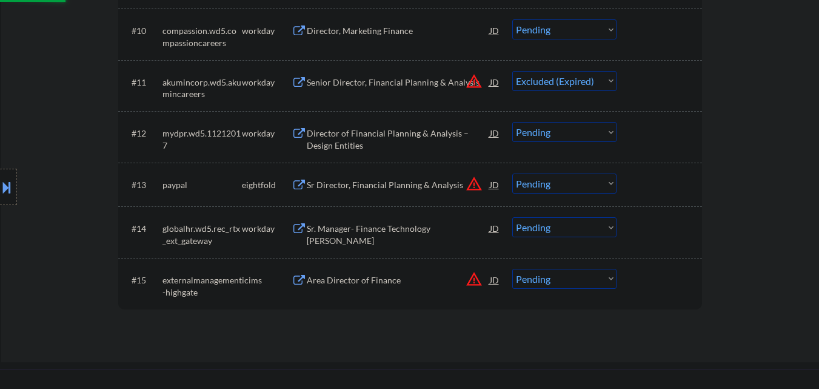
scroll to position [788, 0]
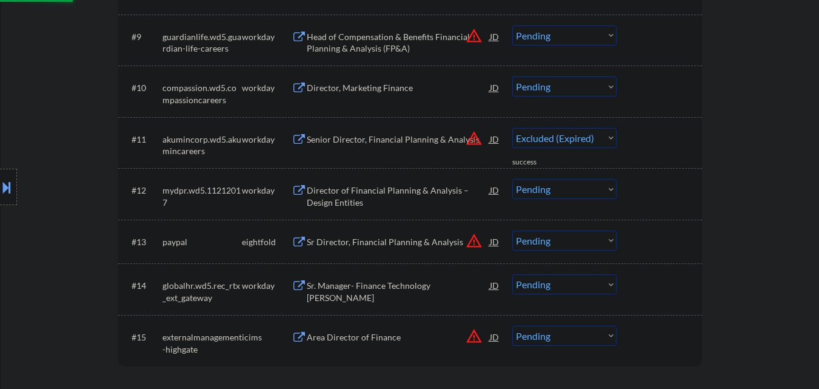
select select ""pending""
click at [391, 95] on div "Director, Marketing Finance" at bounding box center [398, 87] width 183 height 22
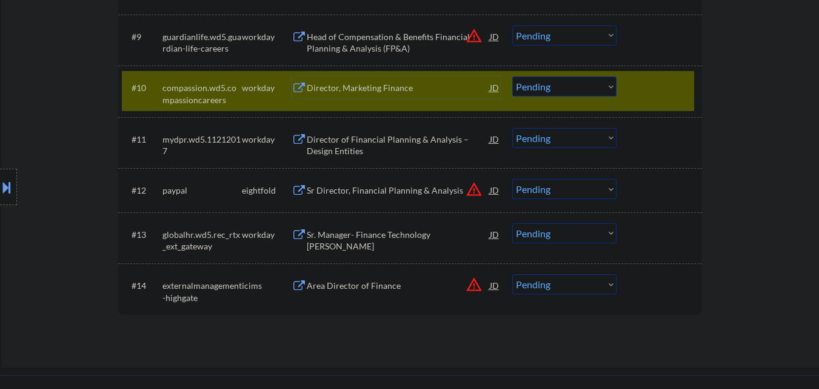
drag, startPoint x: 645, startPoint y: 96, endPoint x: 594, endPoint y: 108, distance: 52.2
click at [623, 101] on div "#10 compassion.wd5.compassioncareers workday Director, Marketing Finance JD war…" at bounding box center [408, 91] width 573 height 40
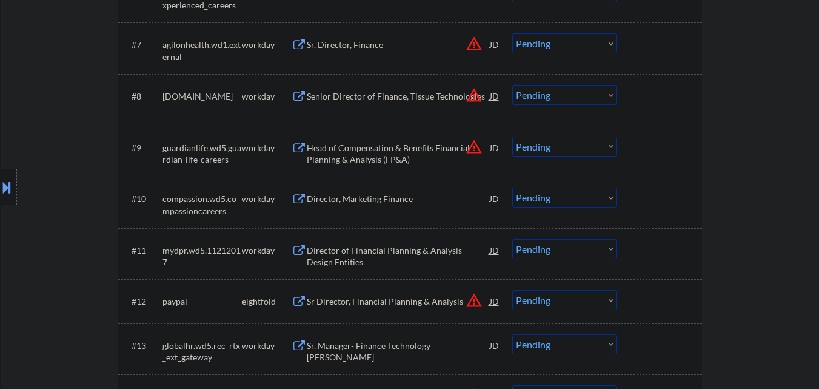
scroll to position [667, 0]
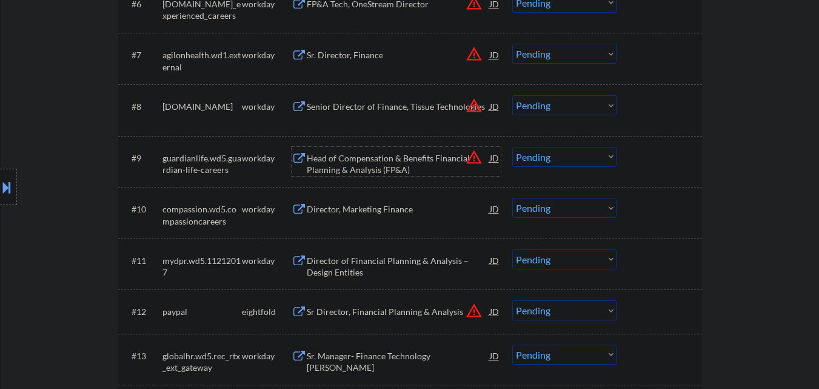
click at [385, 161] on div "Head of Compensation & Benefits Financial Planning & Analysis (FP&A)" at bounding box center [398, 164] width 183 height 24
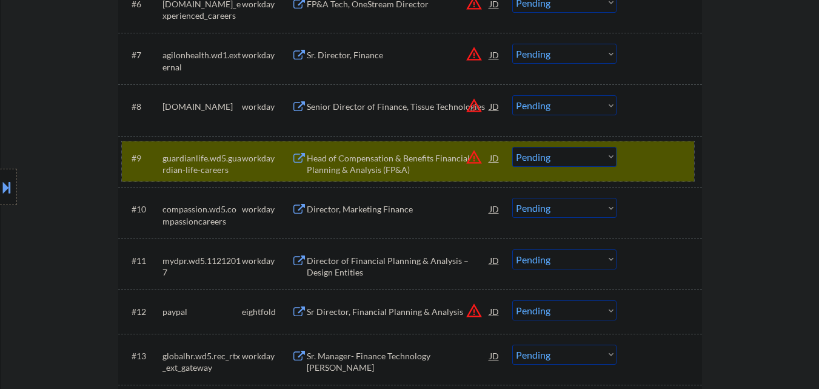
click at [667, 155] on div at bounding box center [660, 158] width 53 height 22
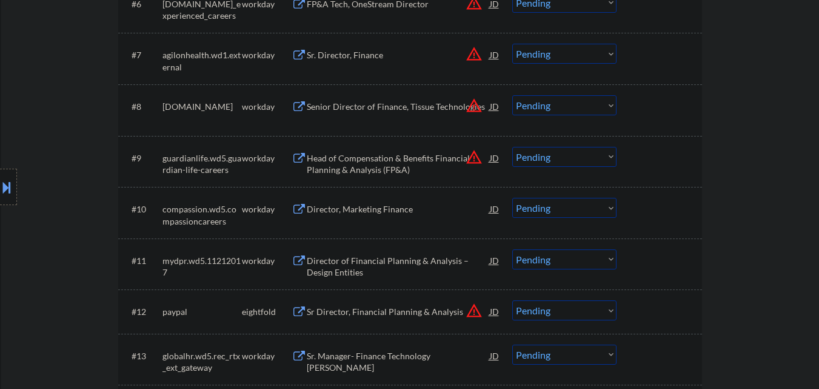
click at [395, 96] on div "Senior Director of Finance, Tissue Technologies" at bounding box center [398, 106] width 183 height 22
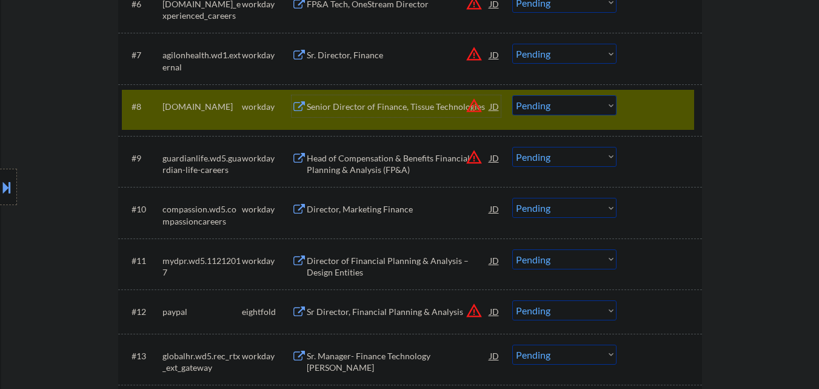
click at [634, 110] on div at bounding box center [660, 106] width 53 height 22
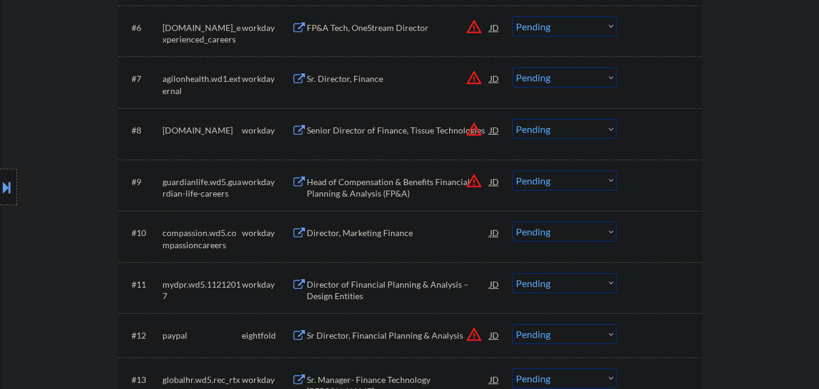
scroll to position [606, 0]
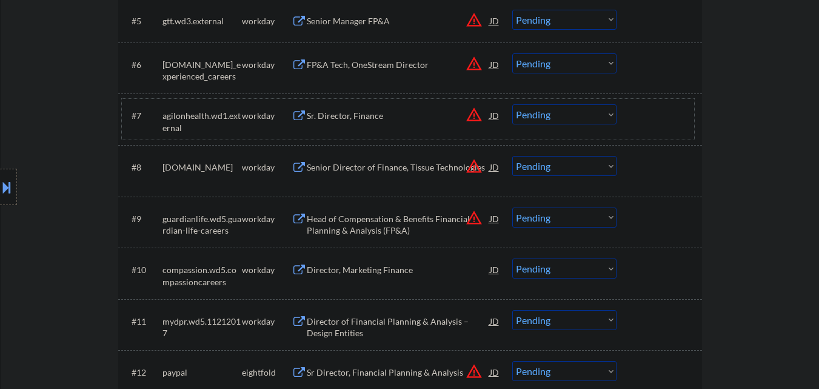
click at [321, 104] on div "#7 agilonhealth.wd1.external workday Sr. Director, Finance JD warning_amber Cho…" at bounding box center [408, 119] width 573 height 40
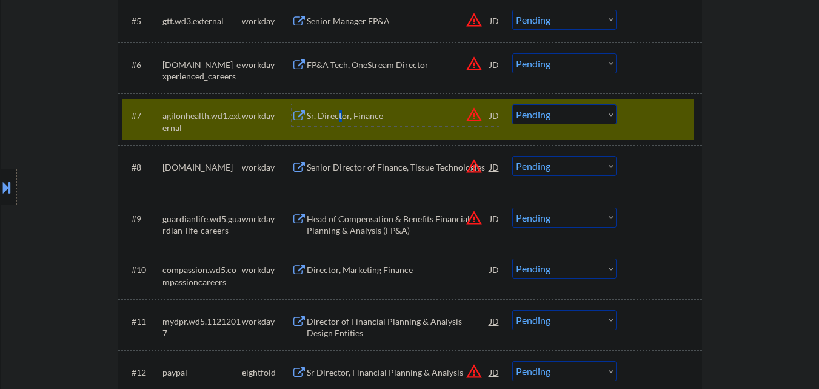
click at [340, 112] on div "Sr. Director, Finance" at bounding box center [398, 116] width 183 height 12
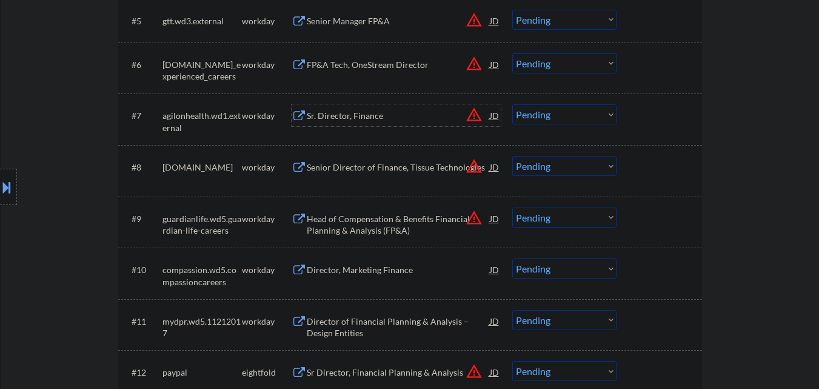
click at [660, 121] on div at bounding box center [660, 115] width 53 height 22
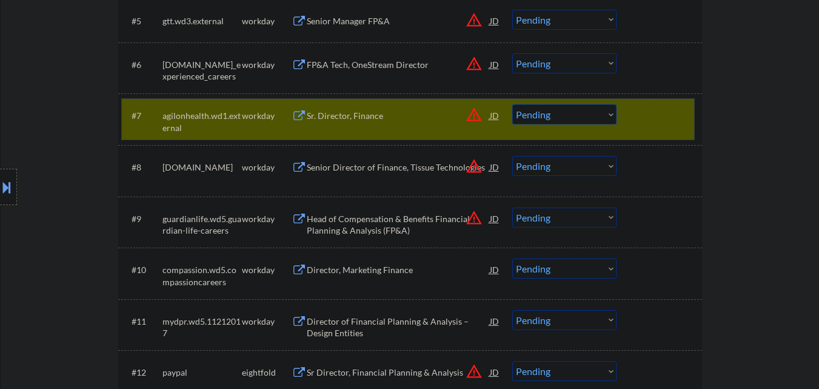
click at [643, 123] on div at bounding box center [660, 115] width 53 height 22
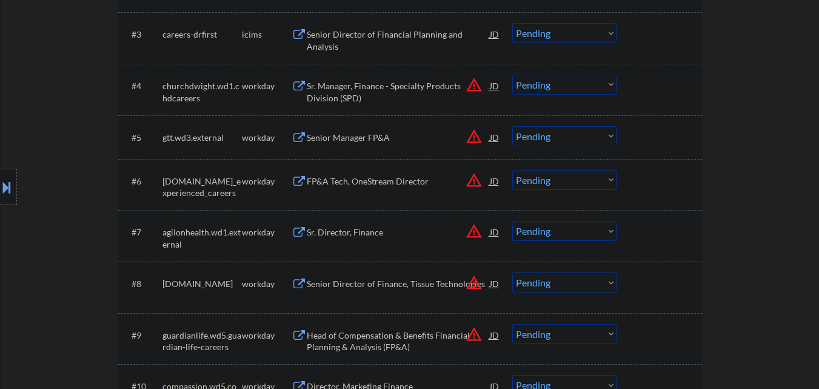
scroll to position [485, 0]
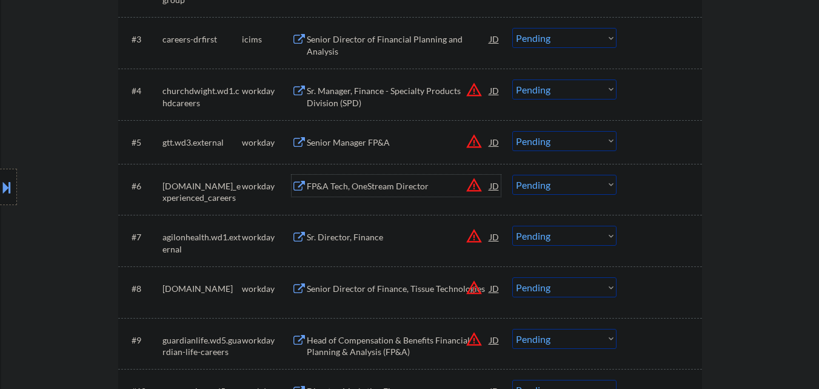
click at [383, 181] on div "FP&A Tech, OneStream Director" at bounding box center [398, 186] width 183 height 12
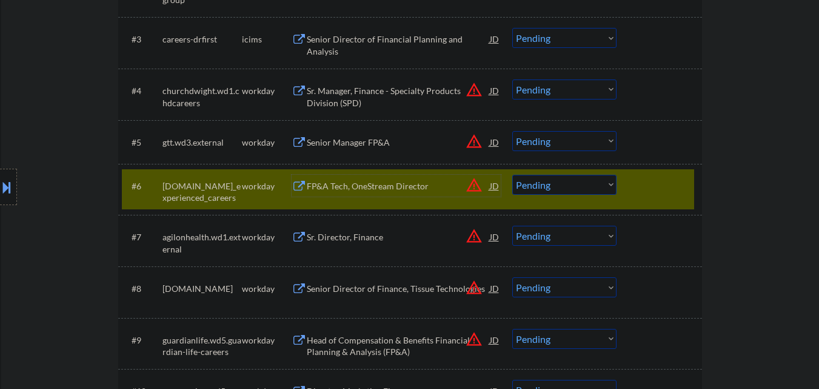
click at [407, 182] on div "FP&A Tech, OneStream Director" at bounding box center [398, 186] width 183 height 12
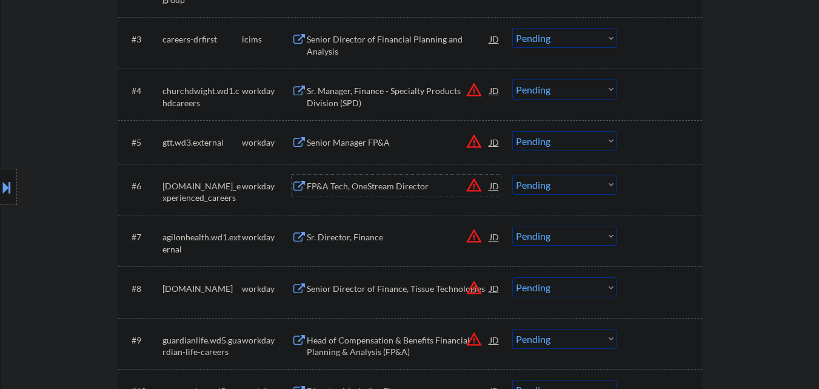
scroll to position [425, 0]
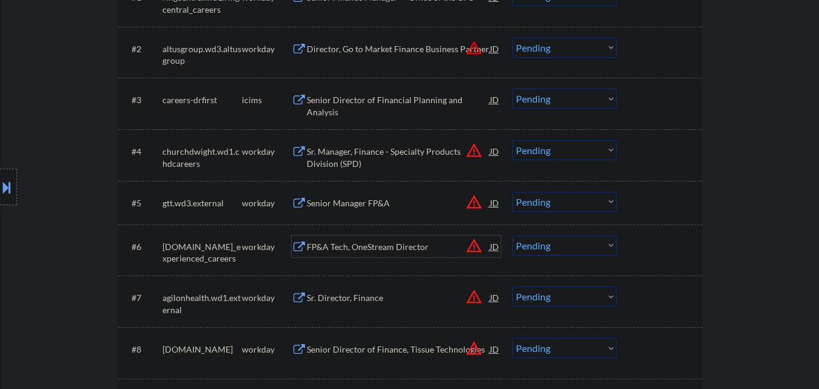
click at [386, 99] on div "Senior Director of Financial Planning and Analysis" at bounding box center [398, 106] width 183 height 24
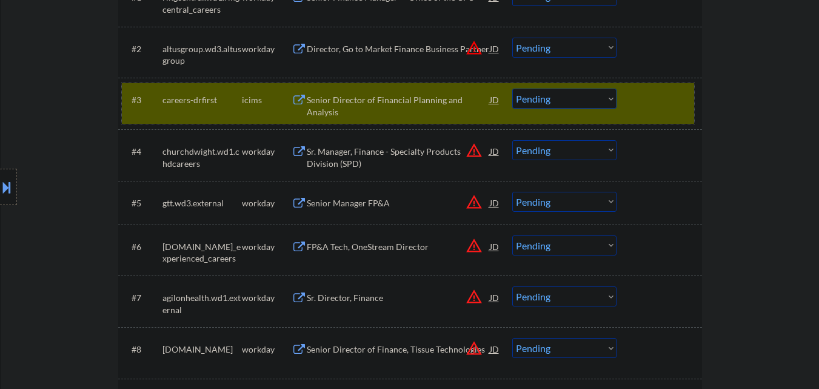
click at [636, 119] on div "#3 careers-drfirst icims Senior Director of Financial Planning and Analysis JD …" at bounding box center [408, 103] width 573 height 40
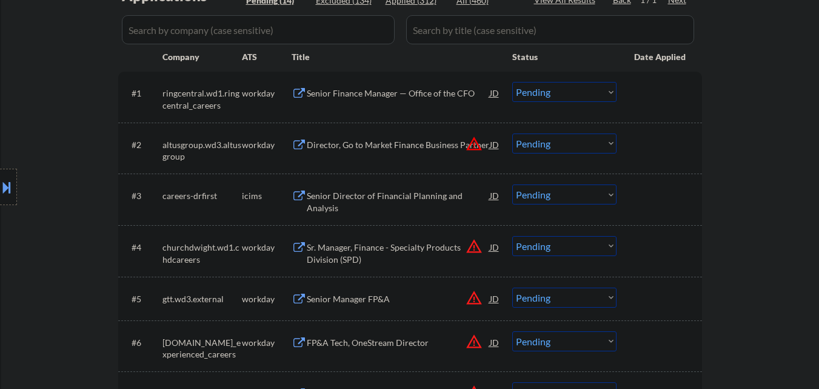
scroll to position [303, 0]
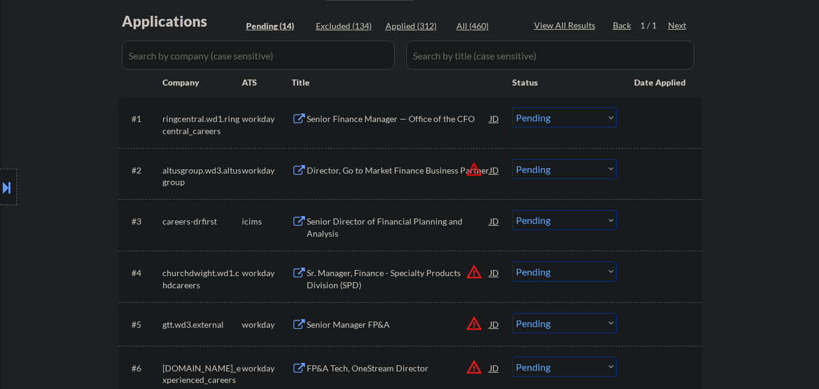
click at [388, 175] on div "Director, Go to Market Finance Business Partner" at bounding box center [398, 170] width 183 height 12
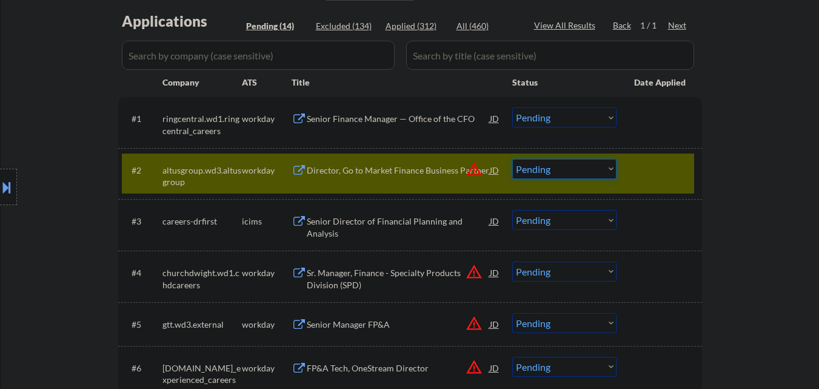
click at [571, 175] on select "Choose an option... Pending Applied Excluded (Questions) Excluded (Expired) Exc…" at bounding box center [564, 169] width 104 height 20
click at [512, 159] on select "Choose an option... Pending Applied Excluded (Questions) Excluded (Expired) Exc…" at bounding box center [564, 169] width 104 height 20
click at [652, 175] on div at bounding box center [660, 170] width 53 height 22
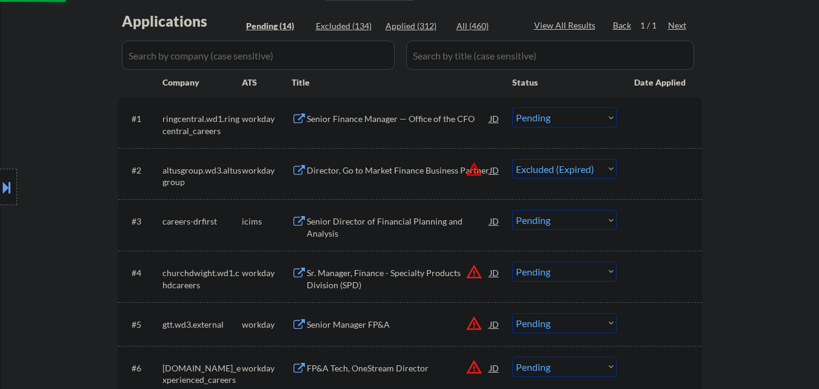
click at [397, 98] on div "#1 ringcentral.wd1.ringcentral_careers workday Senior Finance Manager — Office …" at bounding box center [410, 122] width 584 height 51
select select ""pending""
click at [389, 118] on div "Senior Finance Manager — Office of the CFO" at bounding box center [398, 119] width 183 height 12
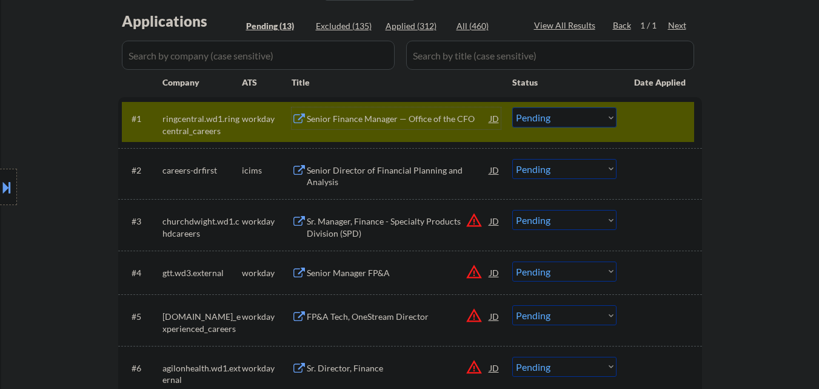
click at [573, 122] on select "Choose an option... Pending Applied Excluded (Questions) Excluded (Expired) Exc…" at bounding box center [564, 117] width 104 height 20
click at [512, 107] on select "Choose an option... Pending Applied Excluded (Questions) Excluded (Expired) Exc…" at bounding box center [564, 117] width 104 height 20
click at [651, 111] on div at bounding box center [660, 118] width 53 height 22
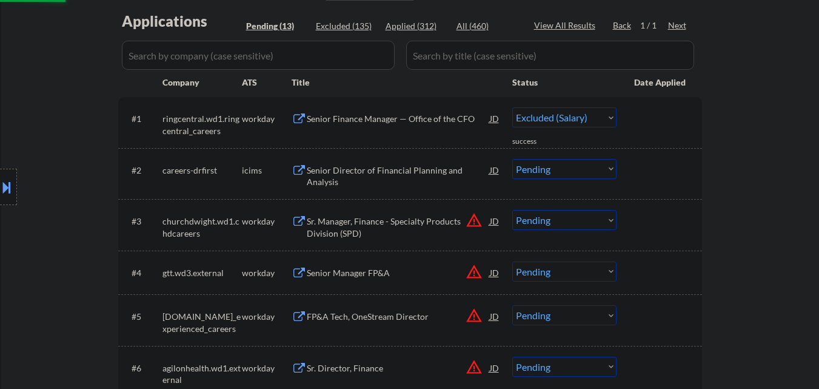
select select ""pending""
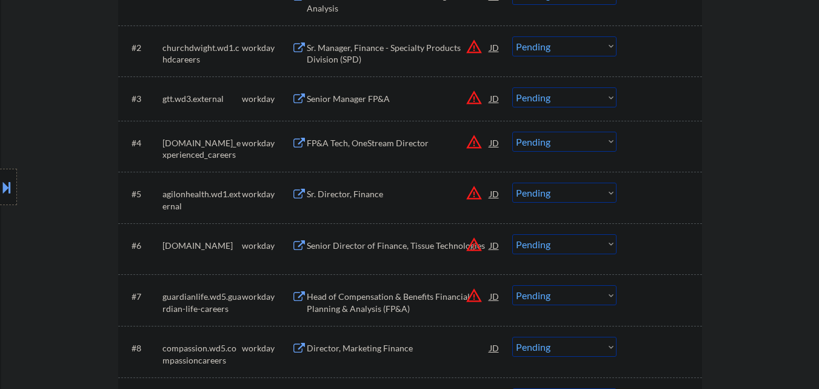
scroll to position [243, 0]
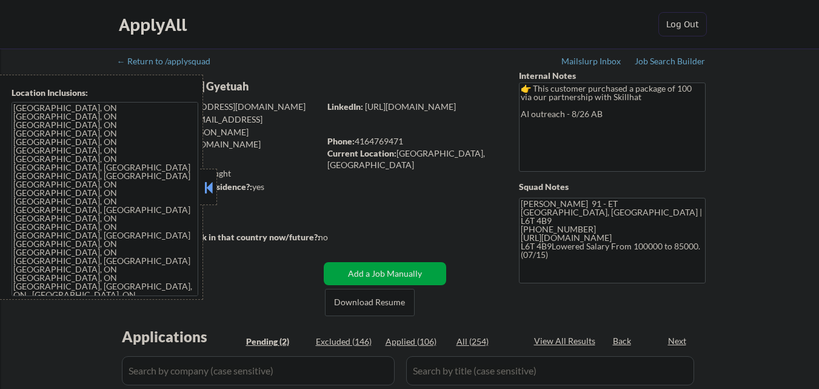
select select ""pending""
drag, startPoint x: 283, startPoint y: 48, endPoint x: 247, endPoint y: 70, distance: 41.9
click at [283, 49] on div "ApplyAll Log Out" at bounding box center [409, 24] width 819 height 49
drag, startPoint x: 209, startPoint y: 183, endPoint x: 216, endPoint y: 183, distance: 6.7
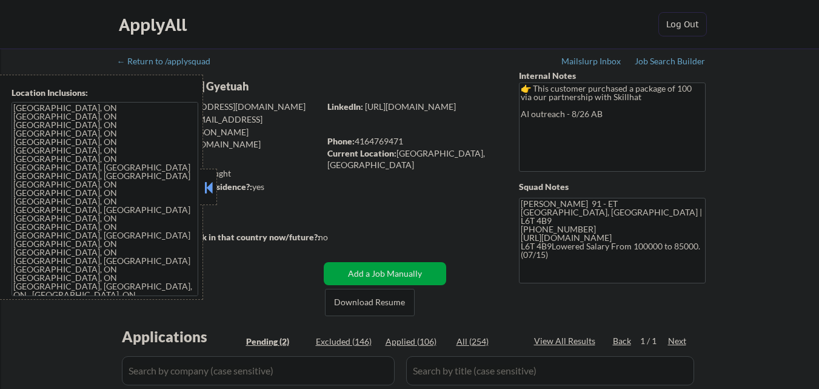
click at [212, 183] on button at bounding box center [208, 187] width 13 height 18
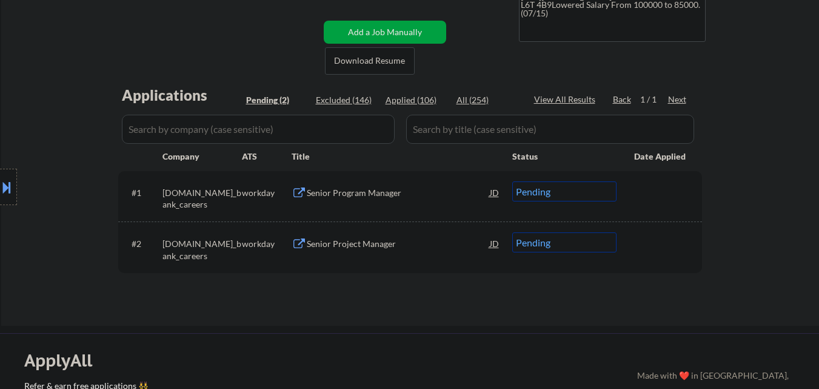
scroll to position [243, 0]
click at [353, 183] on div "Senior Program Manager" at bounding box center [398, 191] width 183 height 22
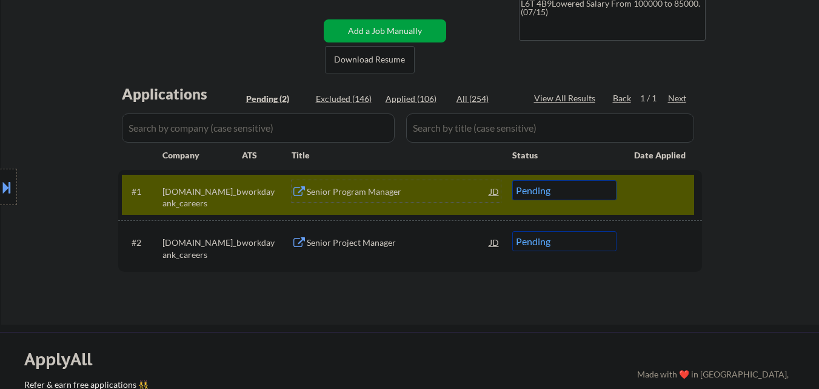
click at [0, 179] on button at bounding box center [6, 187] width 13 height 20
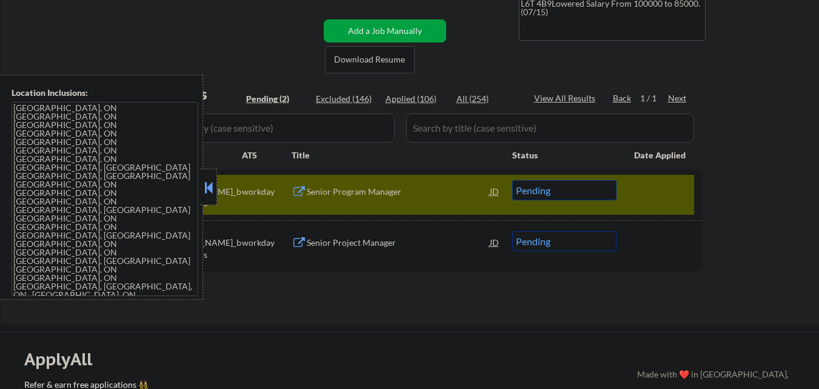
drag, startPoint x: 208, startPoint y: 187, endPoint x: 220, endPoint y: 190, distance: 12.1
click at [209, 187] on button at bounding box center [208, 187] width 13 height 18
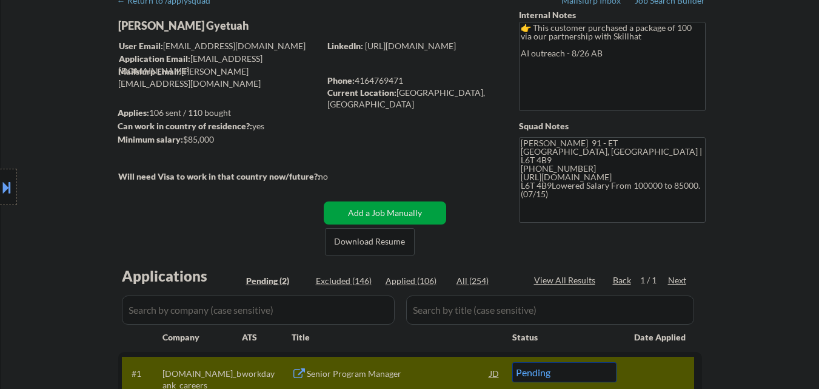
scroll to position [0, 0]
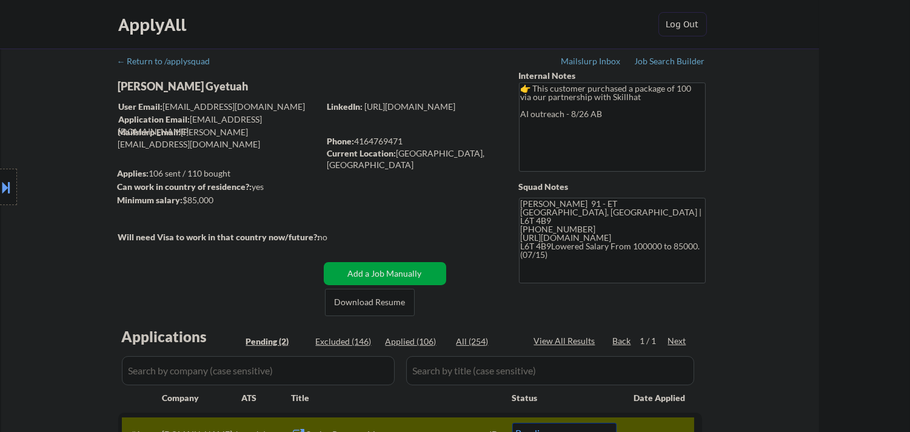
select select ""pending""
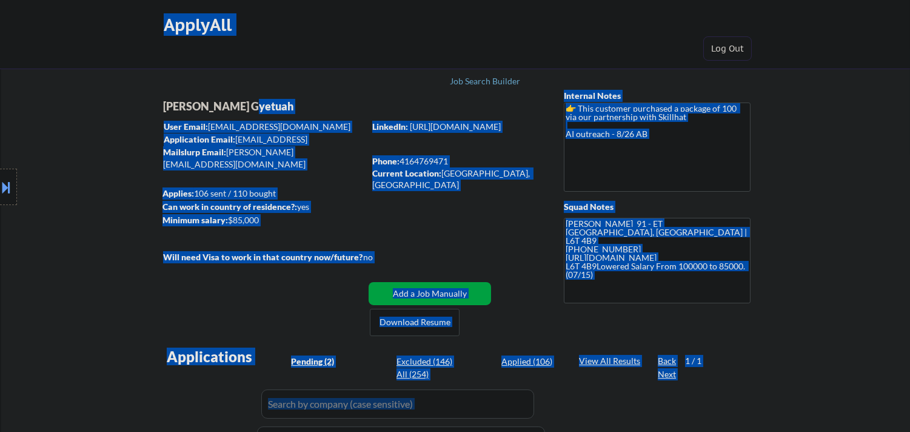
drag, startPoint x: 253, startPoint y: 106, endPoint x: 201, endPoint y: 101, distance: 51.8
click at [172, 101] on body "← Return to /applysquad Mailslurp Inbox Job Search Builder Kwabena Gyetuah User…" at bounding box center [455, 216] width 910 height 432
click at [214, 101] on div "Location Inclusions: Toronto, ON Etobicoke, ON North York, ON Scarborough, ON M…" at bounding box center [108, 187] width 217 height 225
click at [255, 107] on div "Kwabena Gyetuah" at bounding box center [287, 106] width 249 height 15
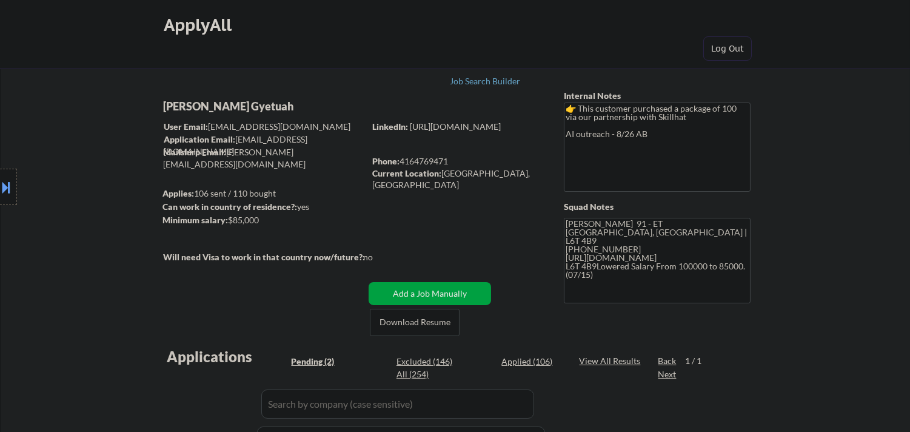
click at [250, 106] on div "Kwabena Gyetuah" at bounding box center [287, 106] width 249 height 15
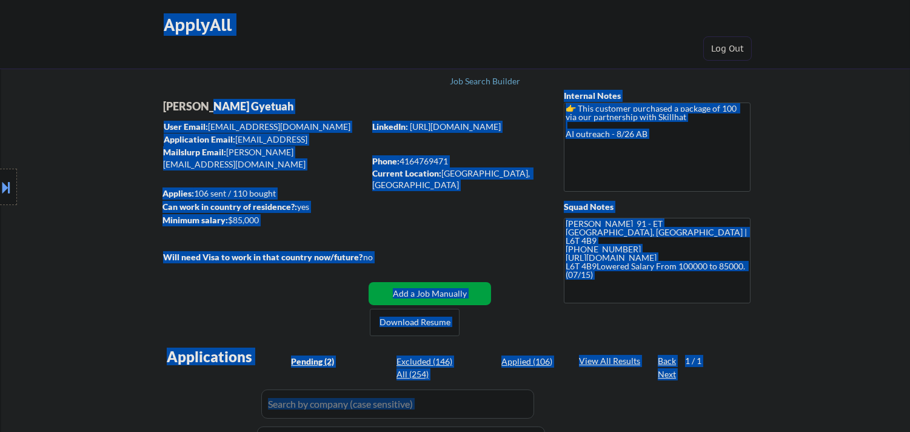
drag, startPoint x: 250, startPoint y: 106, endPoint x: 226, endPoint y: 101, distance: 24.7
click at [190, 102] on body "← Return to /applysquad Mailslurp Inbox Job Search Builder Kwabena Gyetuah User…" at bounding box center [455, 216] width 910 height 432
click at [230, 101] on div "Kwabena Gyetuah" at bounding box center [287, 106] width 249 height 15
drag, startPoint x: 253, startPoint y: 106, endPoint x: 201, endPoint y: 99, distance: 52.1
click at [201, 99] on body "← Return to /applysquad Mailslurp Inbox Job Search Builder Kwabena Gyetuah User…" at bounding box center [455, 216] width 910 height 432
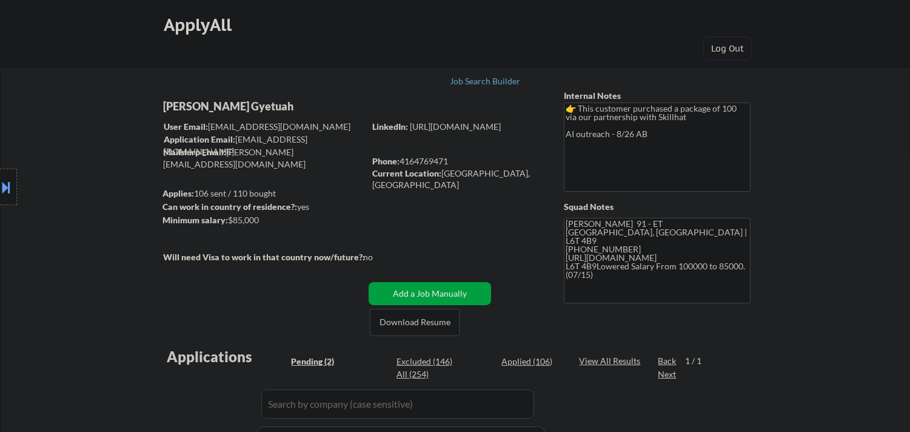
click at [240, 104] on div "Kwabena Gyetuah" at bounding box center [287, 106] width 249 height 15
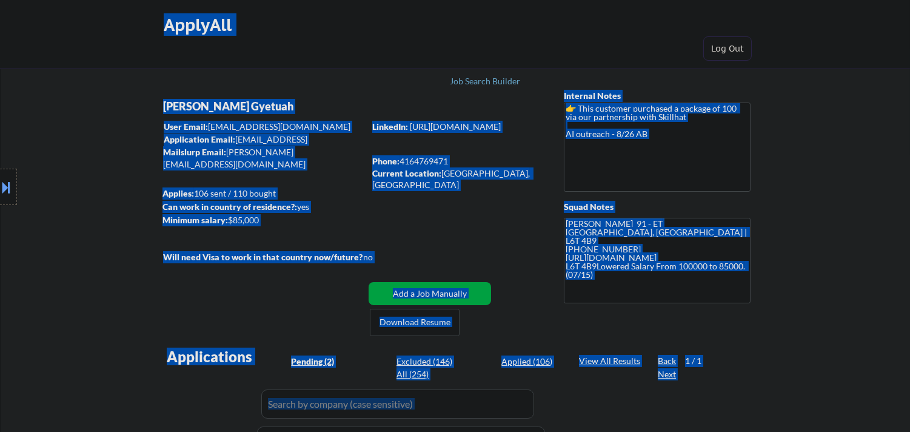
drag, startPoint x: 240, startPoint y: 104, endPoint x: 216, endPoint y: 101, distance: 24.4
click at [216, 101] on body "← Return to /applysquad Mailslurp Inbox Job Search Builder Kwabena Gyetuah User…" at bounding box center [455, 216] width 910 height 432
click at [241, 101] on div "Kwabena Gyetuah" at bounding box center [287, 106] width 249 height 15
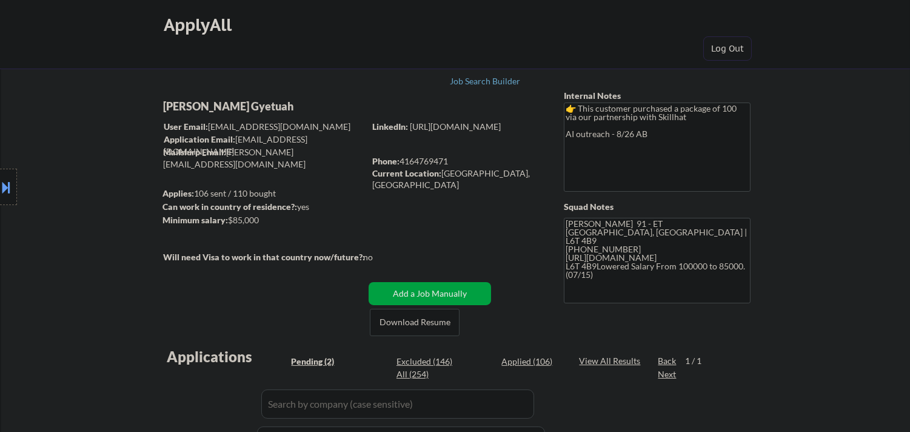
click at [249, 105] on div "Kwabena Gyetuah" at bounding box center [287, 106] width 249 height 15
copy div "Kwabena Gyetuah"
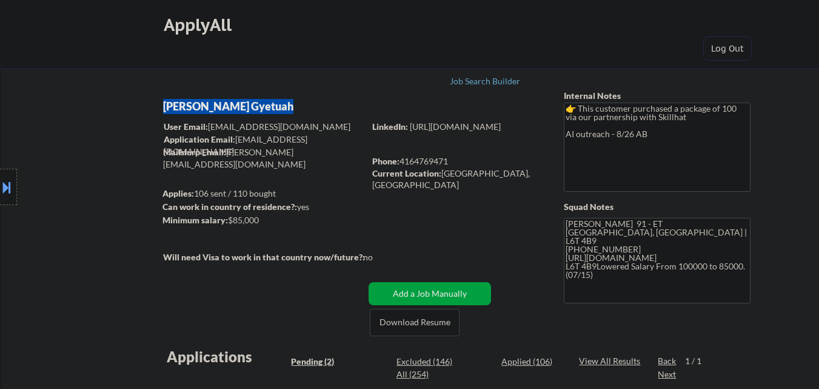
select select ""pending""
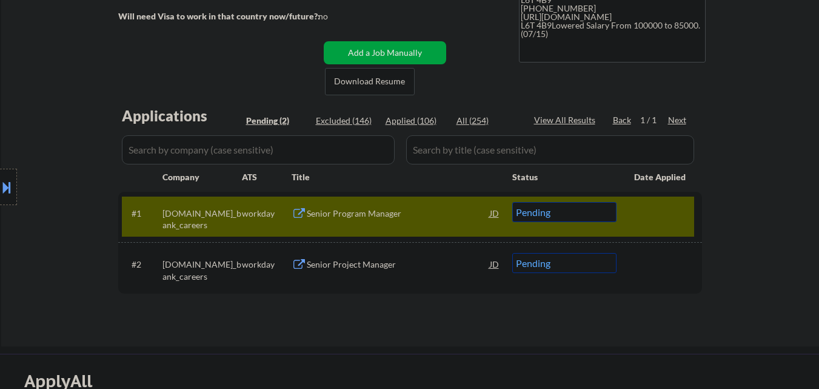
scroll to position [243, 0]
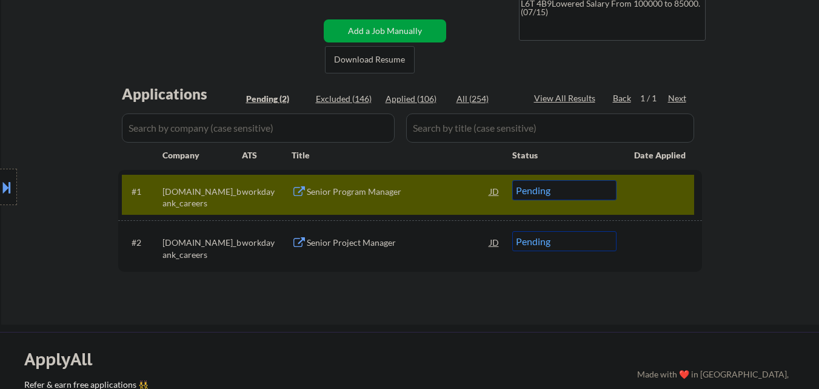
click at [432, 193] on div "Senior Program Manager" at bounding box center [398, 192] width 183 height 12
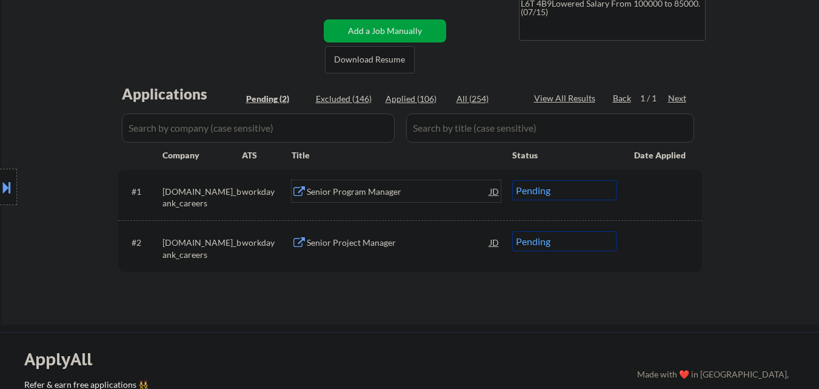
click at [549, 192] on select "Choose an option... Pending Applied Excluded (Questions) Excluded (Expired) Exc…" at bounding box center [564, 190] width 104 height 20
click at [512, 180] on select "Choose an option... Pending Applied Excluded (Questions) Excluded (Expired) Exc…" at bounding box center [564, 190] width 104 height 20
select select ""pending""
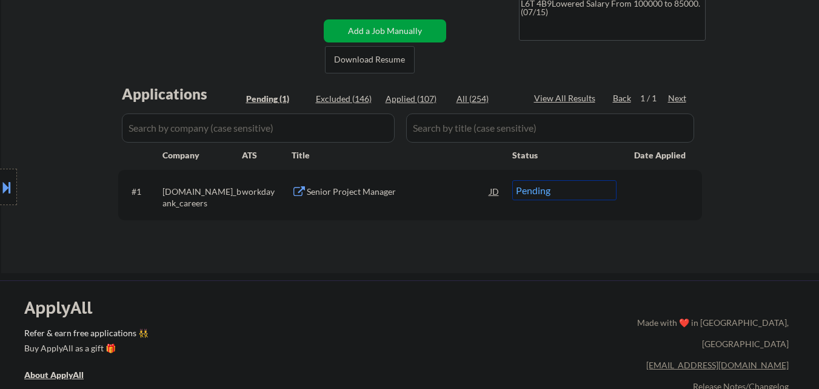
click at [422, 199] on div "Senior Project Manager" at bounding box center [398, 191] width 183 height 22
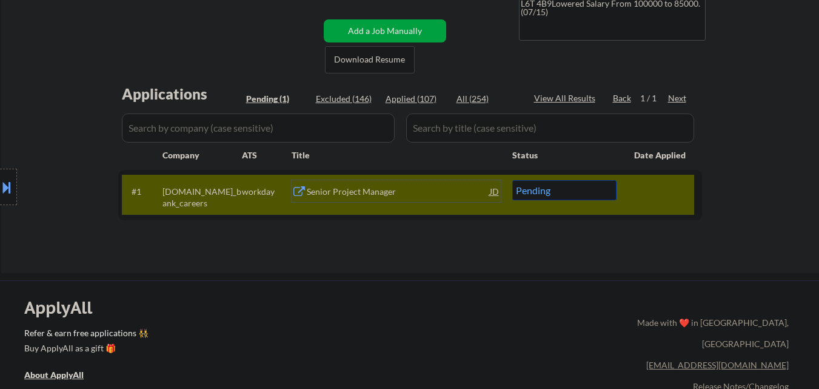
click at [201, 243] on div "Location Inclusions: Toronto, ON Etobicoke, ON North York, ON Scarborough, ON M…" at bounding box center [108, 187] width 217 height 225
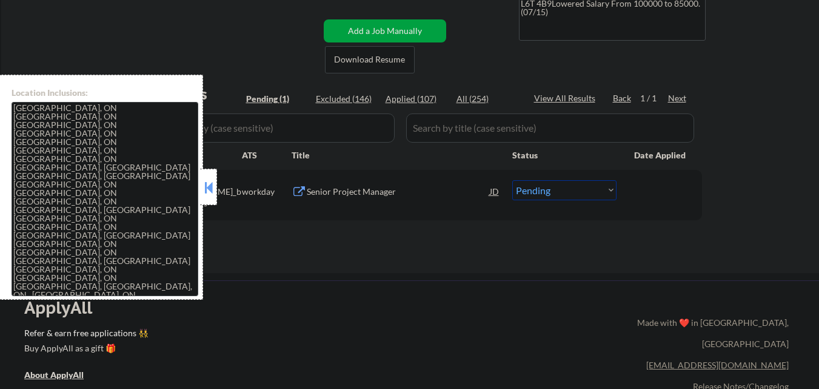
scroll to position [243, 0]
click at [214, 186] on button at bounding box center [208, 187] width 13 height 18
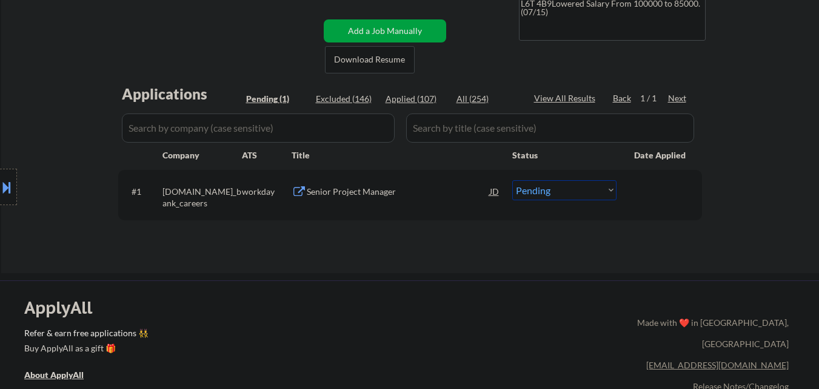
click at [578, 189] on select "Choose an option... Pending Applied Excluded (Questions) Excluded (Expired) Exc…" at bounding box center [564, 190] width 104 height 20
select select ""applied""
click at [512, 180] on select "Choose an option... Pending Applied Excluded (Questions) Excluded (Expired) Exc…" at bounding box center [564, 190] width 104 height 20
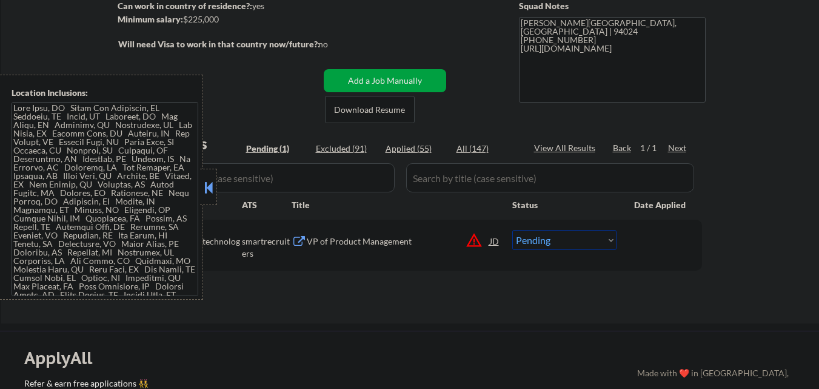
scroll to position [182, 0]
drag, startPoint x: 209, startPoint y: 190, endPoint x: 303, endPoint y: 210, distance: 95.4
click at [209, 190] on button at bounding box center [208, 187] width 13 height 18
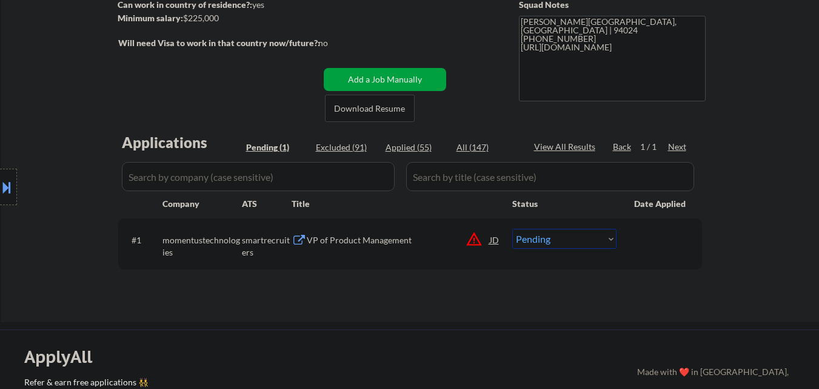
click at [471, 235] on button "warning_amber" at bounding box center [474, 238] width 17 height 17
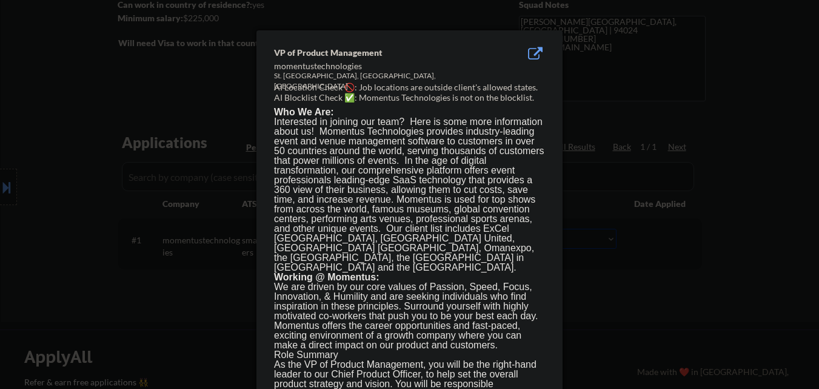
click at [55, 240] on div at bounding box center [409, 194] width 819 height 389
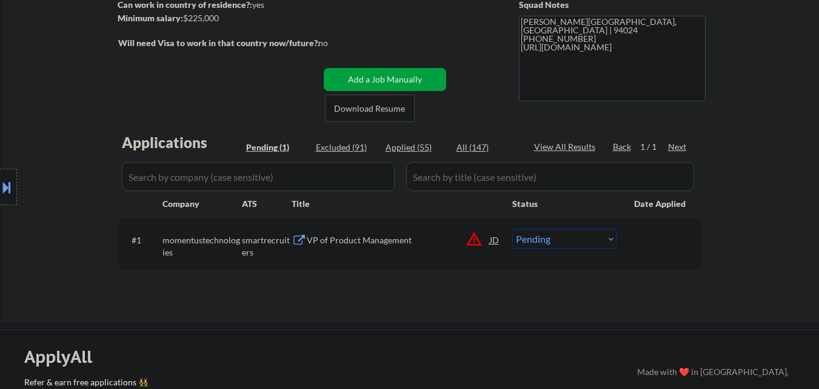
click at [6, 201] on div at bounding box center [8, 187] width 17 height 36
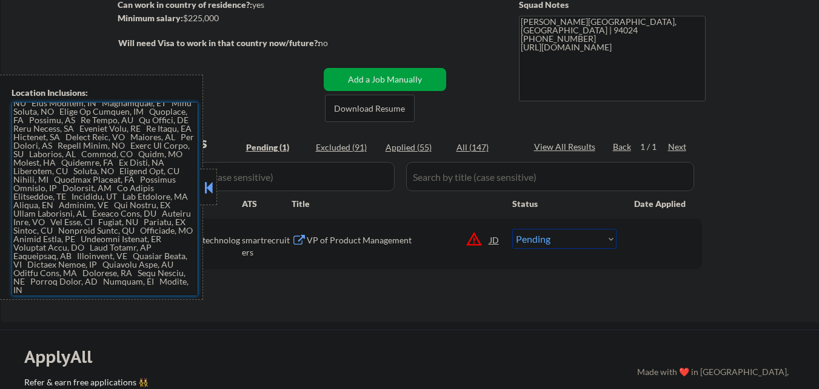
scroll to position [294, 0]
drag, startPoint x: 212, startPoint y: 180, endPoint x: 263, endPoint y: 203, distance: 56.5
click at [216, 183] on div at bounding box center [208, 187] width 17 height 36
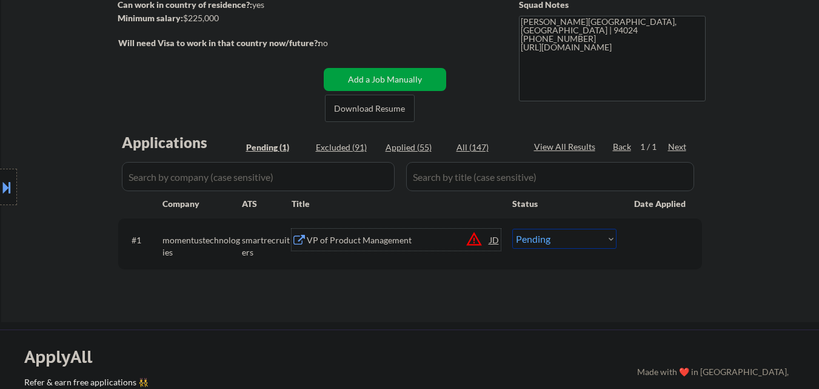
click at [426, 235] on div "VP of Product Management" at bounding box center [398, 240] width 183 height 12
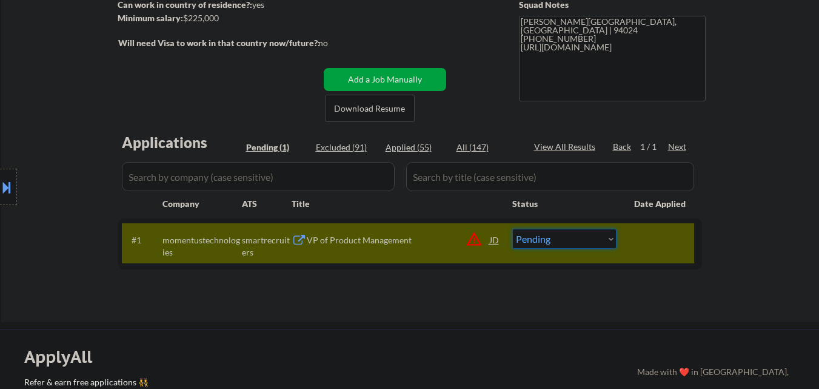
drag, startPoint x: 602, startPoint y: 242, endPoint x: 600, endPoint y: 248, distance: 6.2
click at [602, 243] on select "Choose an option... Pending Applied Excluded (Questions) Excluded (Expired) Exc…" at bounding box center [564, 239] width 104 height 20
select select ""excluded__location_""
click at [512, 229] on select "Choose an option... Pending Applied Excluded (Questions) Excluded (Expired) Exc…" at bounding box center [564, 239] width 104 height 20
